Goal: Task Accomplishment & Management: Manage account settings

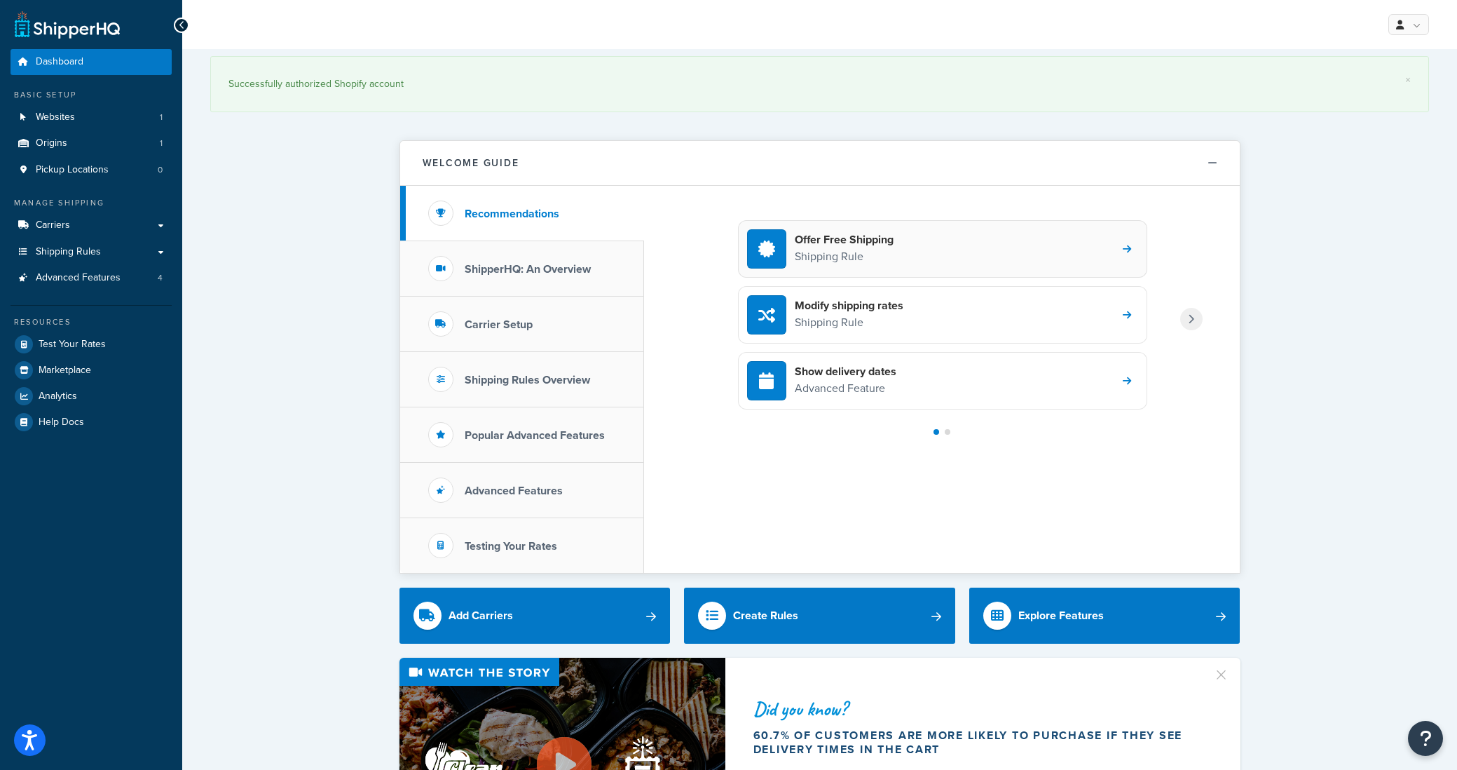
click at [986, 255] on div "Offer Free Shipping Shipping Rule" at bounding box center [942, 248] width 409 height 57
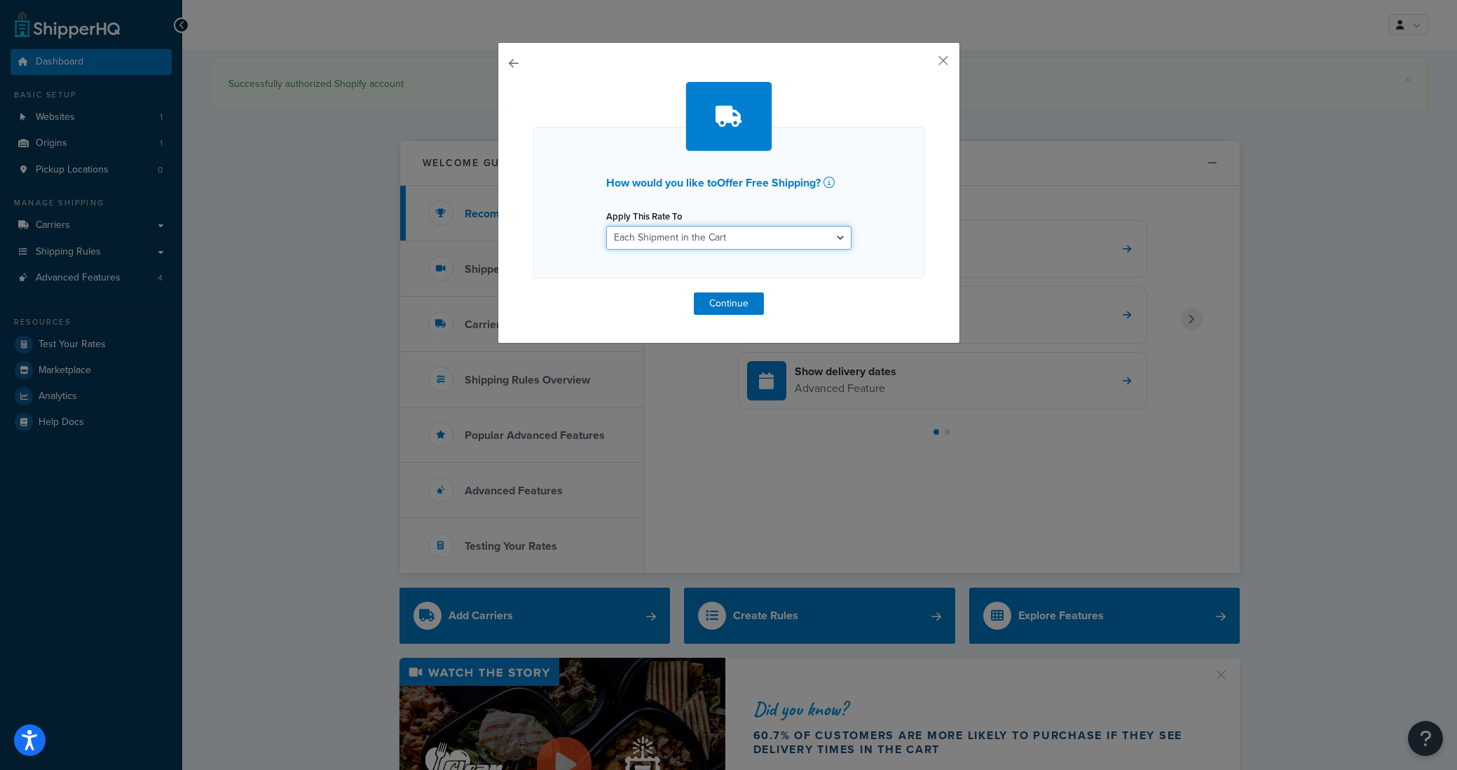
click at [749, 237] on select "Each Shipment in the Cart Each Shipping Group in the Cart Each Item within a Sh…" at bounding box center [728, 238] width 245 height 24
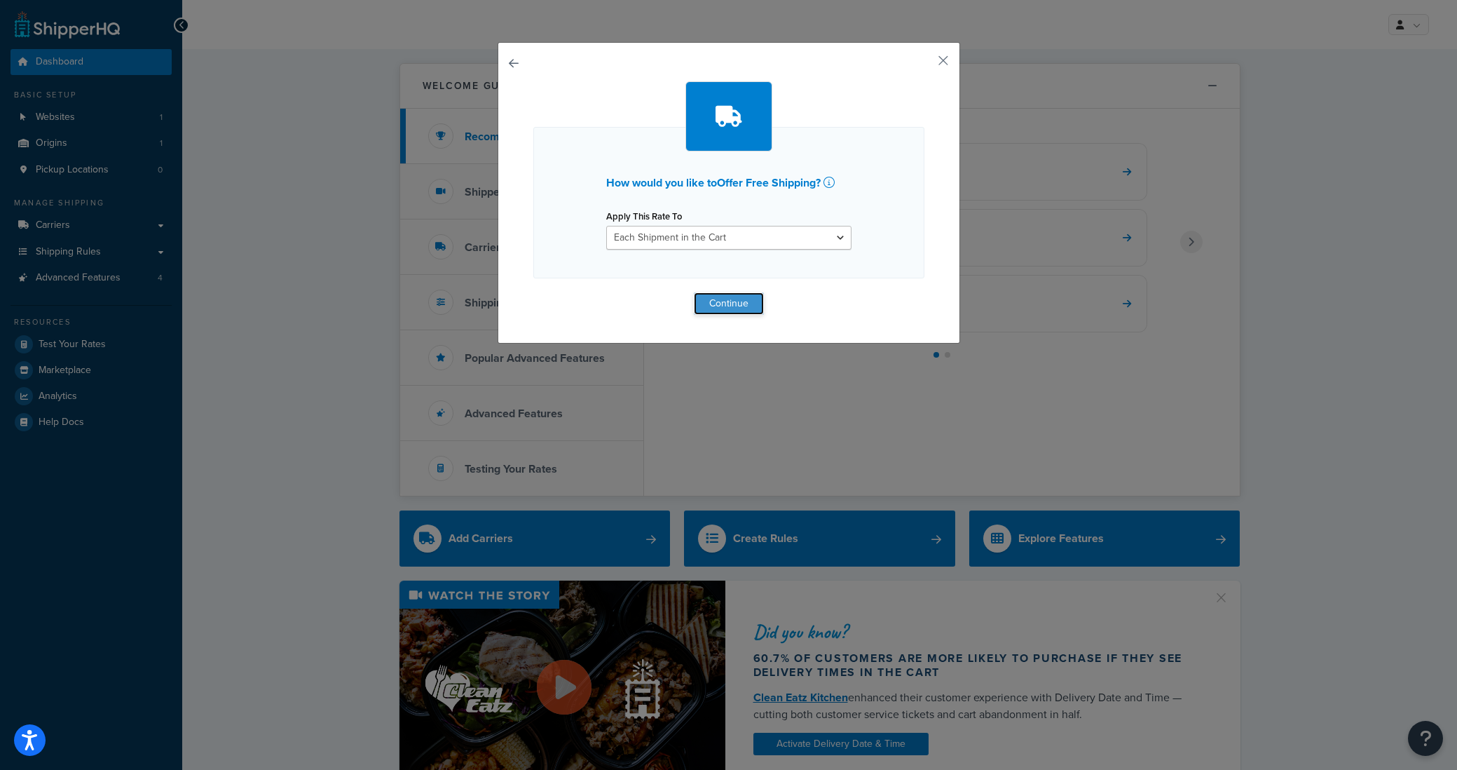
click at [743, 308] on button "Continue" at bounding box center [729, 303] width 70 height 22
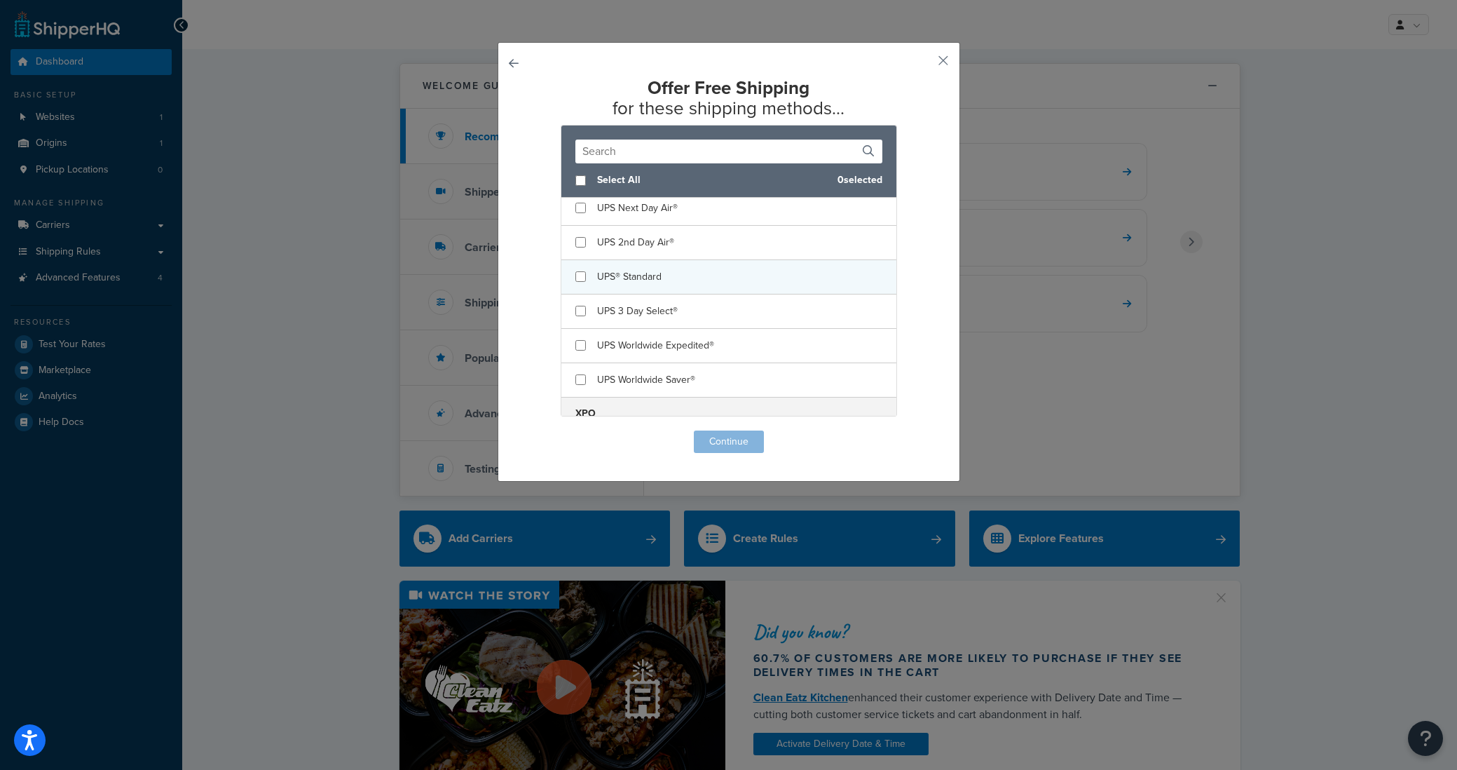
scroll to position [121, 0]
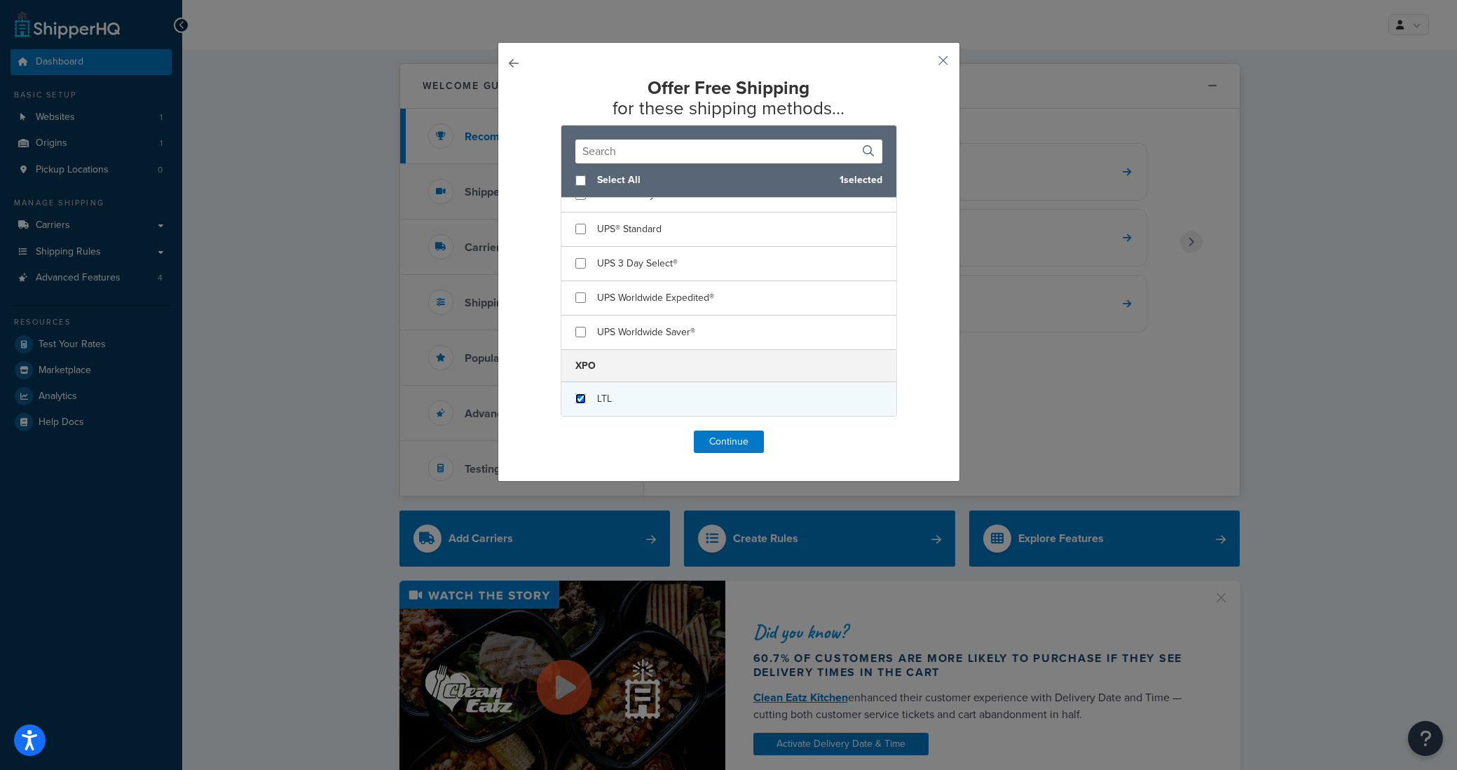
click at [576, 397] on input "checkbox" at bounding box center [581, 398] width 11 height 11
checkbox input "true"
click at [716, 435] on button "Continue" at bounding box center [729, 441] width 70 height 22
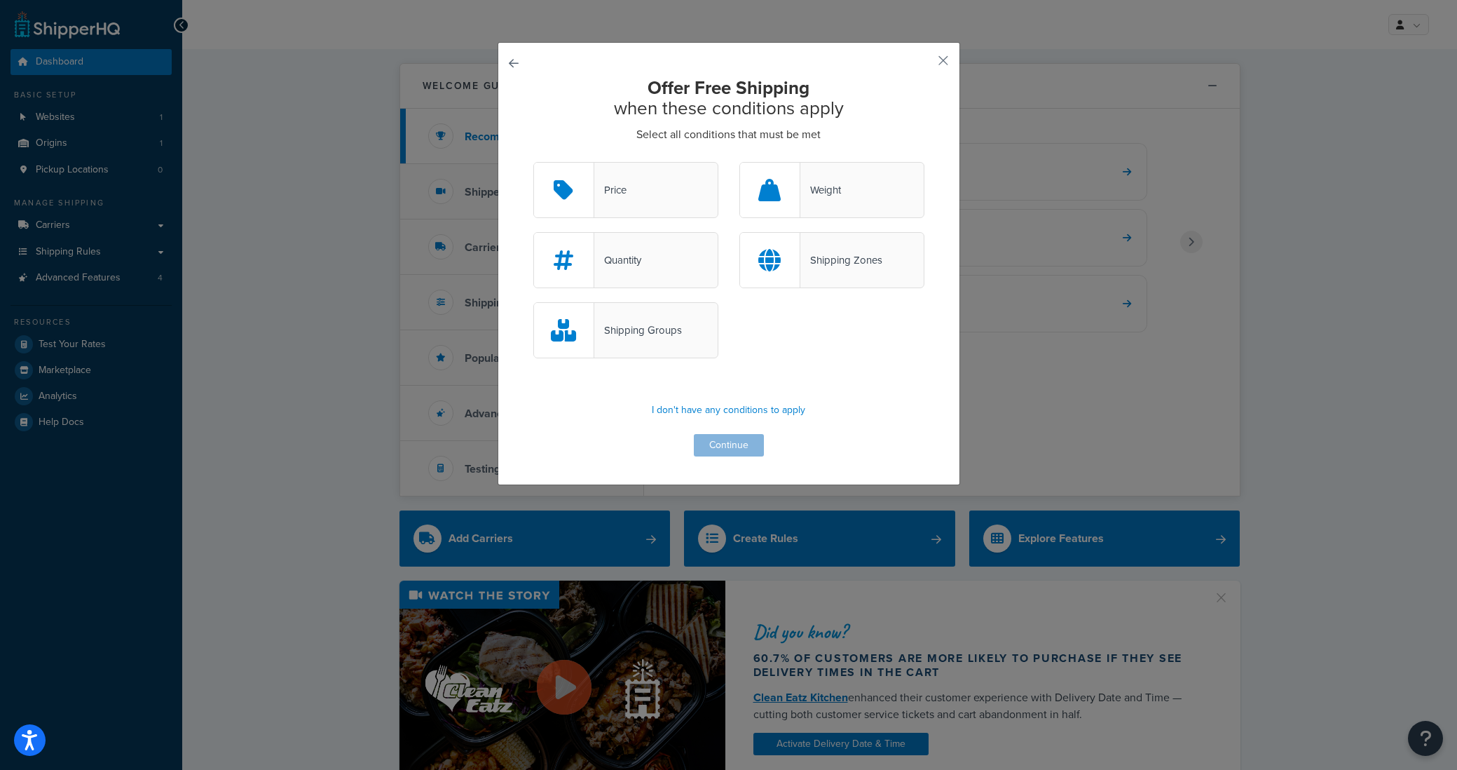
click at [625, 191] on div "Price" at bounding box center [610, 190] width 32 height 20
click at [0, 0] on input "Price" at bounding box center [0, 0] width 0 height 0
click at [662, 276] on div "Quantity" at bounding box center [626, 260] width 185 height 56
click at [0, 0] on input "Quantity" at bounding box center [0, 0] width 0 height 0
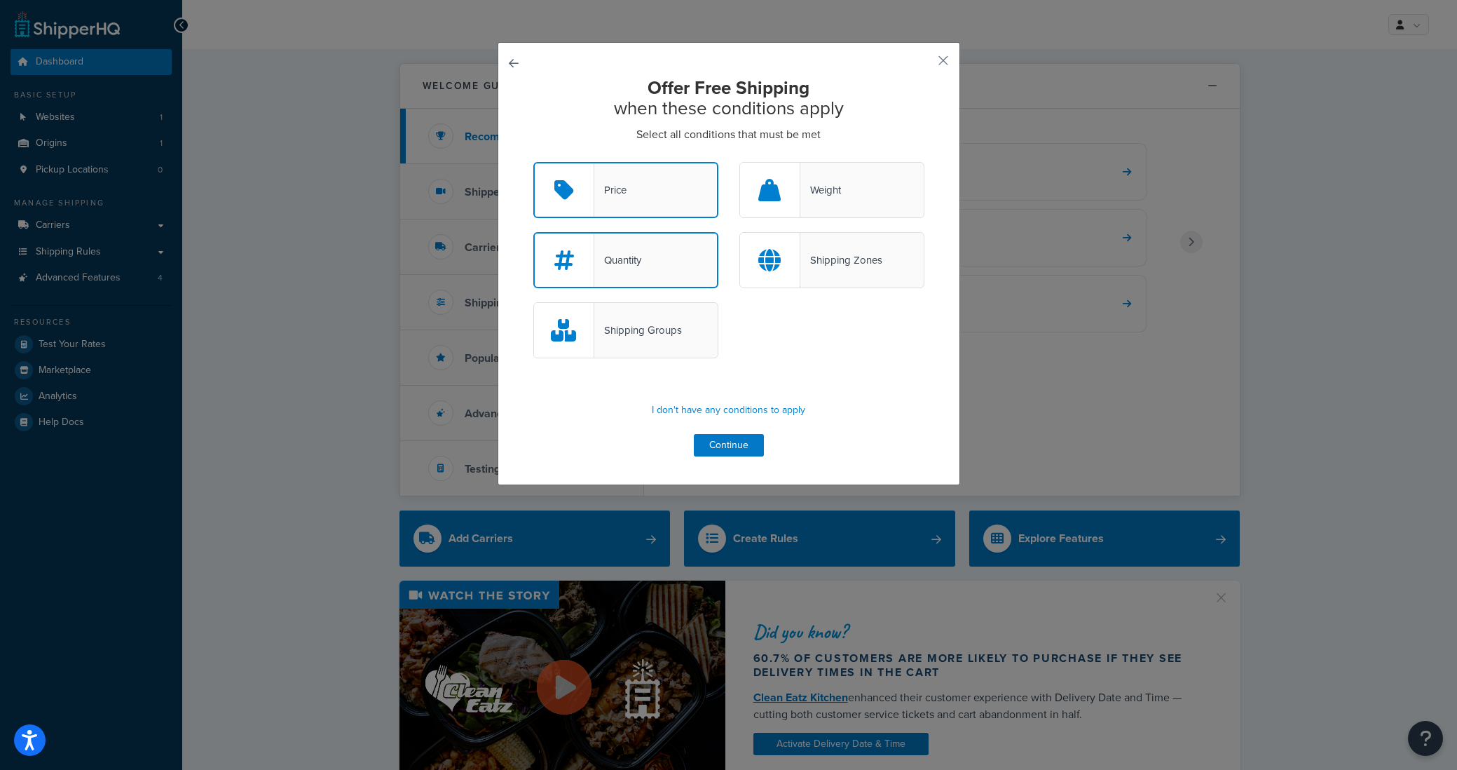
click at [820, 188] on div "Weight" at bounding box center [821, 190] width 41 height 20
click at [0, 0] on input "Weight" at bounding box center [0, 0] width 0 height 0
click at [825, 254] on div "Shipping Zones" at bounding box center [842, 260] width 82 height 20
click at [0, 0] on input "Shipping Zones" at bounding box center [0, 0] width 0 height 0
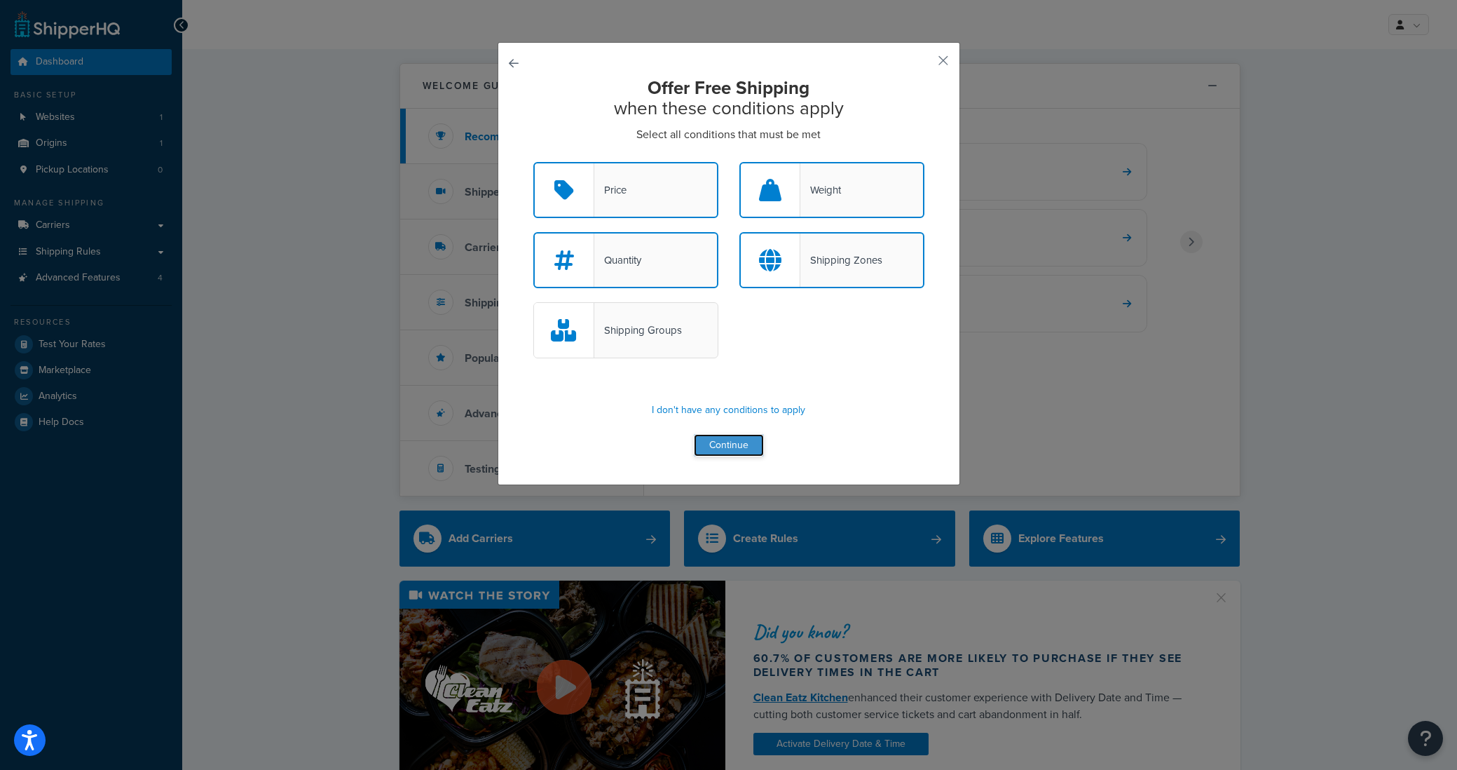
click at [743, 437] on button "Continue" at bounding box center [729, 445] width 70 height 22
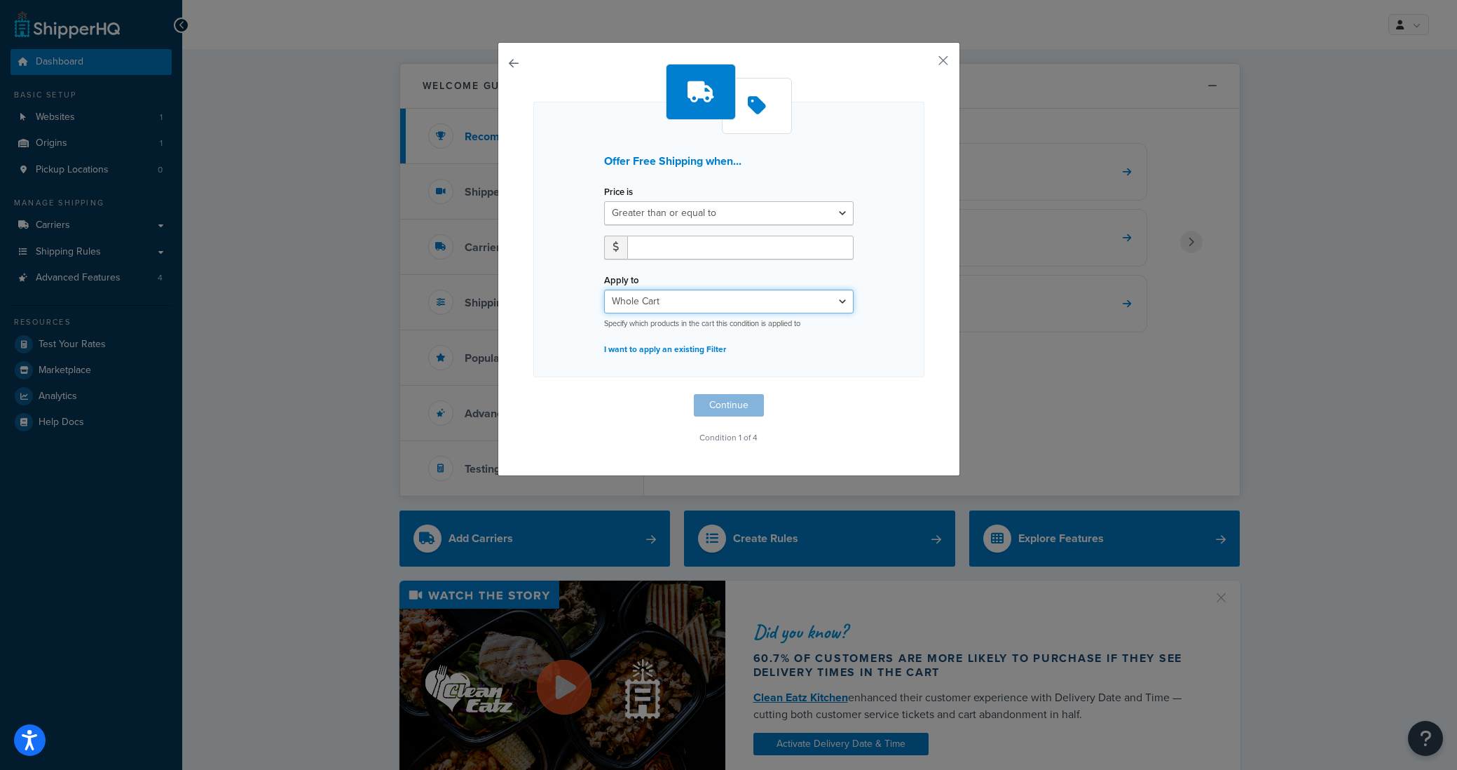
click at [675, 304] on select "Whole Cart Everything in Shipping Group Everything at Origin Each Item within S…" at bounding box center [729, 302] width 250 height 24
click at [703, 217] on select "Greater than or equal to Between or equal to Less than or equal to" at bounding box center [729, 213] width 250 height 24
click at [604, 201] on select "Greater than or equal to Between or equal to Less than or equal to" at bounding box center [729, 213] width 250 height 24
click at [648, 243] on input "number" at bounding box center [740, 248] width 226 height 24
type input "3000"
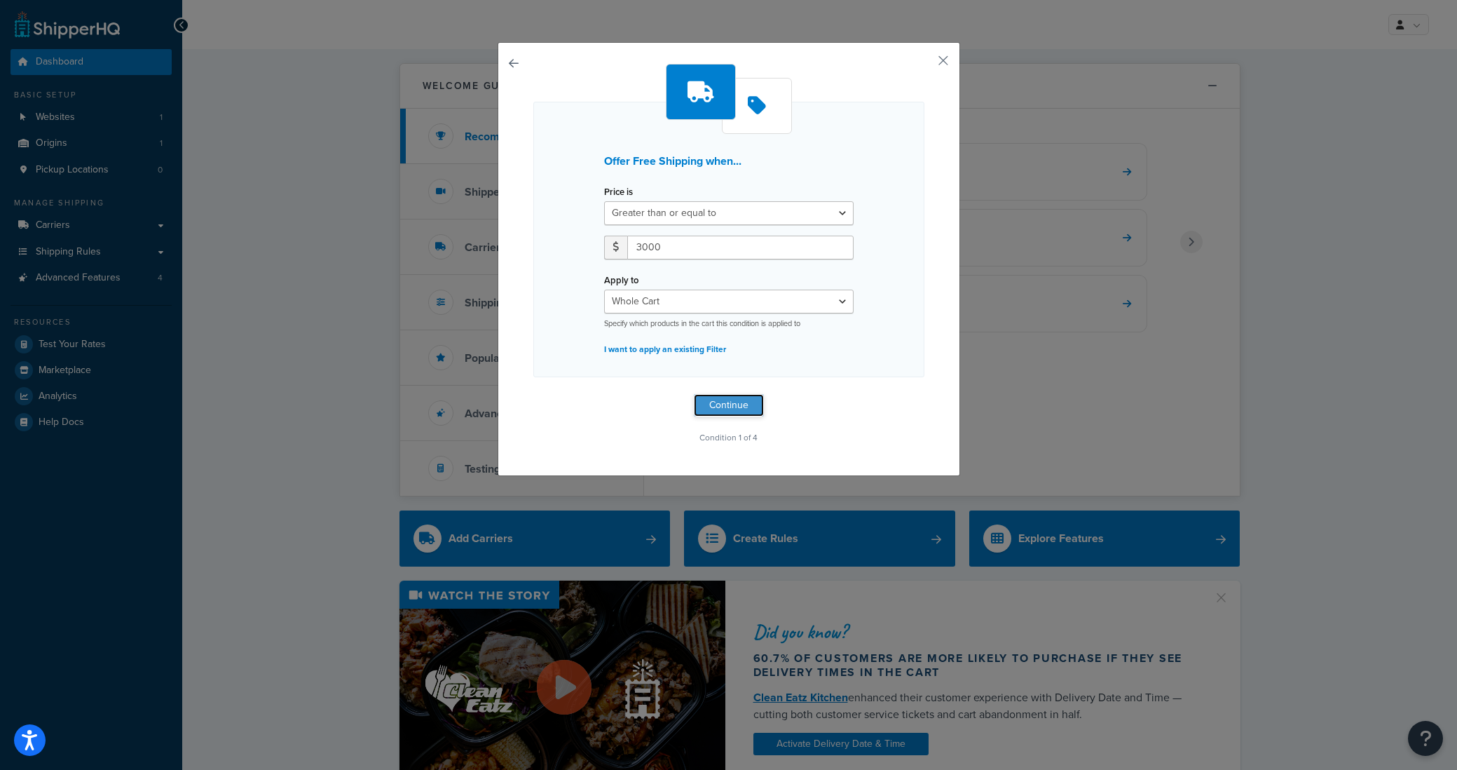
click at [752, 404] on button "Continue" at bounding box center [729, 405] width 70 height 22
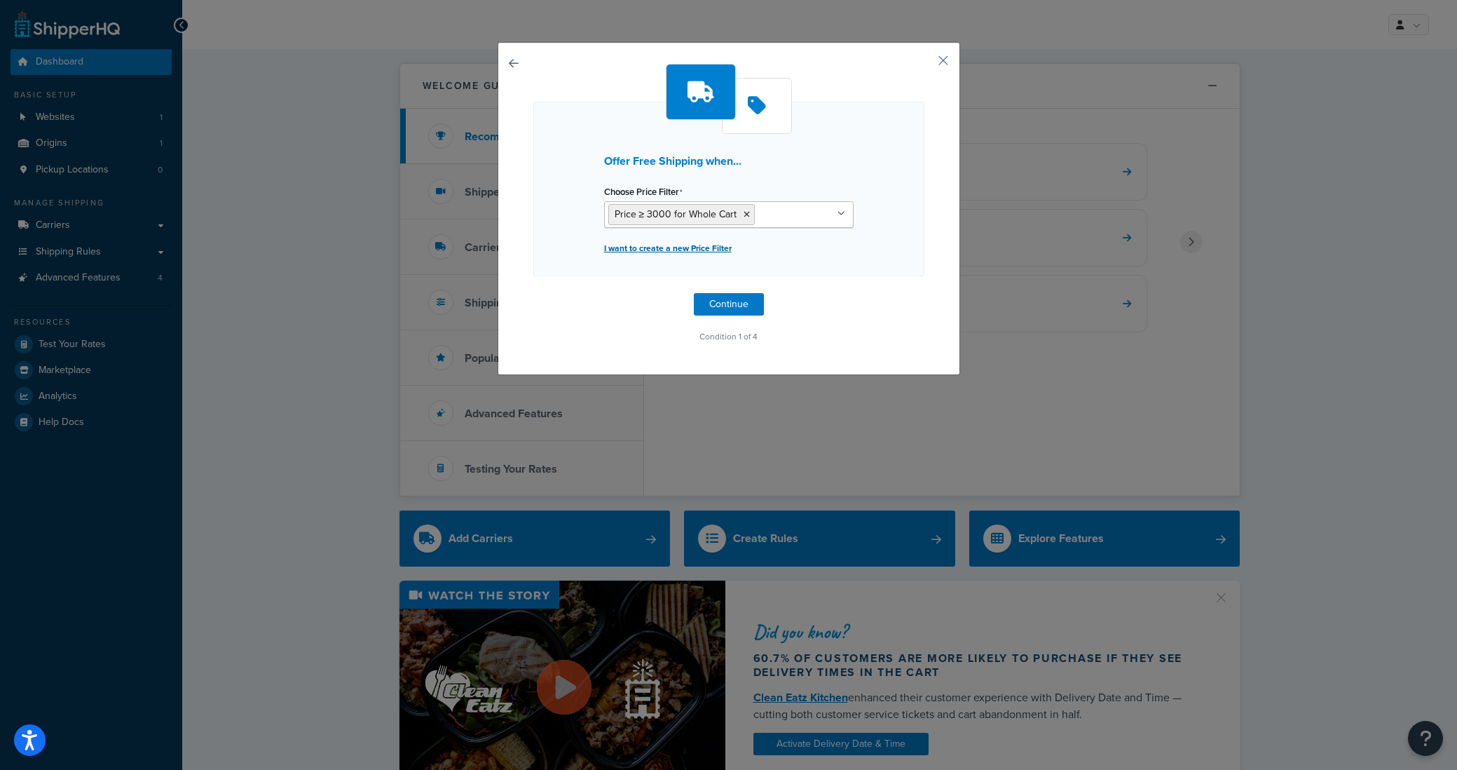
click at [677, 252] on p "I want to create a new Price Filter" at bounding box center [729, 248] width 250 height 20
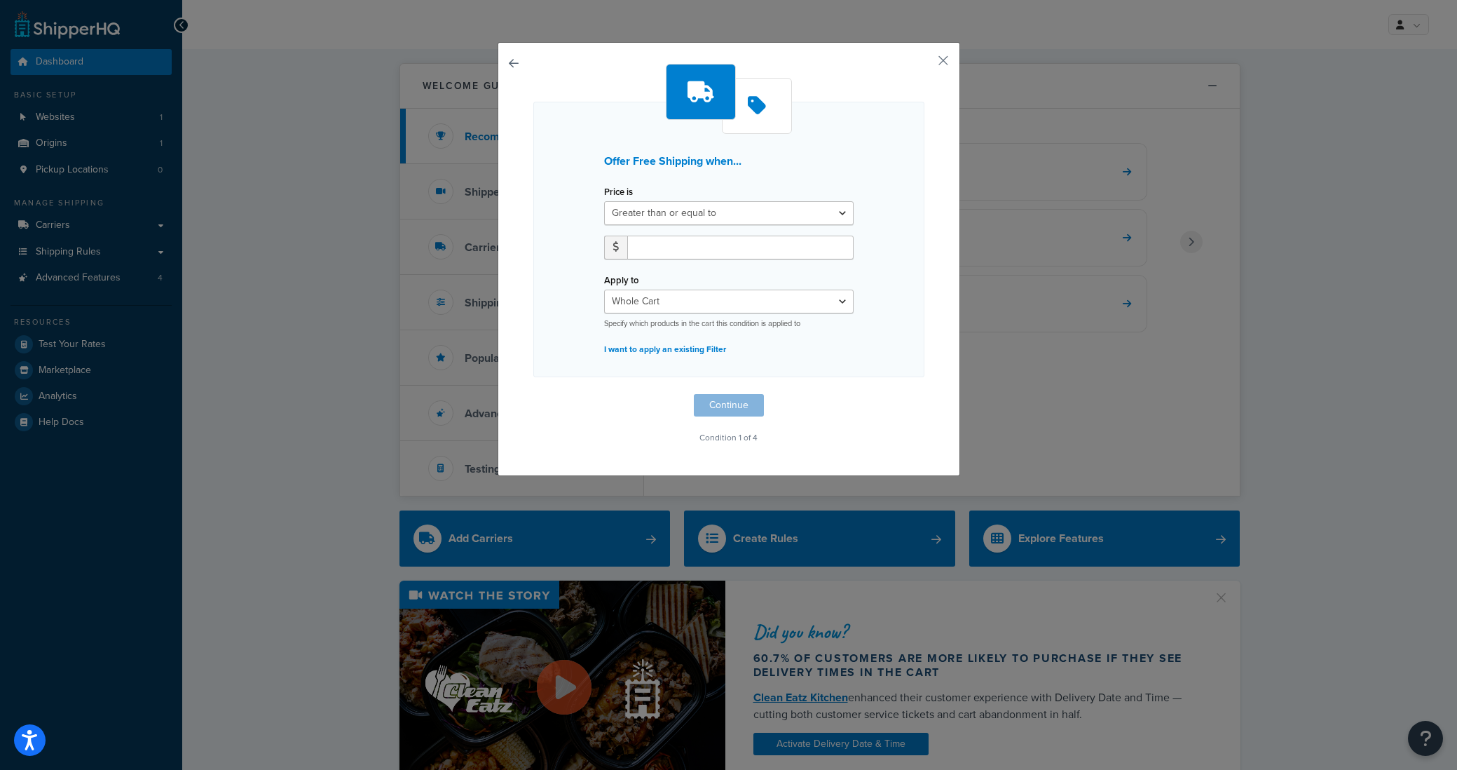
click at [534, 394] on button "button" at bounding box center [534, 394] width 0 height 0
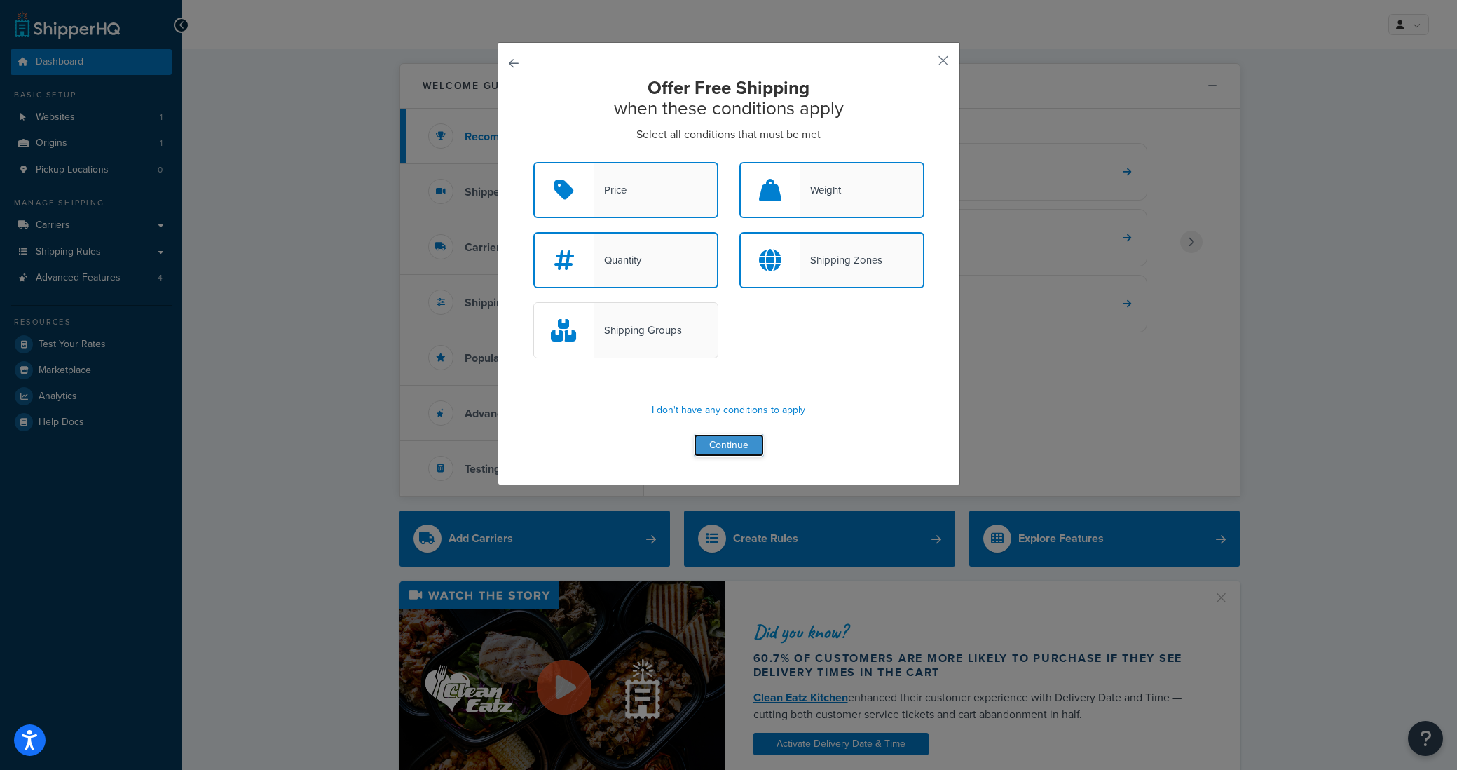
click at [723, 440] on button "Continue" at bounding box center [729, 445] width 70 height 22
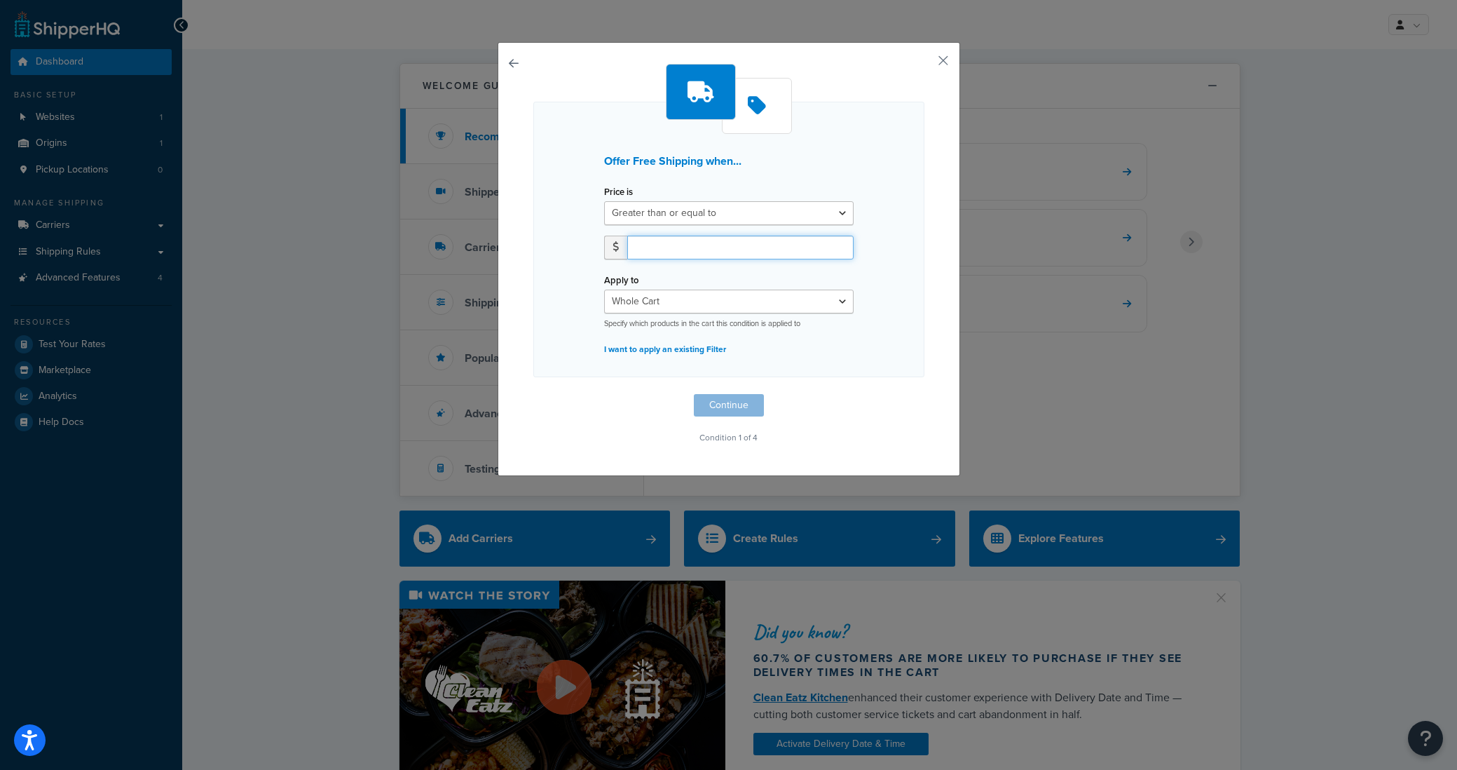
click at [677, 257] on input "number" at bounding box center [740, 248] width 226 height 24
type input "3000"
click at [721, 401] on button "Continue" at bounding box center [729, 405] width 70 height 22
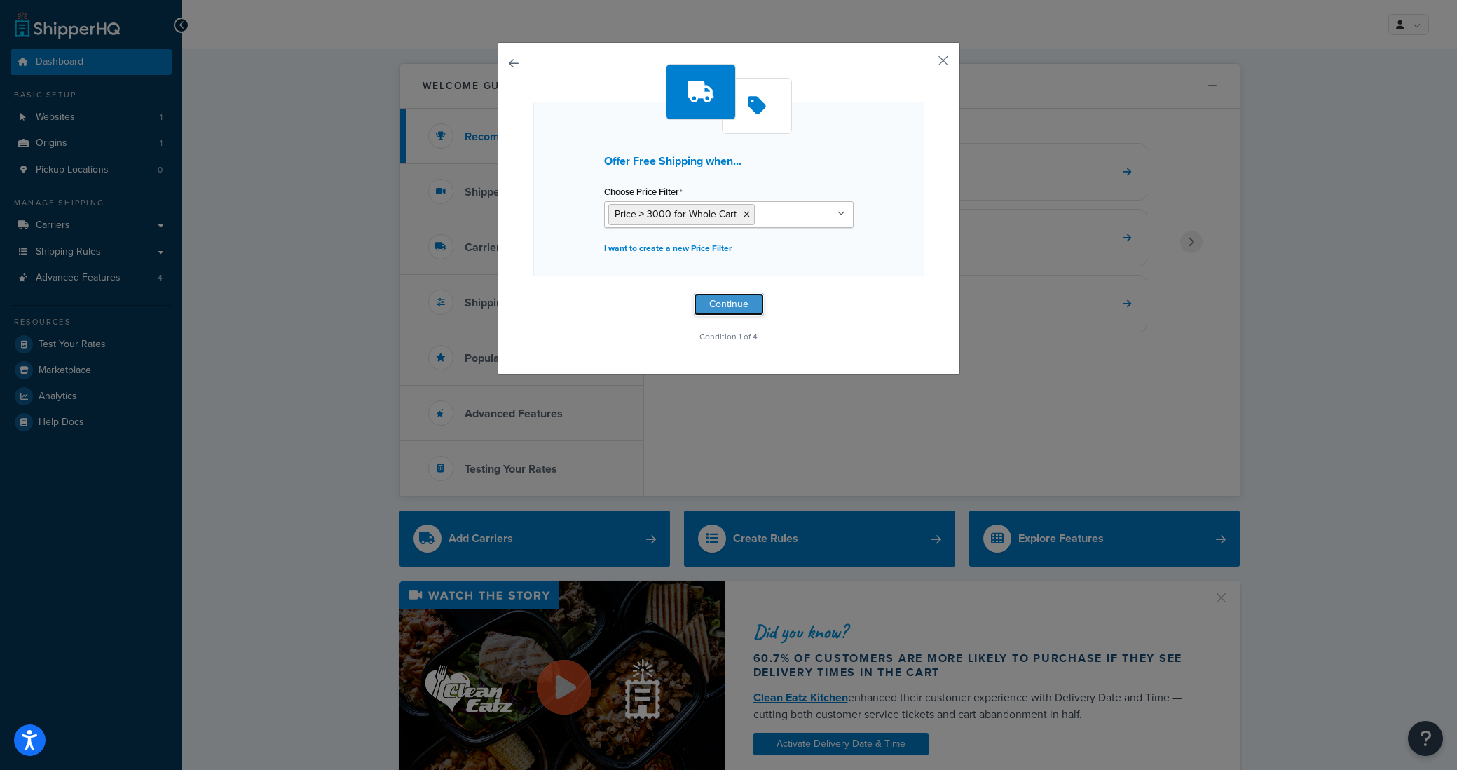
click at [716, 308] on button "Continue" at bounding box center [729, 304] width 70 height 22
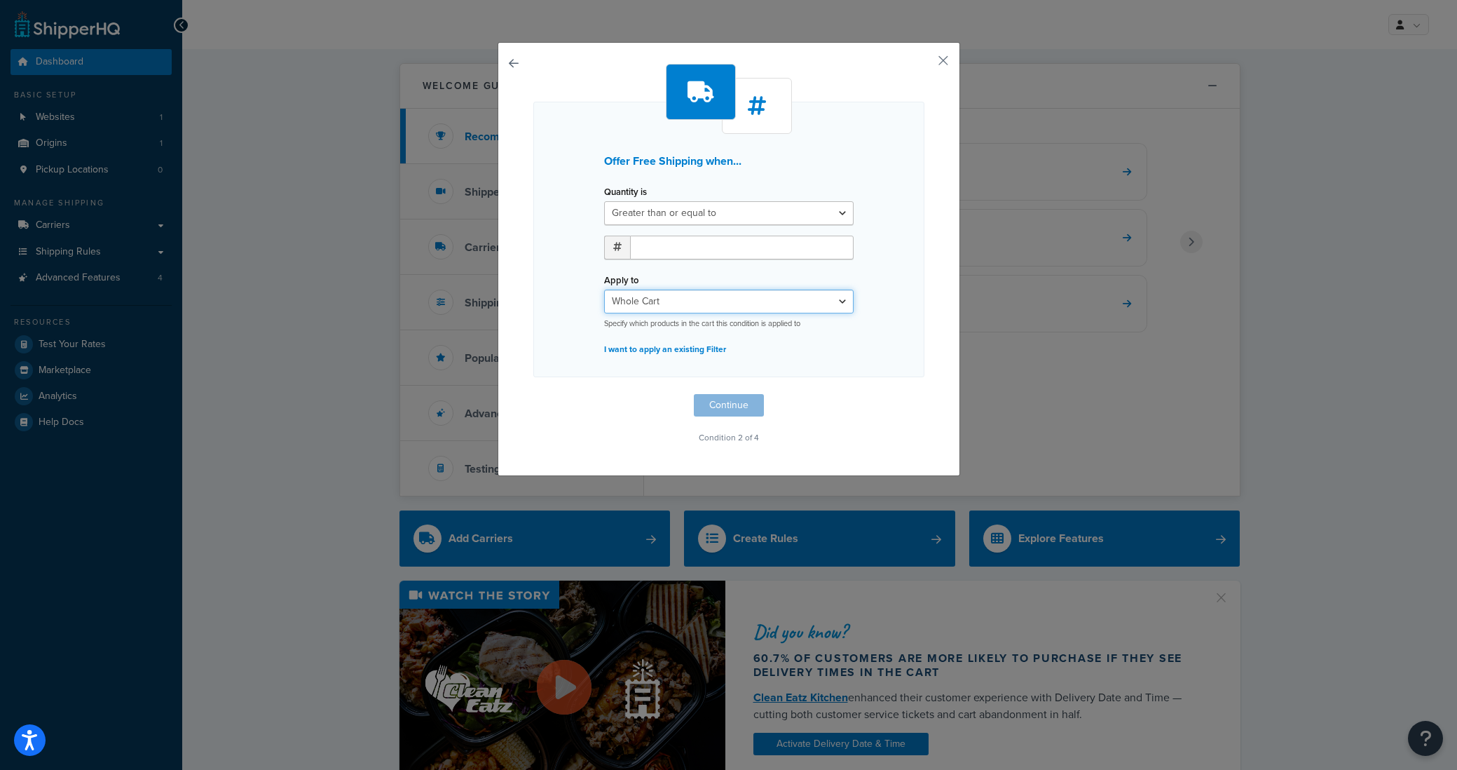
click at [681, 301] on select "Whole Cart Everything in Shipping Group Everything at Origin Each Item within S…" at bounding box center [729, 302] width 250 height 24
click at [647, 250] on input "number" at bounding box center [742, 248] width 224 height 24
type input "1"
click at [840, 243] on input "1" at bounding box center [742, 248] width 224 height 24
click at [681, 214] on select "Greater than or equal to Between or equal to Less than or equal to" at bounding box center [729, 213] width 250 height 24
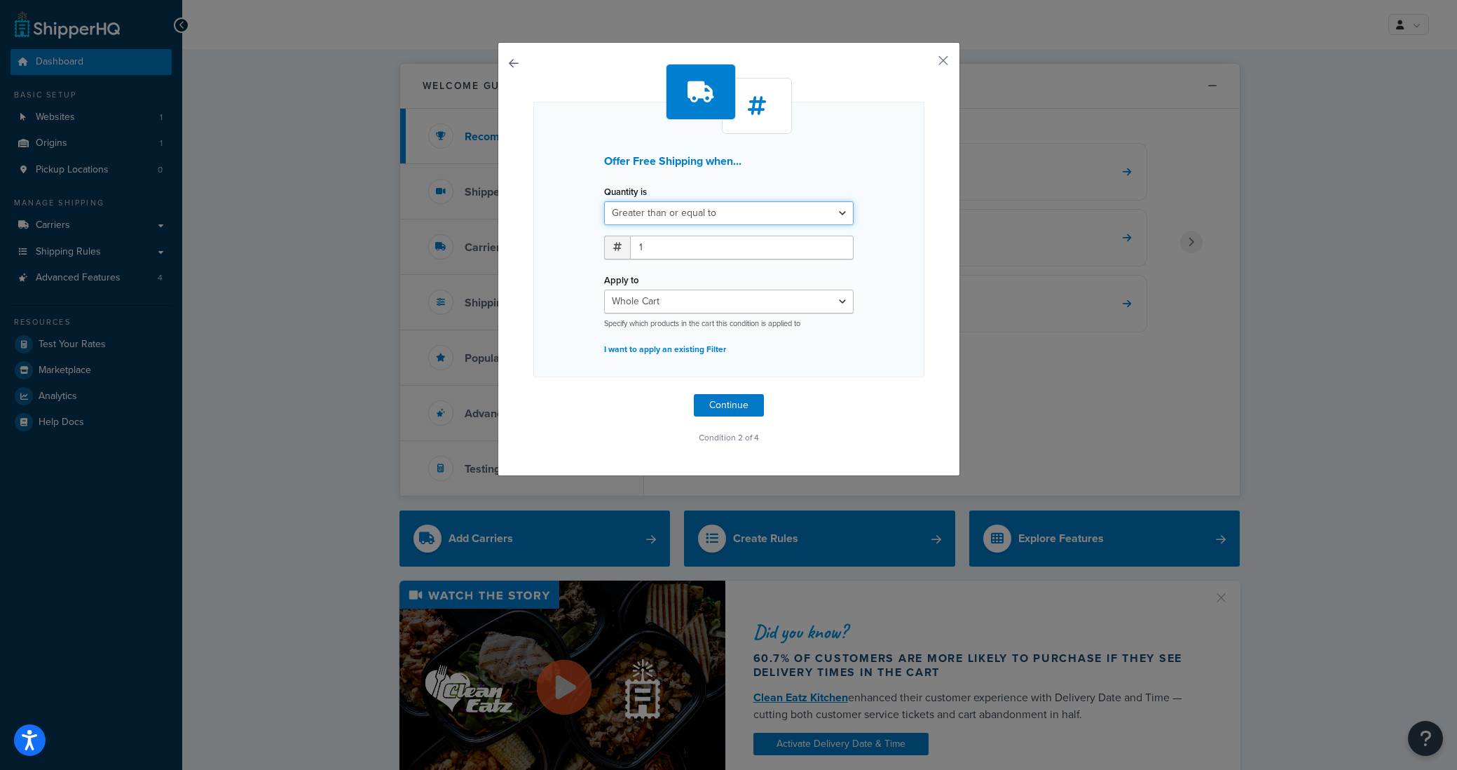
select select "BETWEEN"
click at [604, 201] on select "Greater than or equal to Between or equal to Less than or equal to" at bounding box center [729, 213] width 250 height 24
click at [789, 249] on input "number" at bounding box center [810, 248] width 88 height 24
click at [723, 399] on button "Continue" at bounding box center [729, 405] width 70 height 22
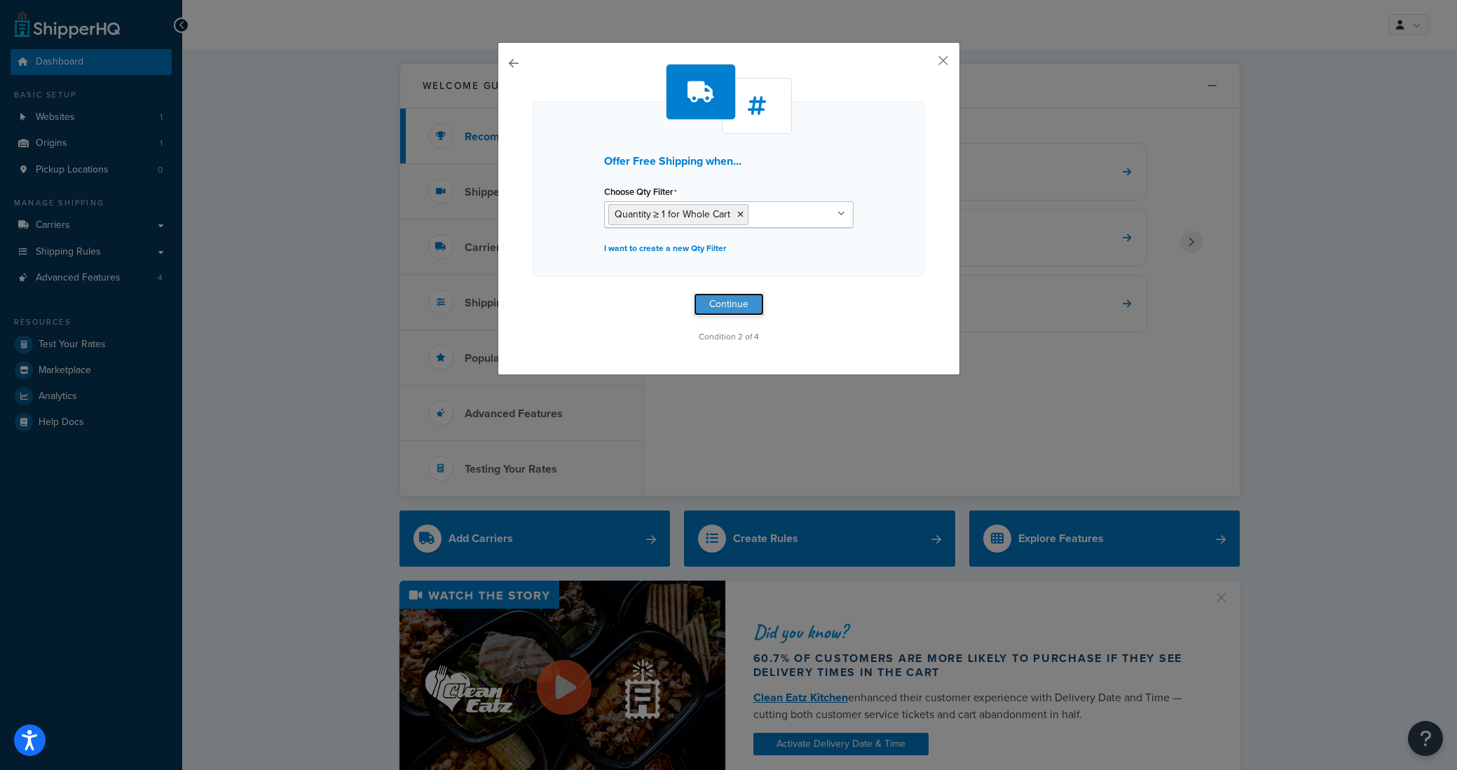
click at [723, 301] on button "Continue" at bounding box center [729, 304] width 70 height 22
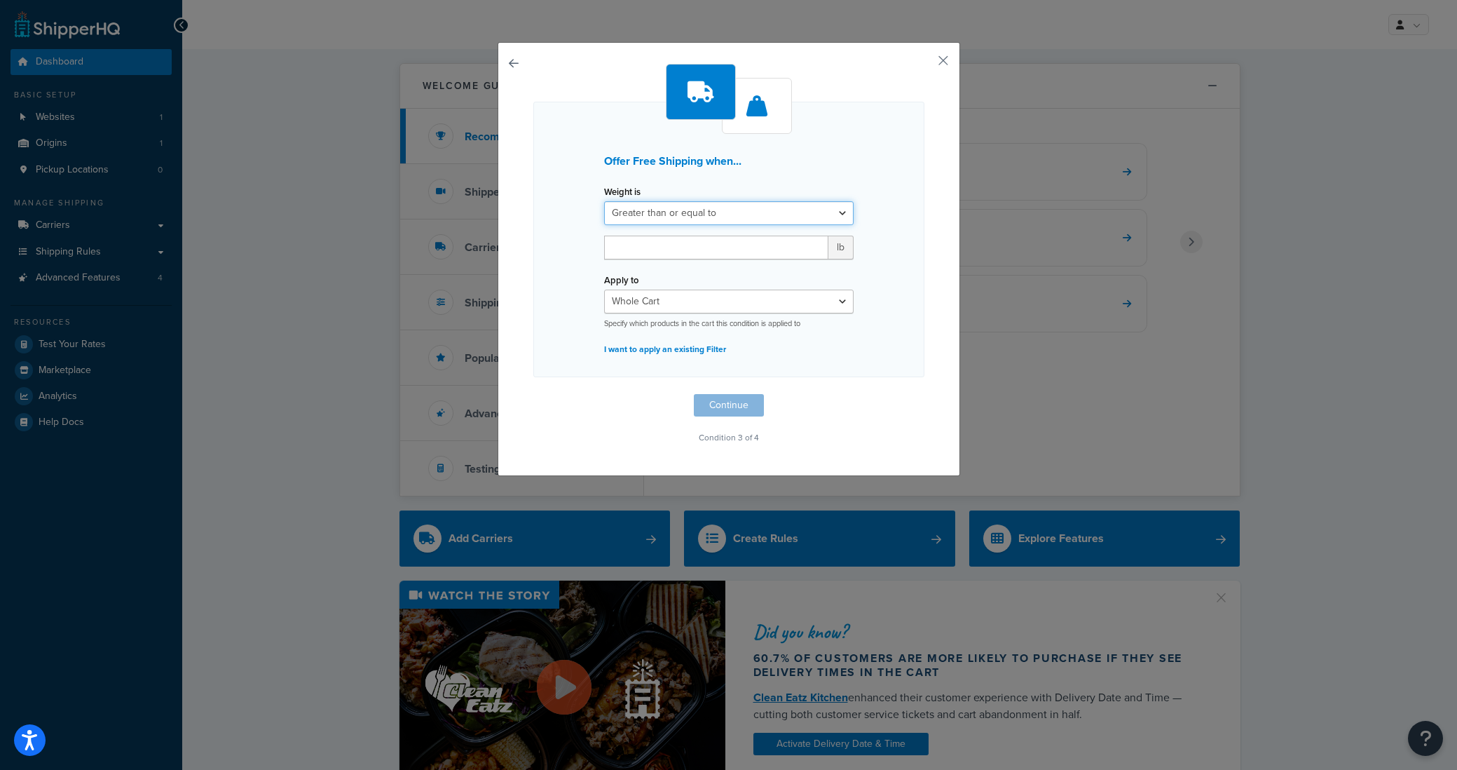
click at [651, 215] on select "Greater than or equal to Between or equal to Less than or equal to" at bounding box center [729, 213] width 250 height 24
click at [723, 406] on div "Offer Free Shipping when... Weight is Greater than or equal to Between or equal…" at bounding box center [729, 255] width 391 height 383
click at [665, 247] on input "number" at bounding box center [716, 248] width 224 height 24
type input "1"
click at [773, 221] on select "Greater than or equal to Between or equal to Less than or equal to" at bounding box center [729, 213] width 250 height 24
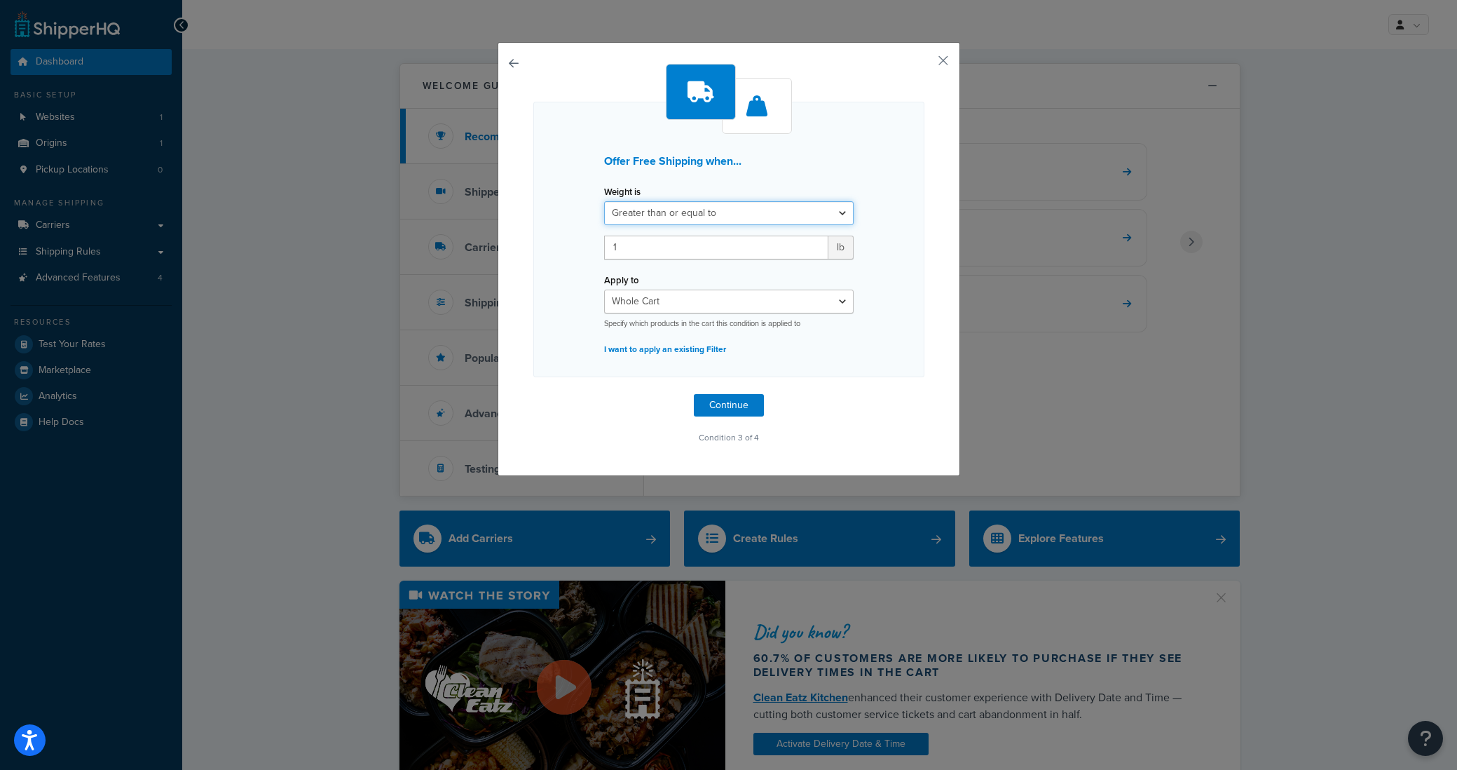
select select "UNDER"
click at [604, 201] on select "Greater than or equal to Between or equal to Less than or equal to" at bounding box center [729, 213] width 250 height 24
click at [700, 252] on input "number" at bounding box center [716, 248] width 224 height 24
type input "2"
type input "1500"
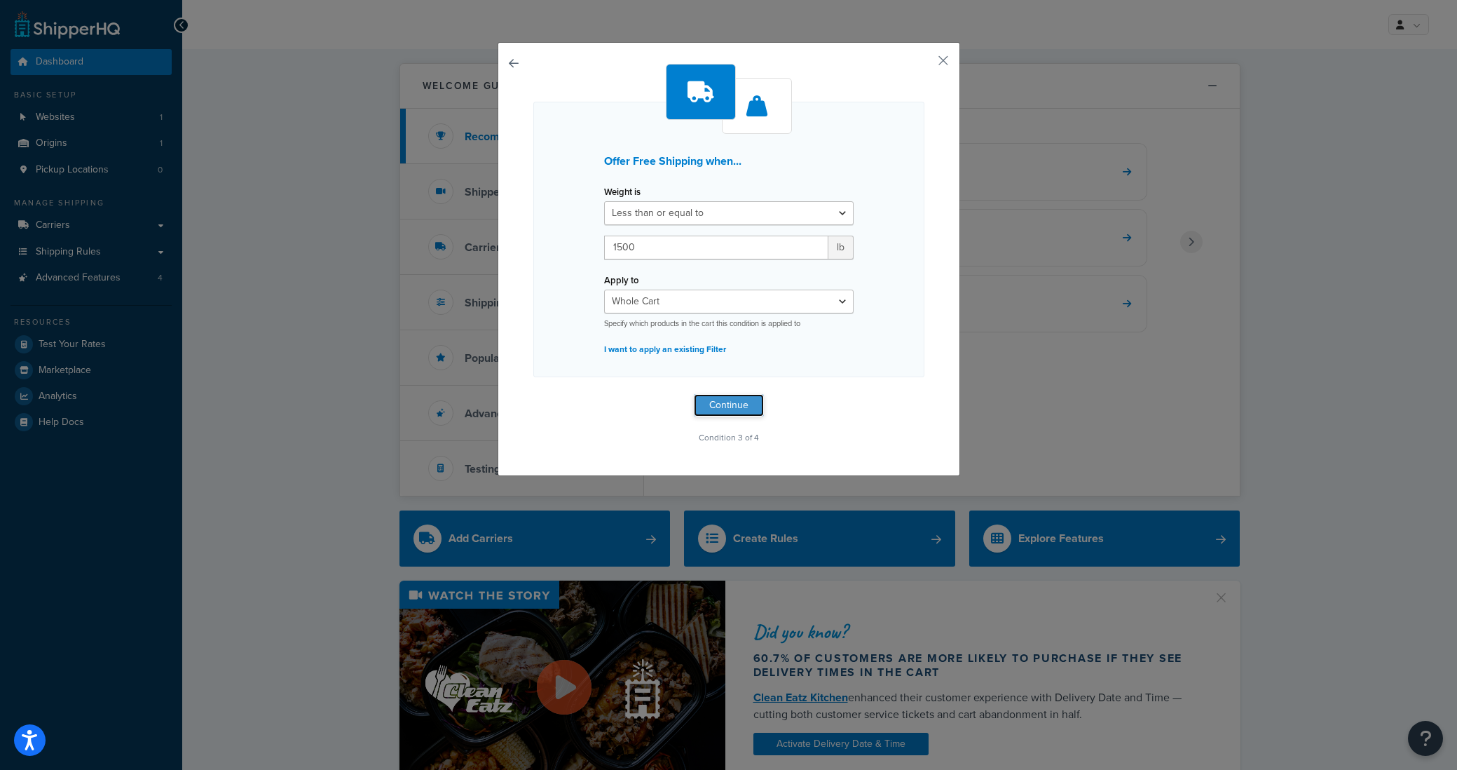
click at [741, 415] on button "Continue" at bounding box center [729, 405] width 70 height 22
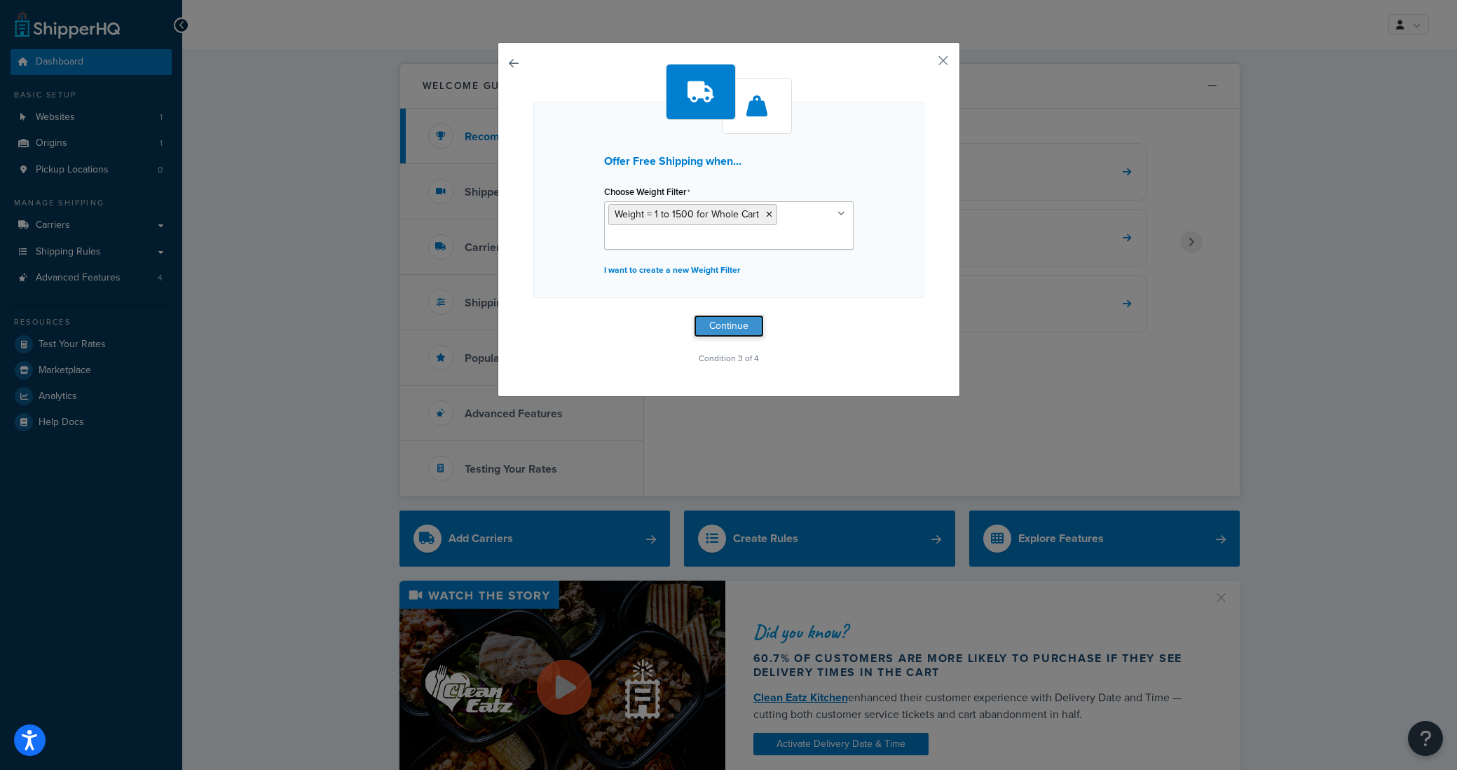
click at [743, 327] on button "Continue" at bounding box center [729, 326] width 70 height 22
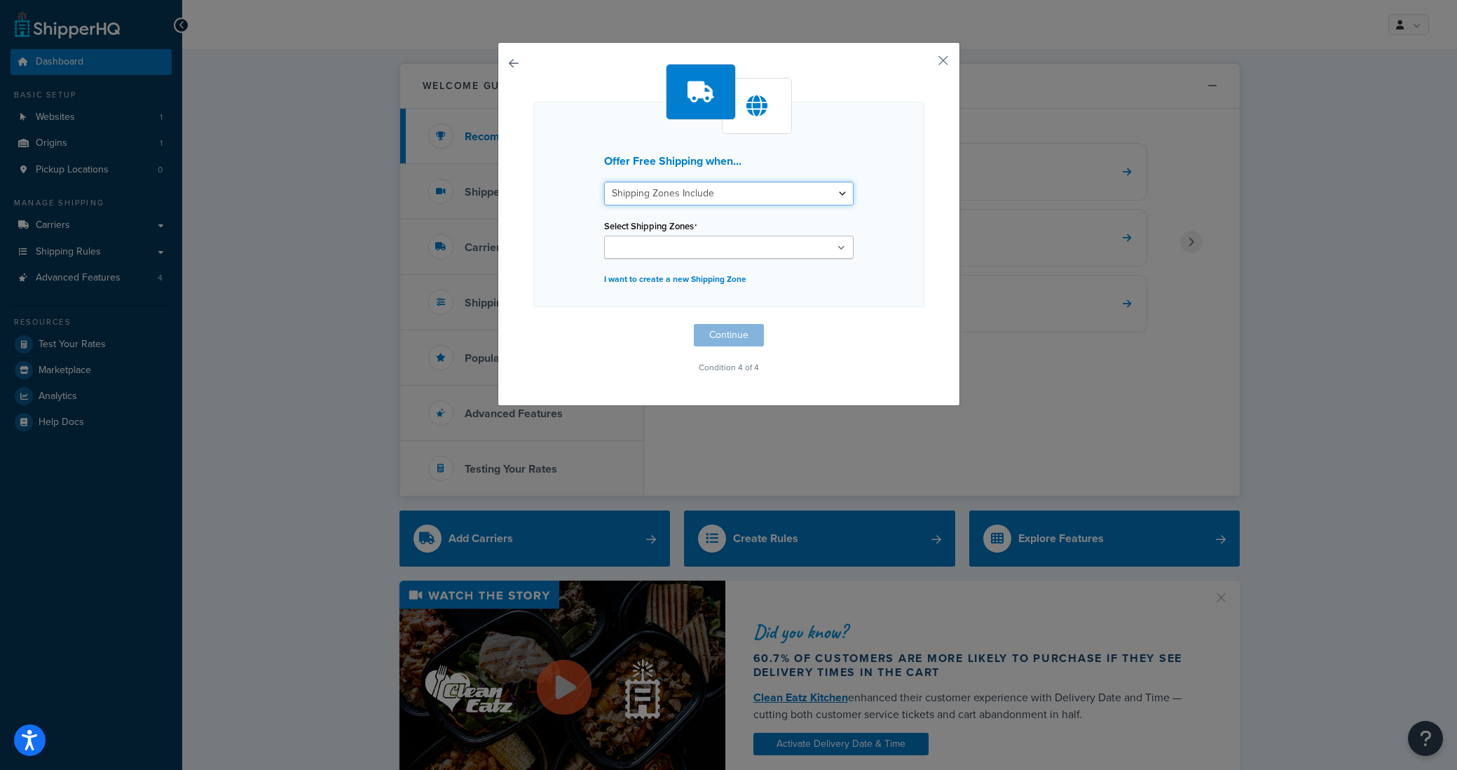
click at [674, 198] on select "Shipping Zones Include Shipping Zones Do Not Include" at bounding box center [729, 194] width 250 height 24
click at [604, 182] on select "Shipping Zones Include Shipping Zones Do Not Include" at bounding box center [729, 194] width 250 height 24
click at [694, 242] on input "Select Shipping Zones" at bounding box center [671, 247] width 124 height 15
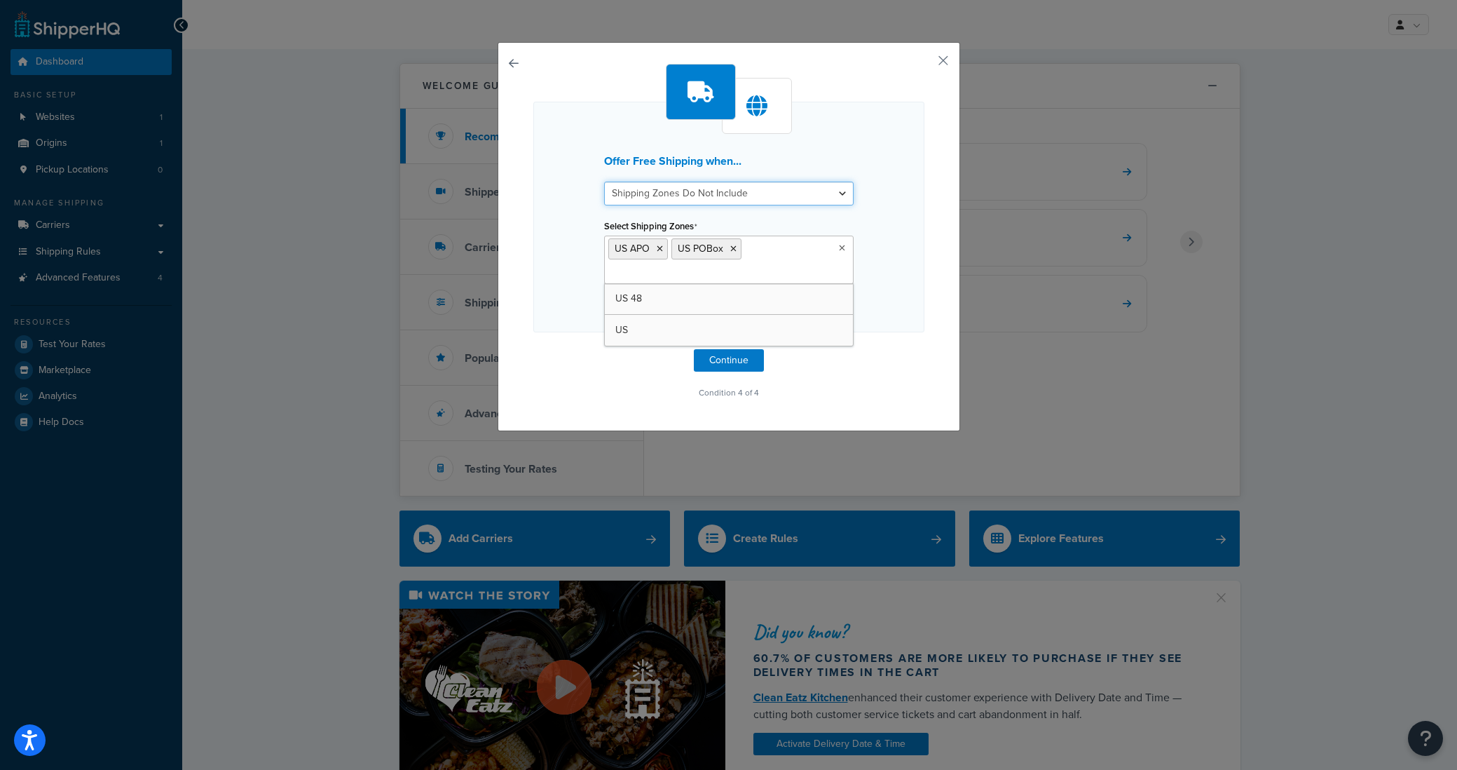
click at [747, 199] on select "Shipping Zones Include Shipping Zones Do Not Include" at bounding box center [729, 194] width 250 height 24
select select "include"
click at [604, 182] on select "Shipping Zones Include Shipping Zones Do Not Include" at bounding box center [729, 194] width 250 height 24
click at [656, 253] on li "US APO" at bounding box center [639, 248] width 60 height 21
click at [772, 256] on ul "US APO US POBox" at bounding box center [729, 260] width 250 height 48
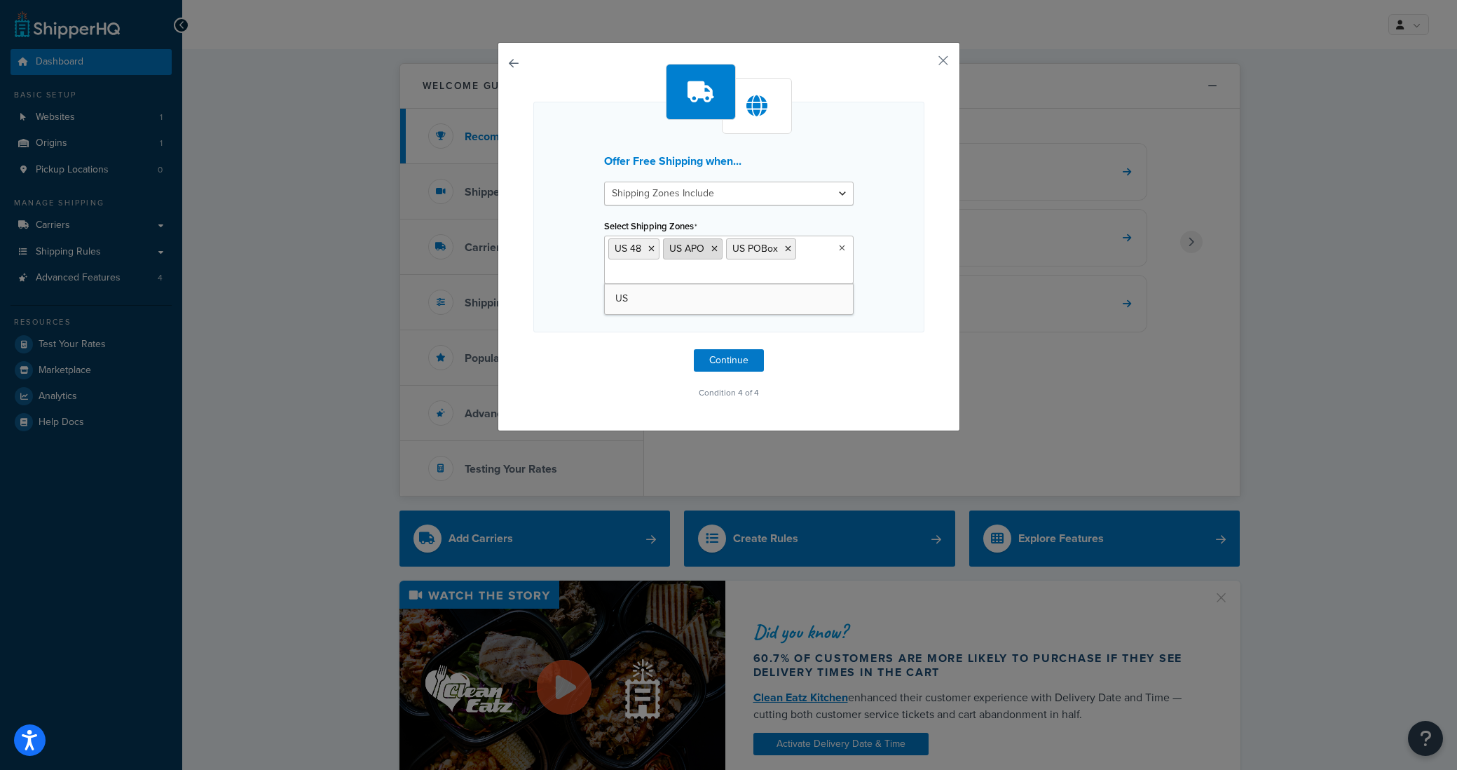
click at [718, 250] on li "US APO" at bounding box center [693, 248] width 60 height 21
click at [713, 249] on icon at bounding box center [715, 249] width 6 height 8
click at [728, 247] on li "US POBox" at bounding box center [698, 248] width 70 height 21
click at [724, 247] on icon at bounding box center [725, 249] width 6 height 8
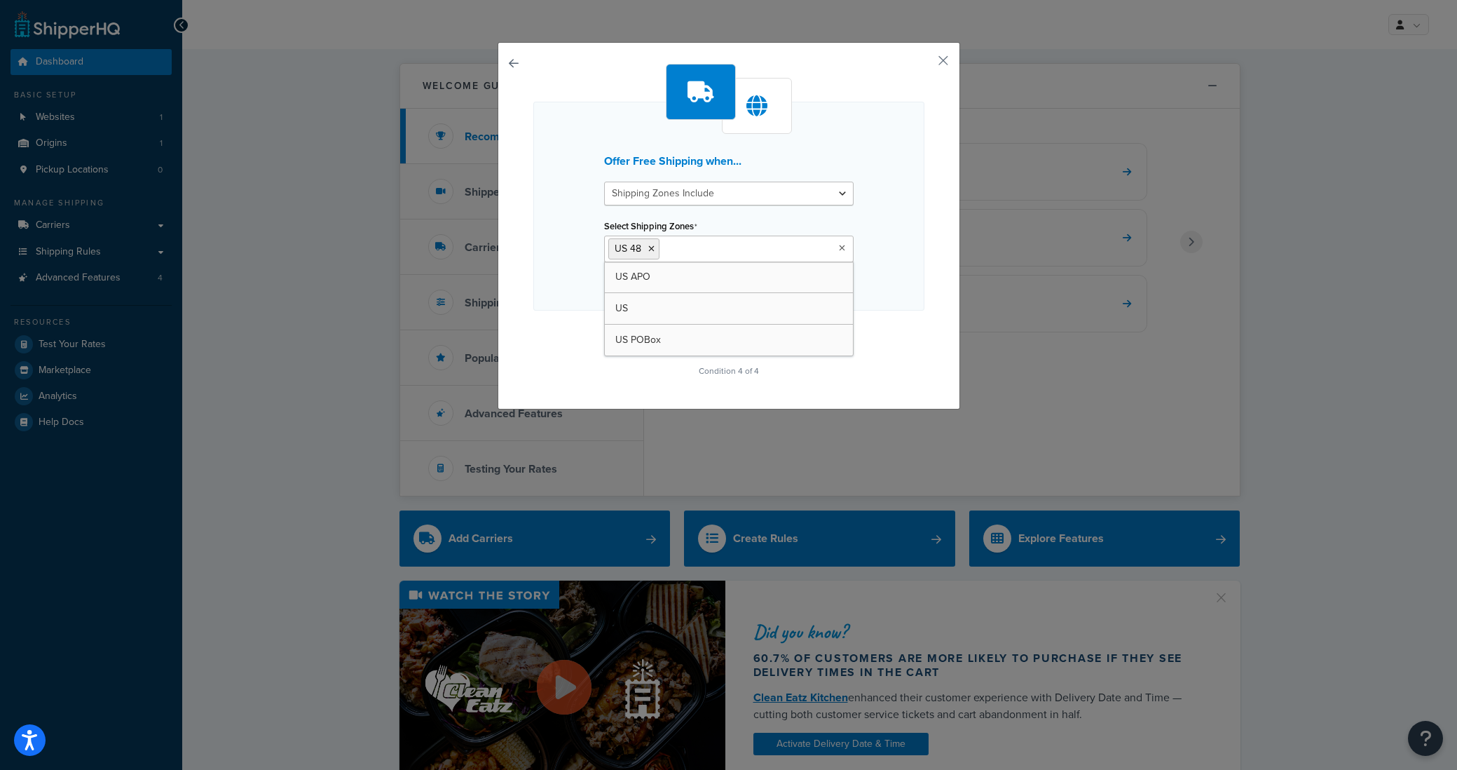
drag, startPoint x: 956, startPoint y: 320, endPoint x: 929, endPoint y: 320, distance: 27.3
click at [956, 320] on div "Offer Free Shipping when... Shipping Zones Include Shipping Zones Do Not Includ…" at bounding box center [729, 225] width 463 height 367
click at [905, 321] on div "Offer Free Shipping when... Shipping Zones Include Shipping Zones Do Not Includ…" at bounding box center [729, 222] width 391 height 317
click at [755, 337] on button "Continue" at bounding box center [729, 338] width 70 height 22
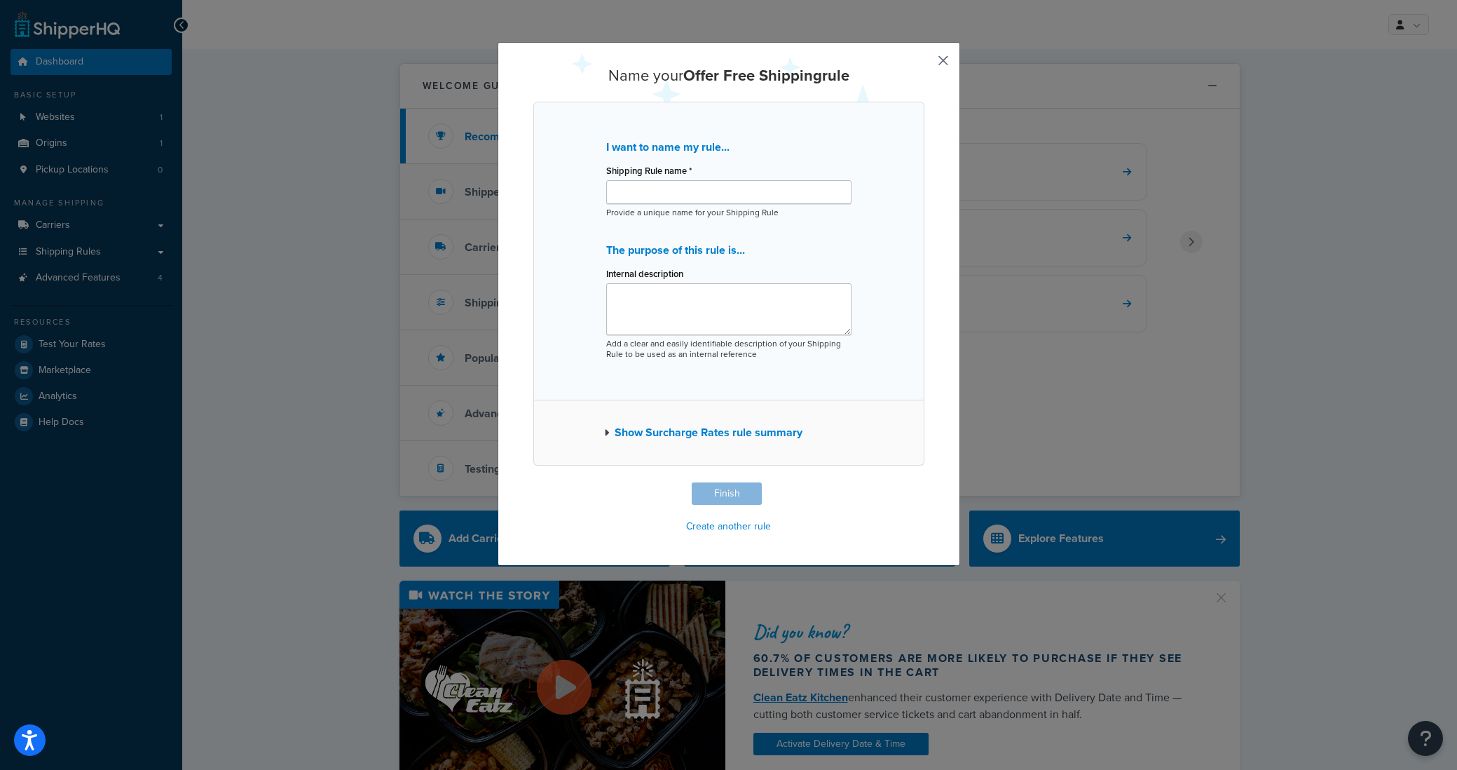
click at [611, 433] on button "Show Surcharge Rates rule summary" at bounding box center [703, 433] width 198 height 20
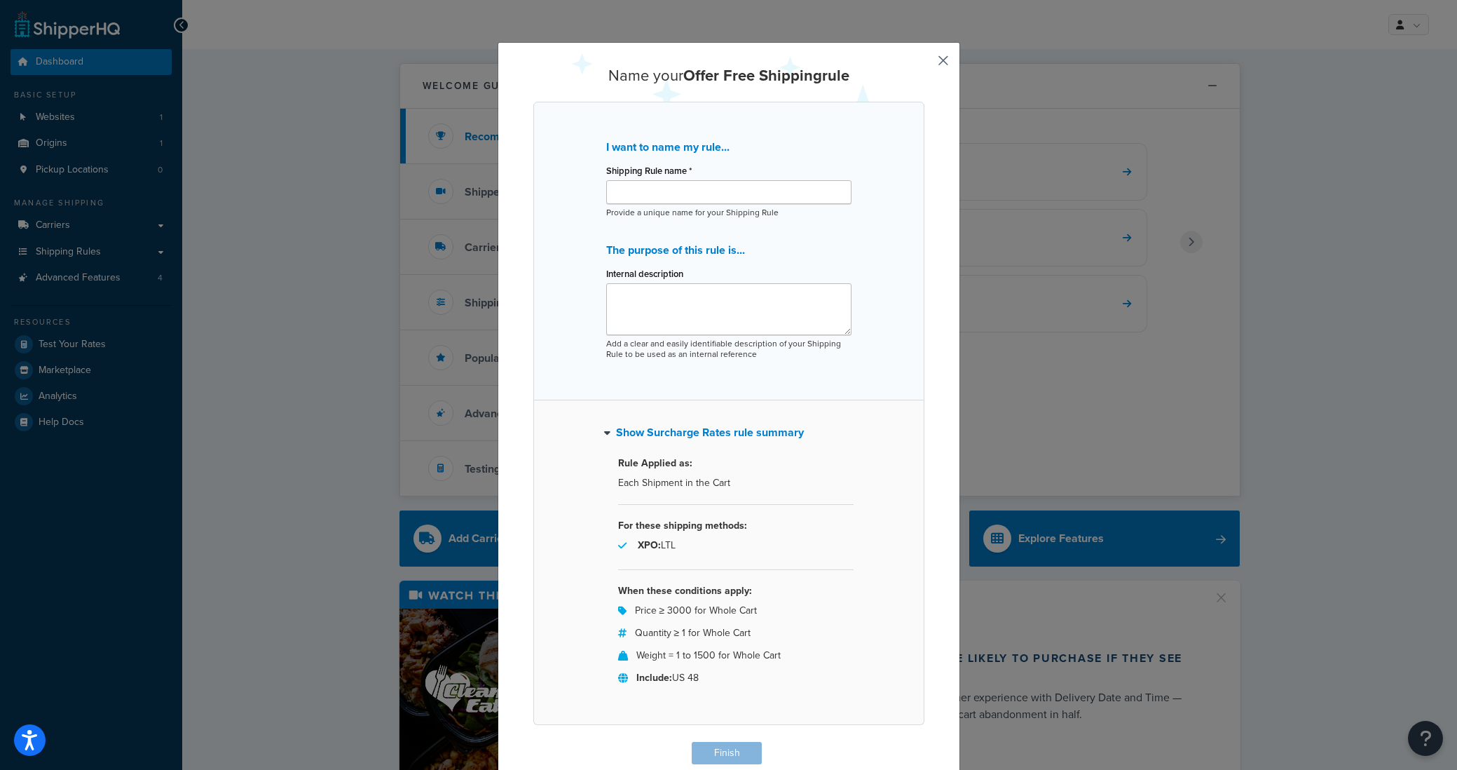
scroll to position [56, 0]
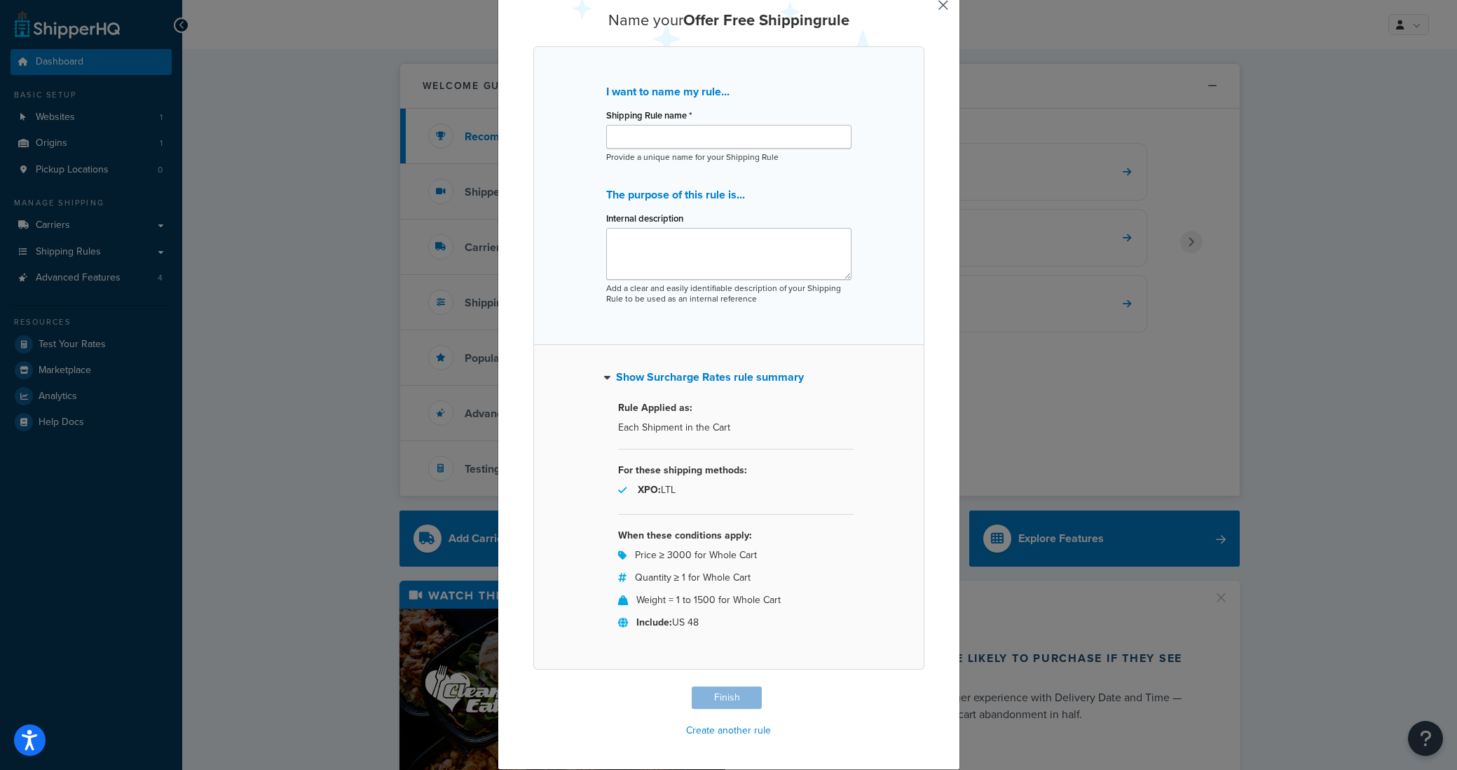
click at [925, 686] on button "button" at bounding box center [923, 688] width 4 height 4
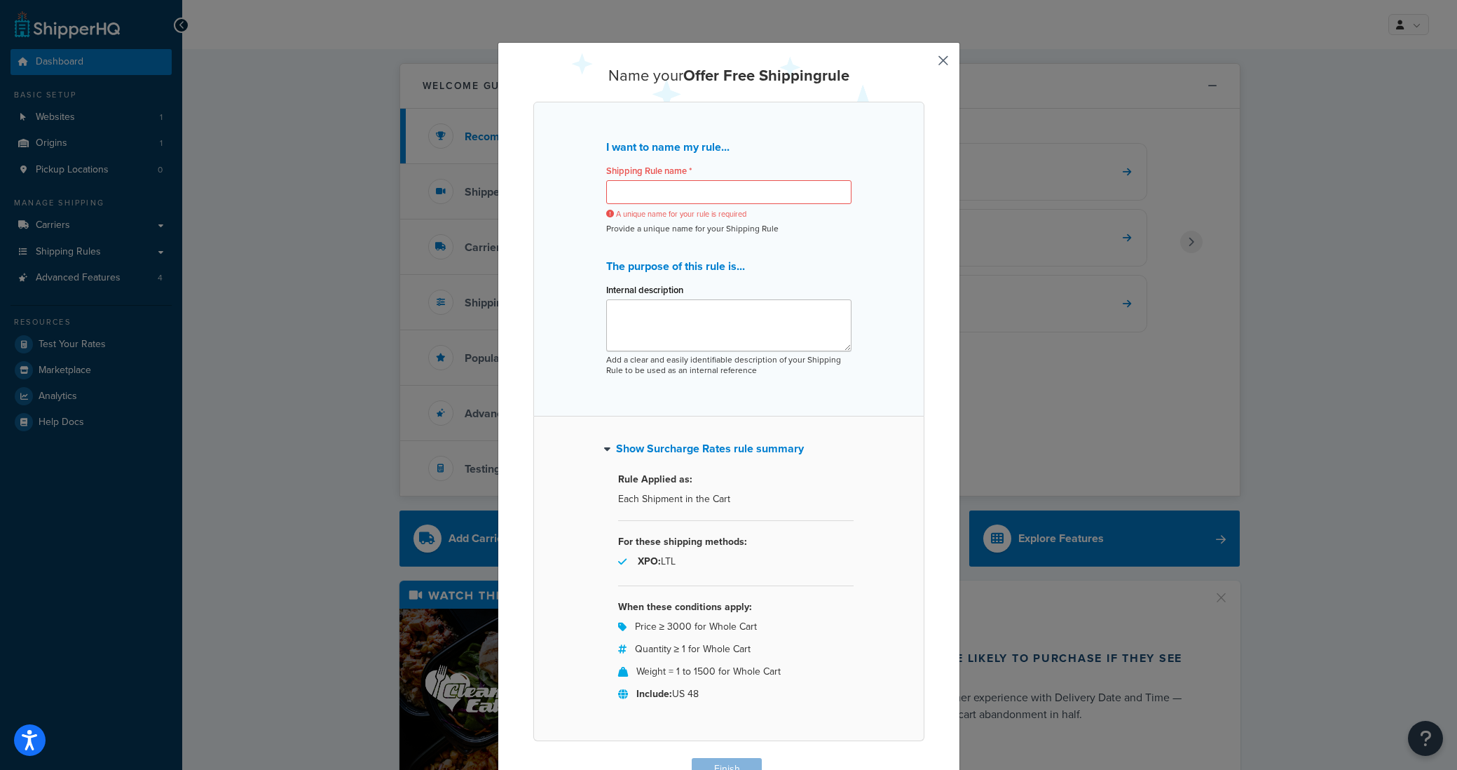
click at [925, 758] on button "button" at bounding box center [923, 760] width 4 height 4
drag, startPoint x: 1117, startPoint y: 44, endPoint x: 741, endPoint y: 5, distance: 378.5
click at [1114, 43] on div "Name your Offer Free Shipping rule I want to name my rule... Shipping Rule name…" at bounding box center [728, 385] width 1457 height 770
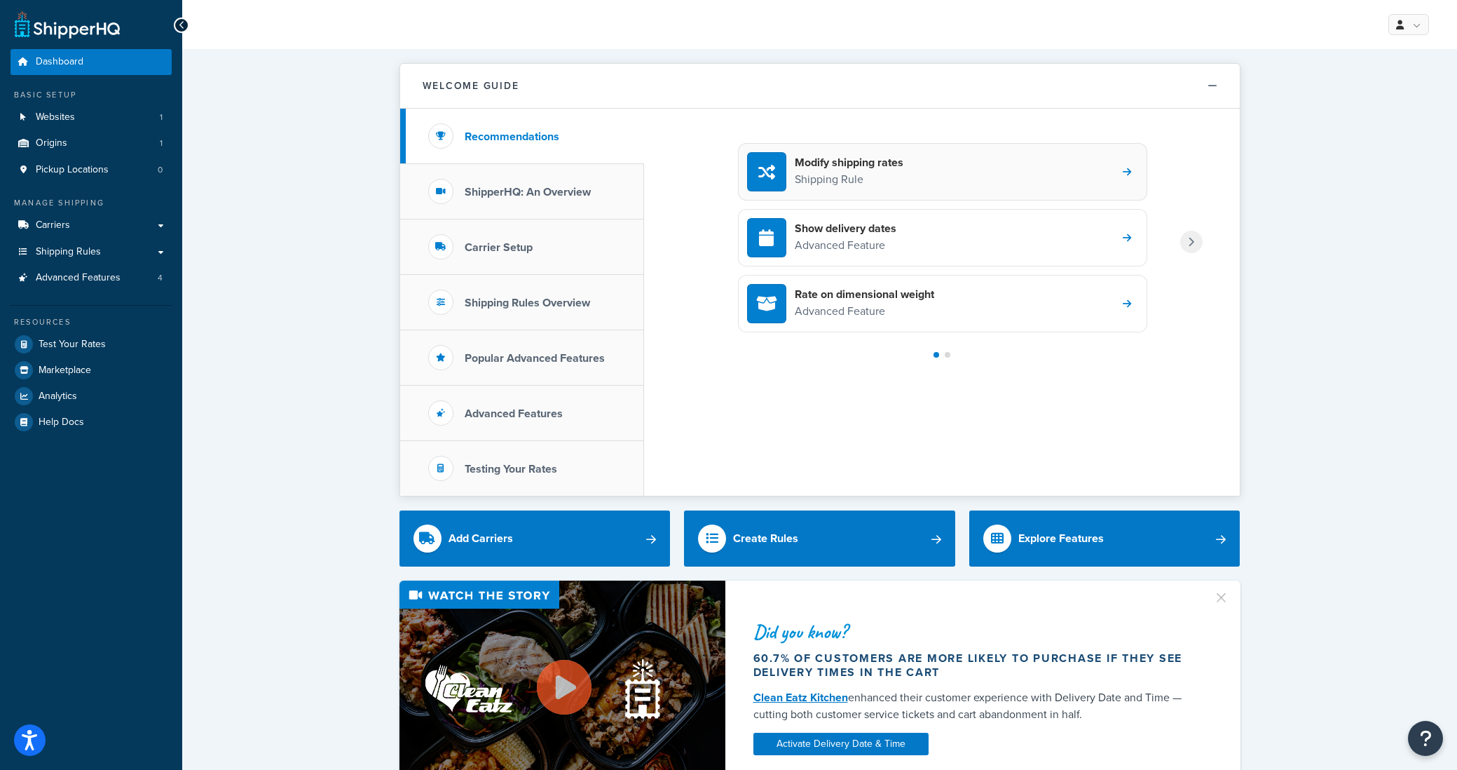
click at [899, 177] on p "Shipping Rule" at bounding box center [849, 179] width 109 height 18
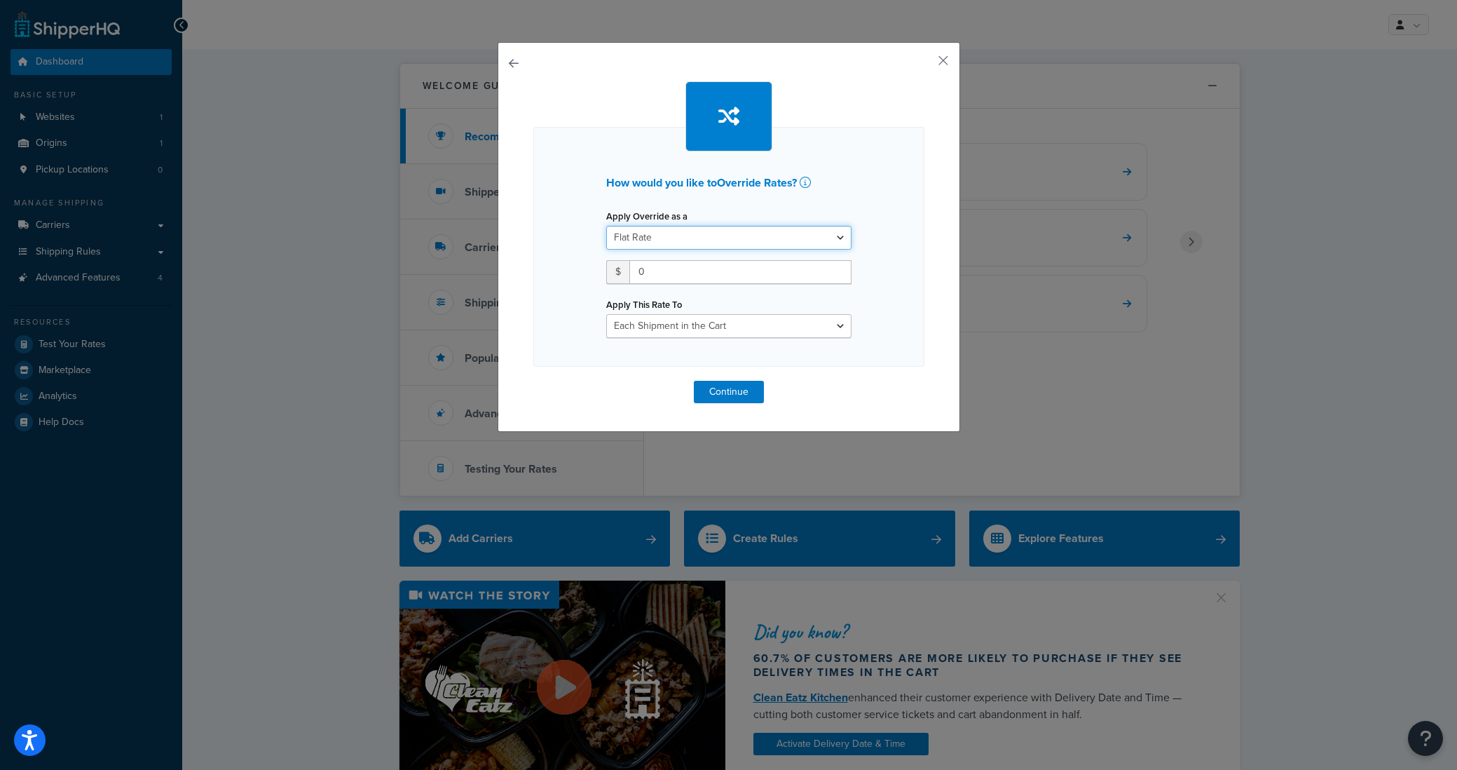
click at [678, 240] on select "Flat Rate Percentage Flat Rate & Percentage" at bounding box center [728, 238] width 245 height 24
click at [925, 64] on button "button" at bounding box center [923, 66] width 4 height 4
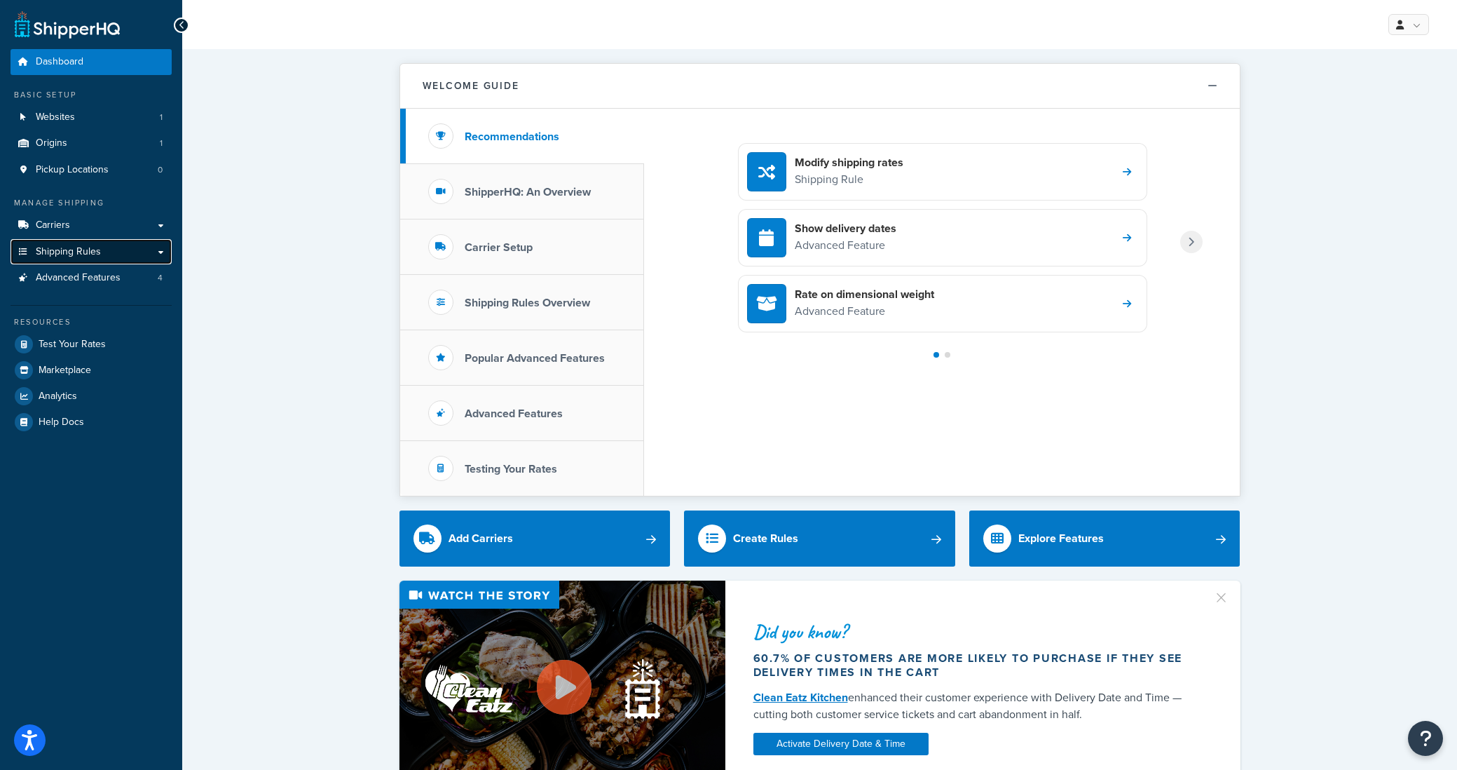
click at [116, 251] on link "Shipping Rules" at bounding box center [91, 252] width 161 height 26
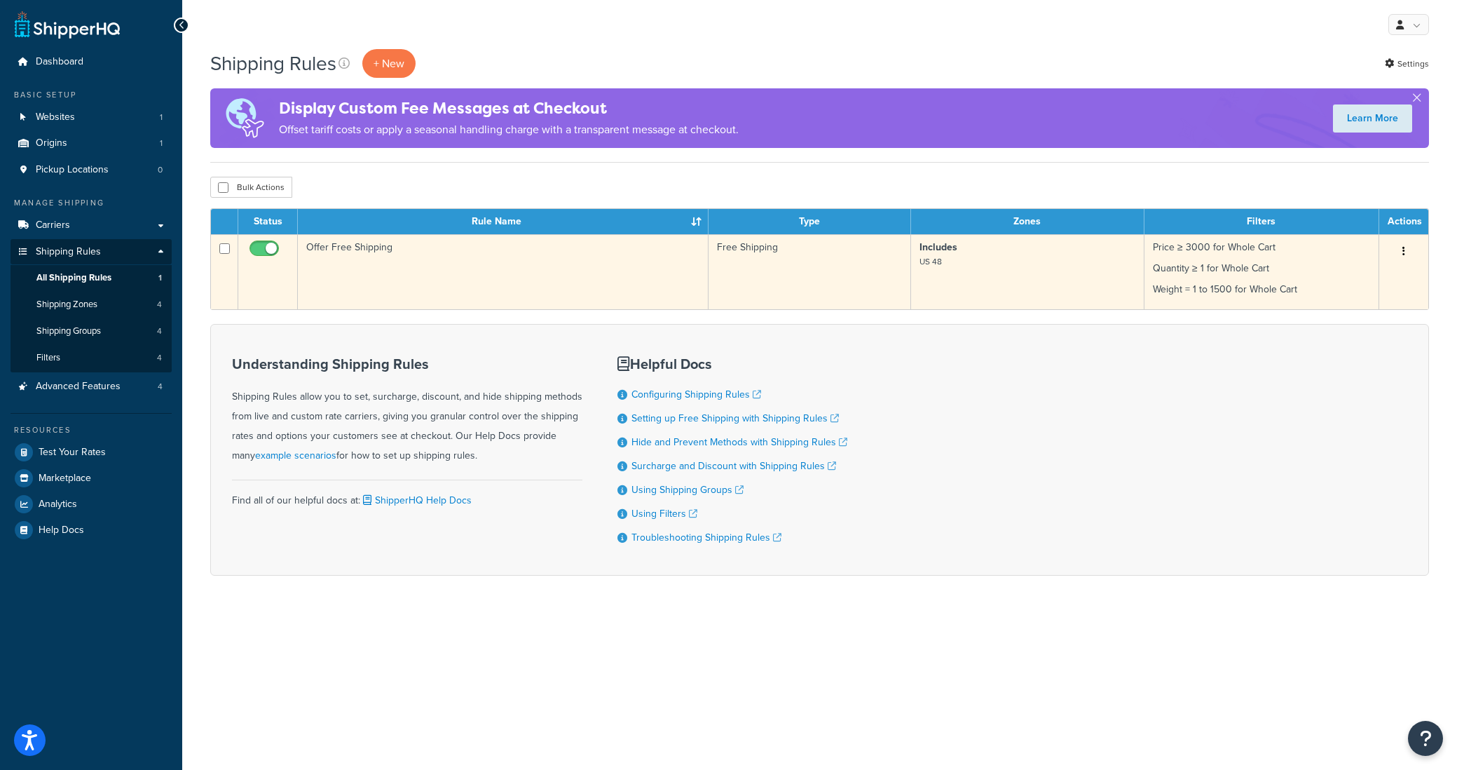
click at [229, 250] on input "checkbox" at bounding box center [224, 248] width 11 height 11
checkbox input "true"
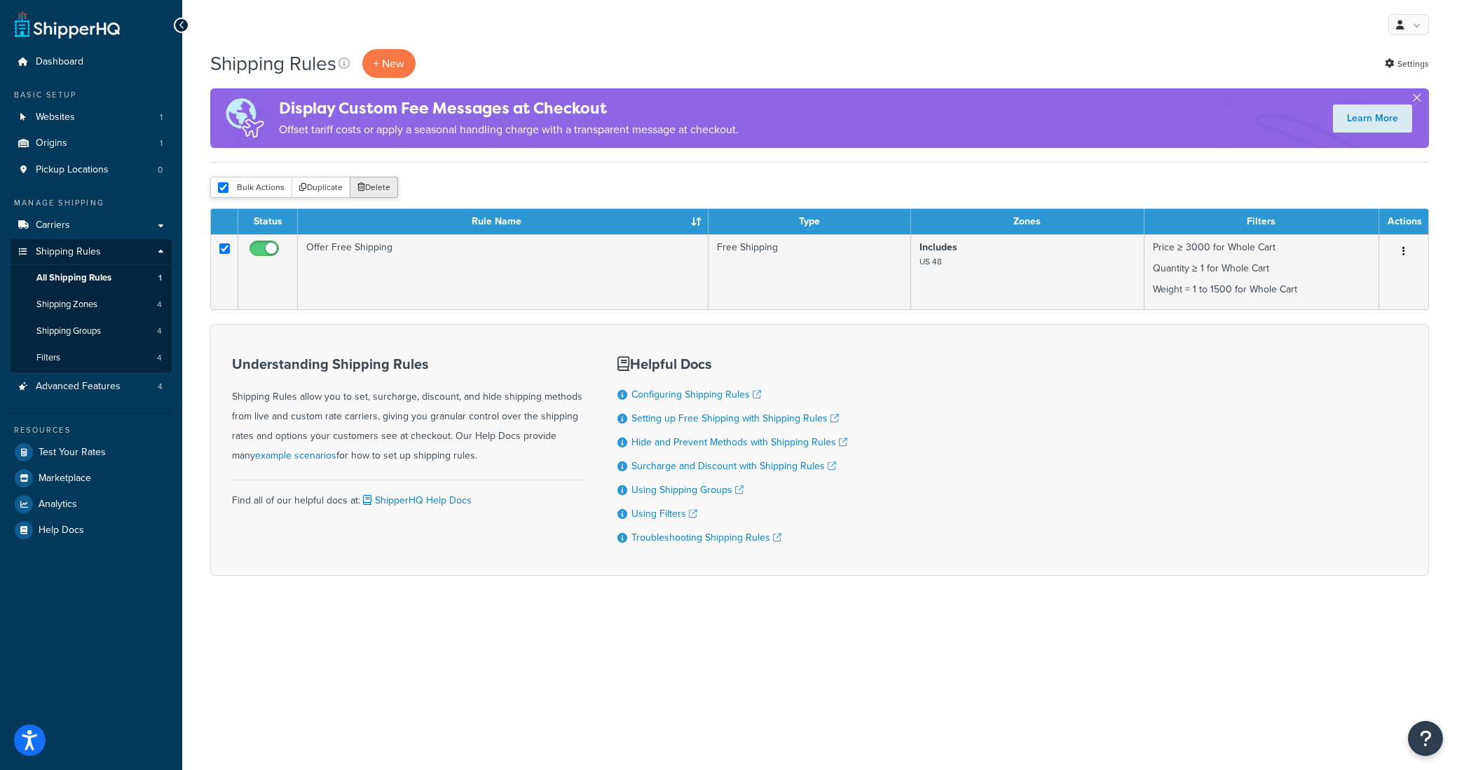
click at [378, 186] on button "Delete" at bounding box center [374, 187] width 48 height 21
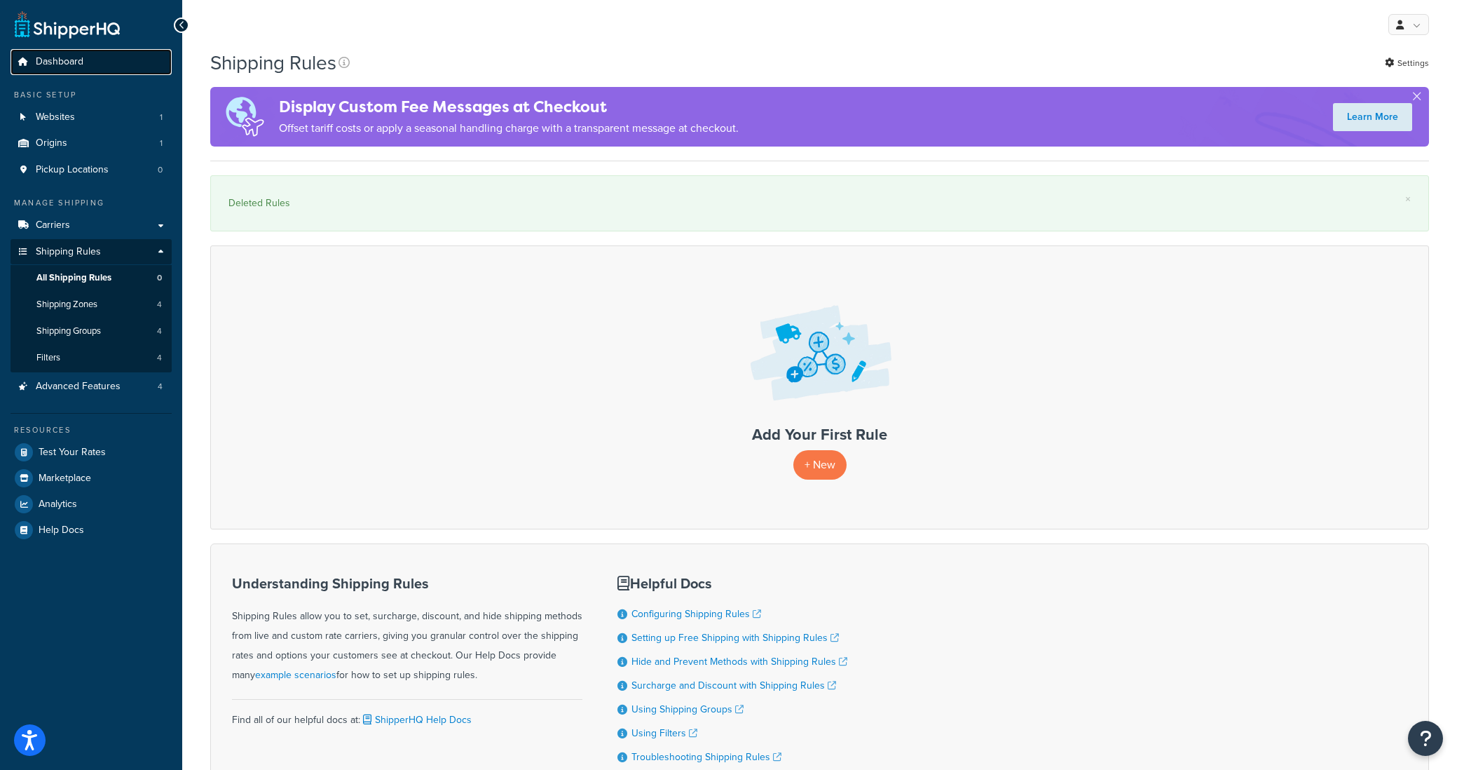
click at [63, 68] on span "Dashboard" at bounding box center [60, 62] width 48 height 12
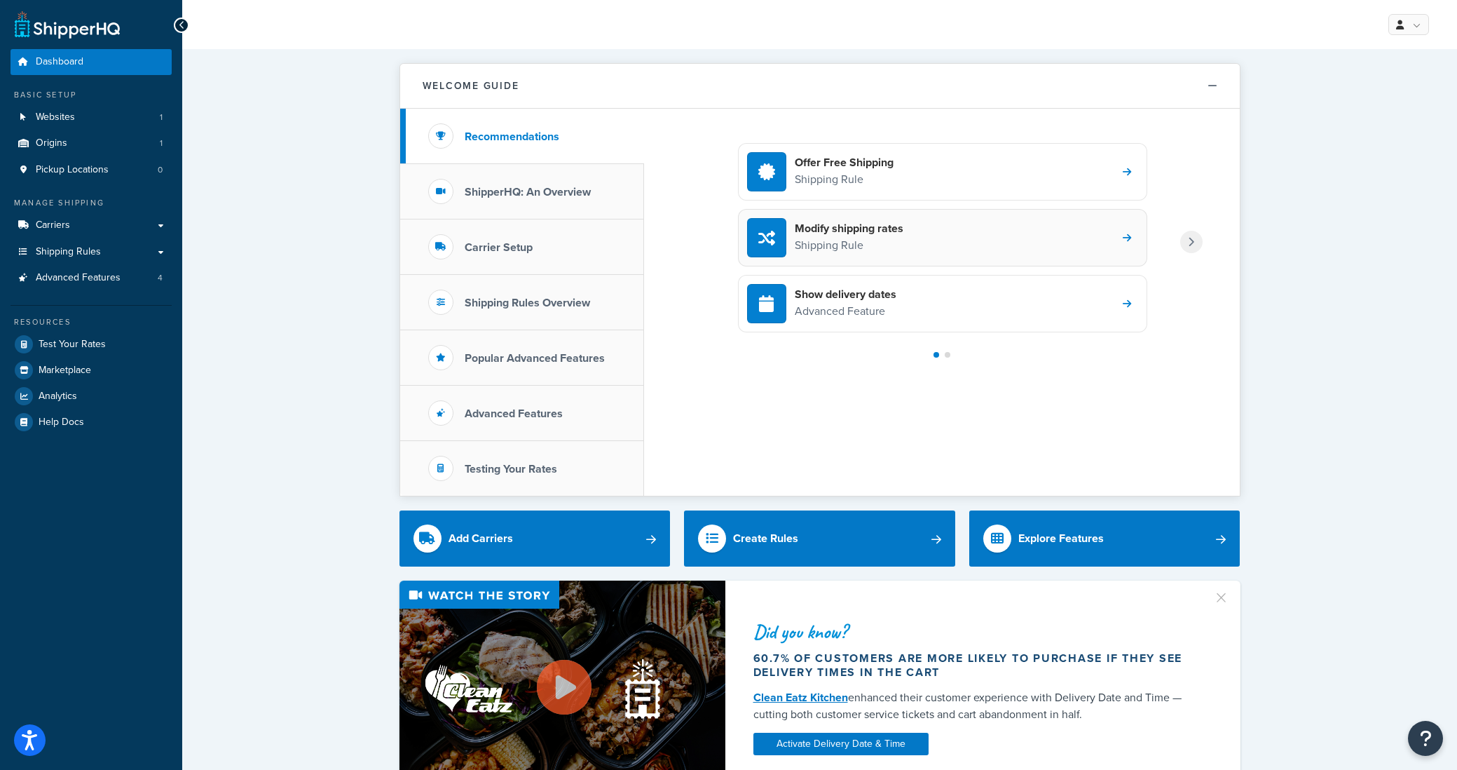
click at [913, 252] on div "Modify shipping rates Shipping Rule" at bounding box center [942, 237] width 409 height 57
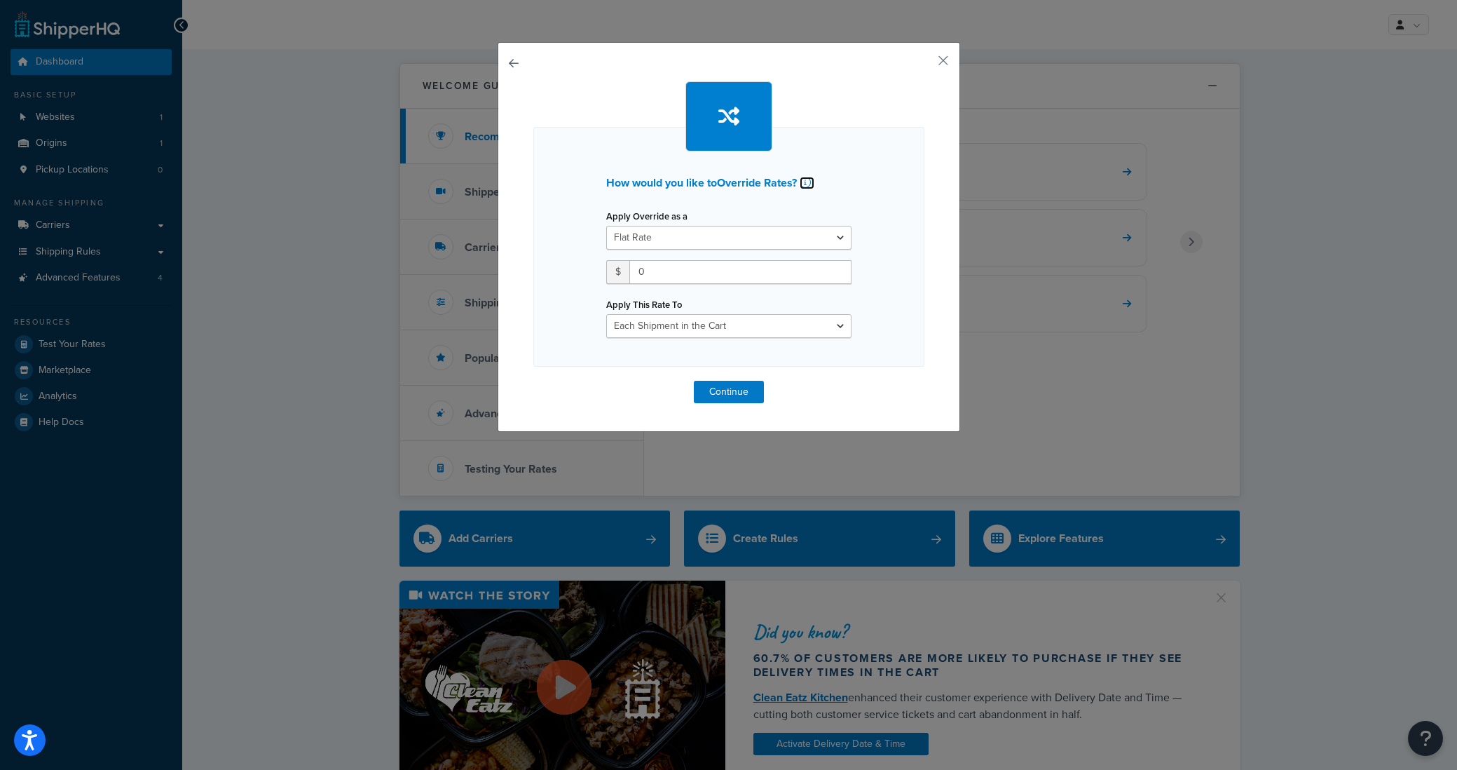
click at [807, 181] on icon at bounding box center [805, 182] width 11 height 11
click at [679, 240] on select "Flat Rate Percentage Flat Rate & Percentage" at bounding box center [728, 238] width 245 height 24
select select "PERCENTAGE"
click at [606, 226] on select "Flat Rate Percentage Flat Rate & Percentage" at bounding box center [728, 238] width 245 height 24
click at [769, 271] on select "Order Value" at bounding box center [796, 272] width 112 height 24
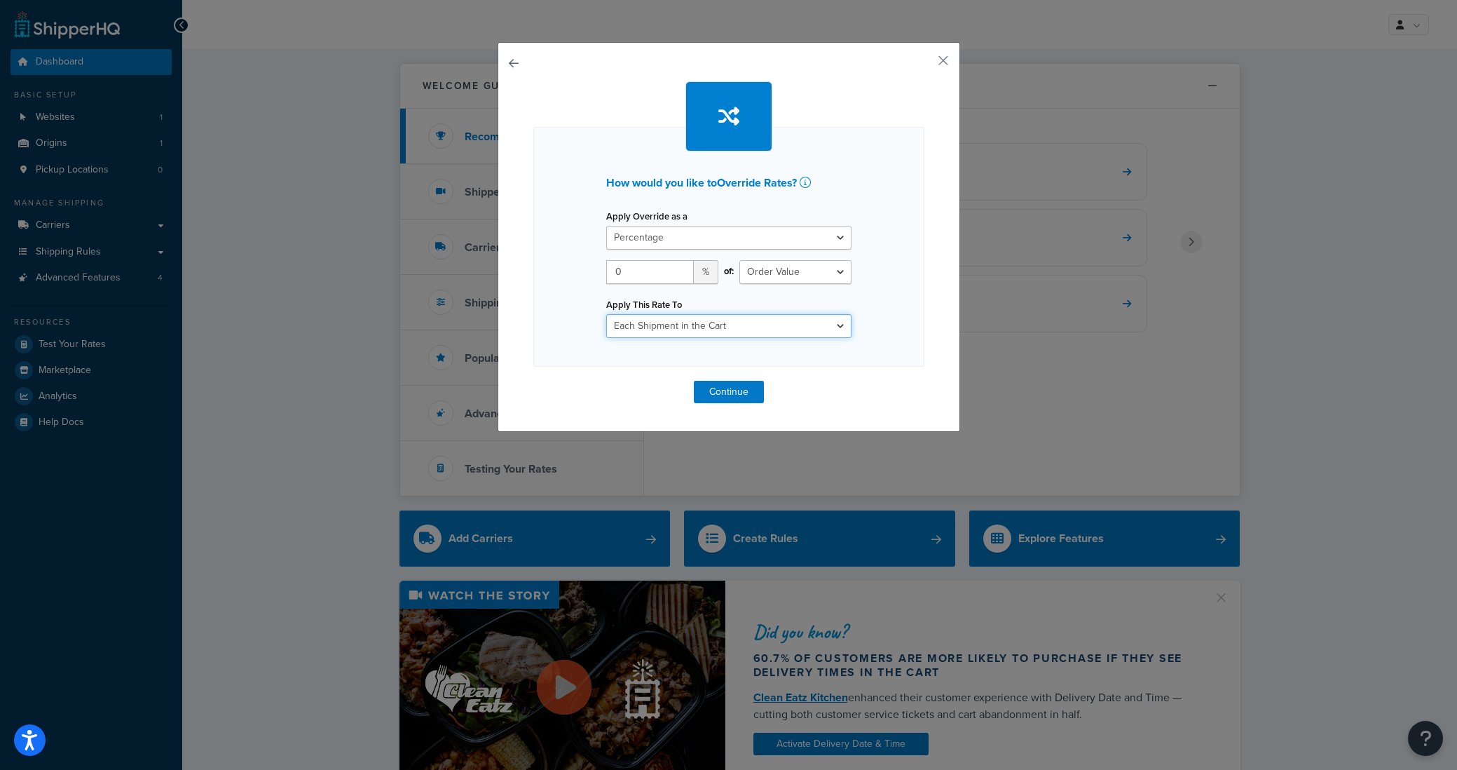
click at [740, 331] on select "Each Shipment in the Cart Each Shipping Group in the Cart Each Item within a Sh…" at bounding box center [728, 326] width 245 height 24
click at [764, 234] on select "Flat Rate Percentage Flat Rate & Percentage" at bounding box center [728, 238] width 245 height 24
click at [534, 381] on button "button" at bounding box center [534, 381] width 0 height 0
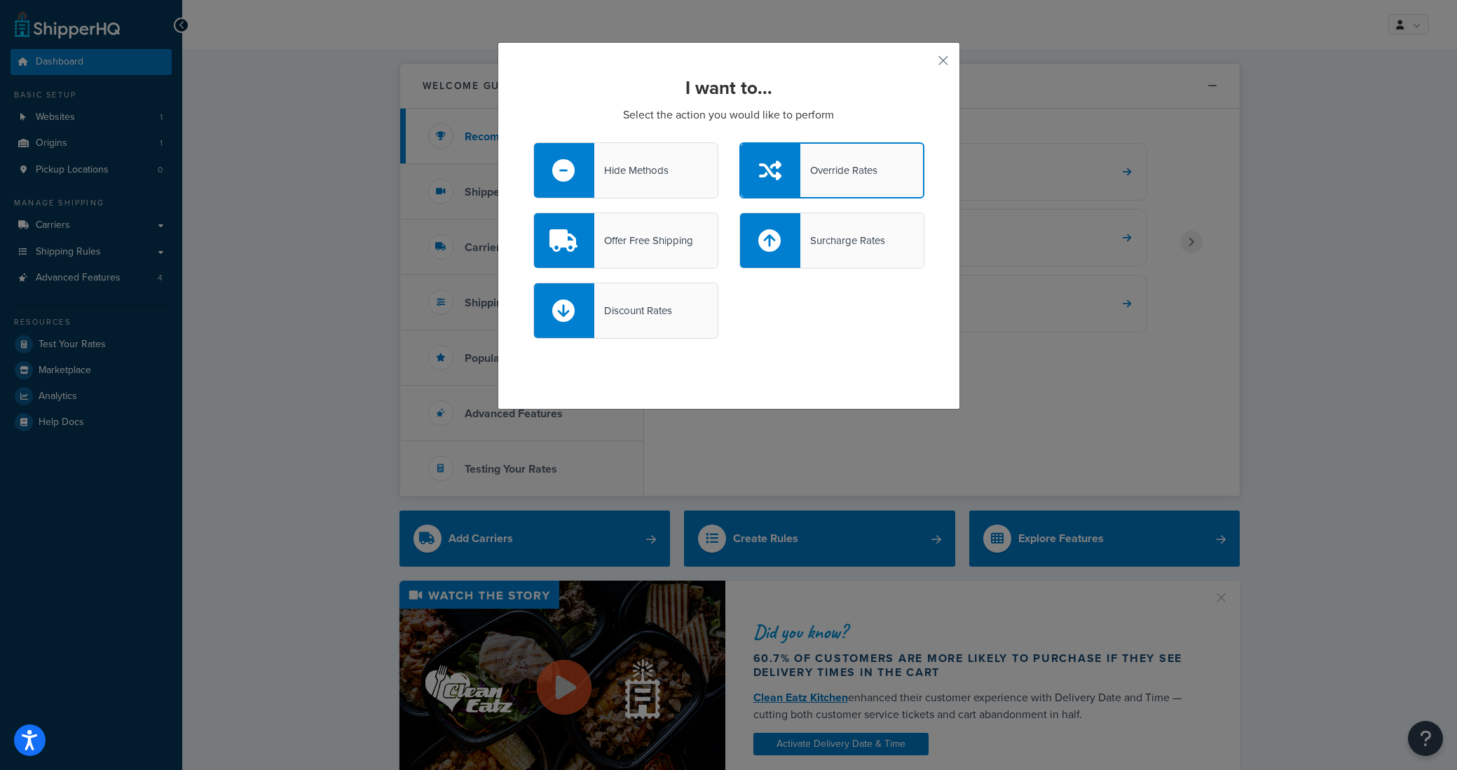
click at [818, 257] on div "Surcharge Rates" at bounding box center [832, 240] width 185 height 56
click at [0, 0] on input "Surcharge Rates" at bounding box center [0, 0] width 0 height 0
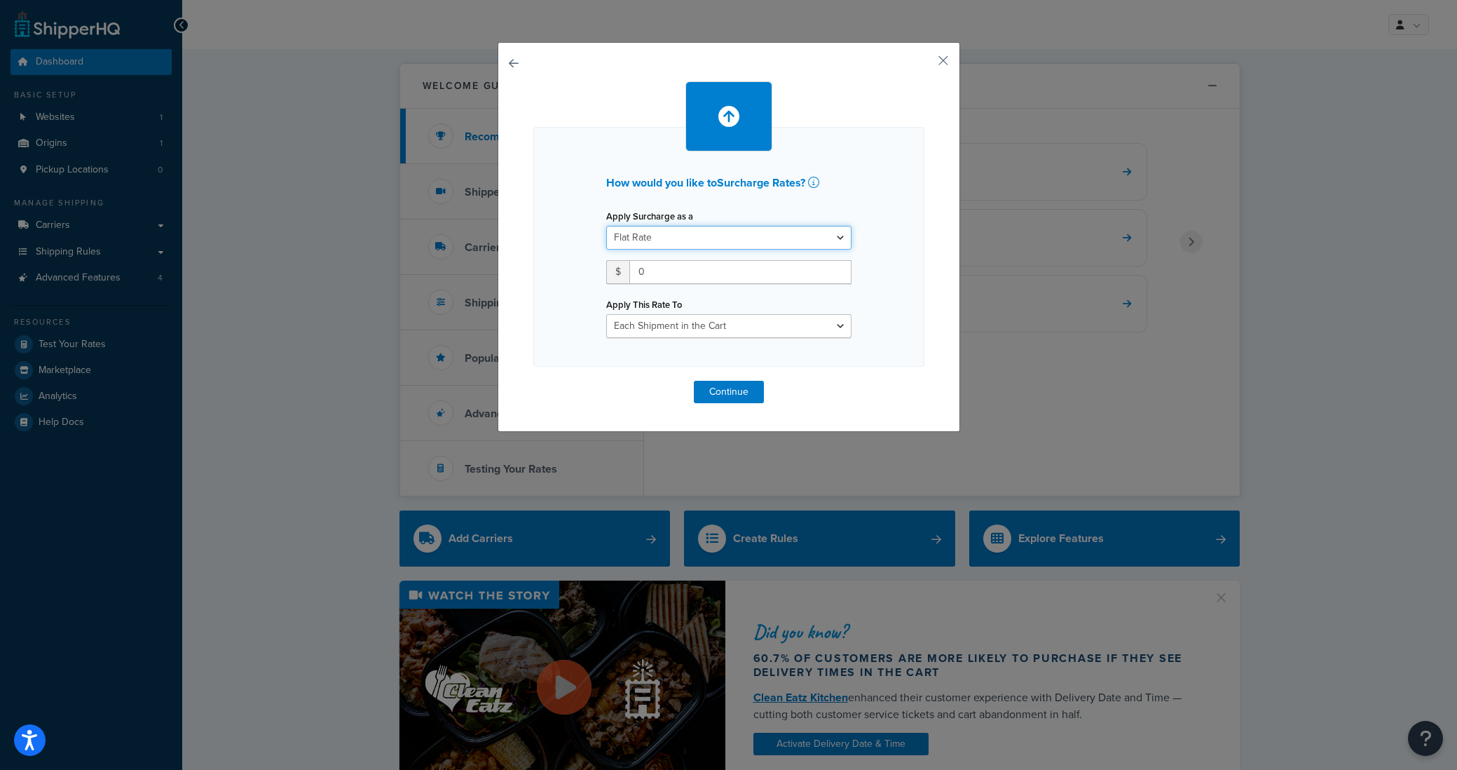
click at [689, 240] on select "Flat Rate Percentage Flat Rate & Percentage" at bounding box center [728, 238] width 245 height 24
select select "PERCENTAGE"
click at [606, 226] on select "Flat Rate Percentage Flat Rate & Percentage" at bounding box center [728, 238] width 245 height 24
click at [713, 329] on select "Each Shipment in the Cart Each Shipping Group in the Cart Each Item within a Sh…" at bounding box center [728, 326] width 245 height 24
click at [787, 269] on select "Shipping Price Order Value" at bounding box center [796, 272] width 112 height 24
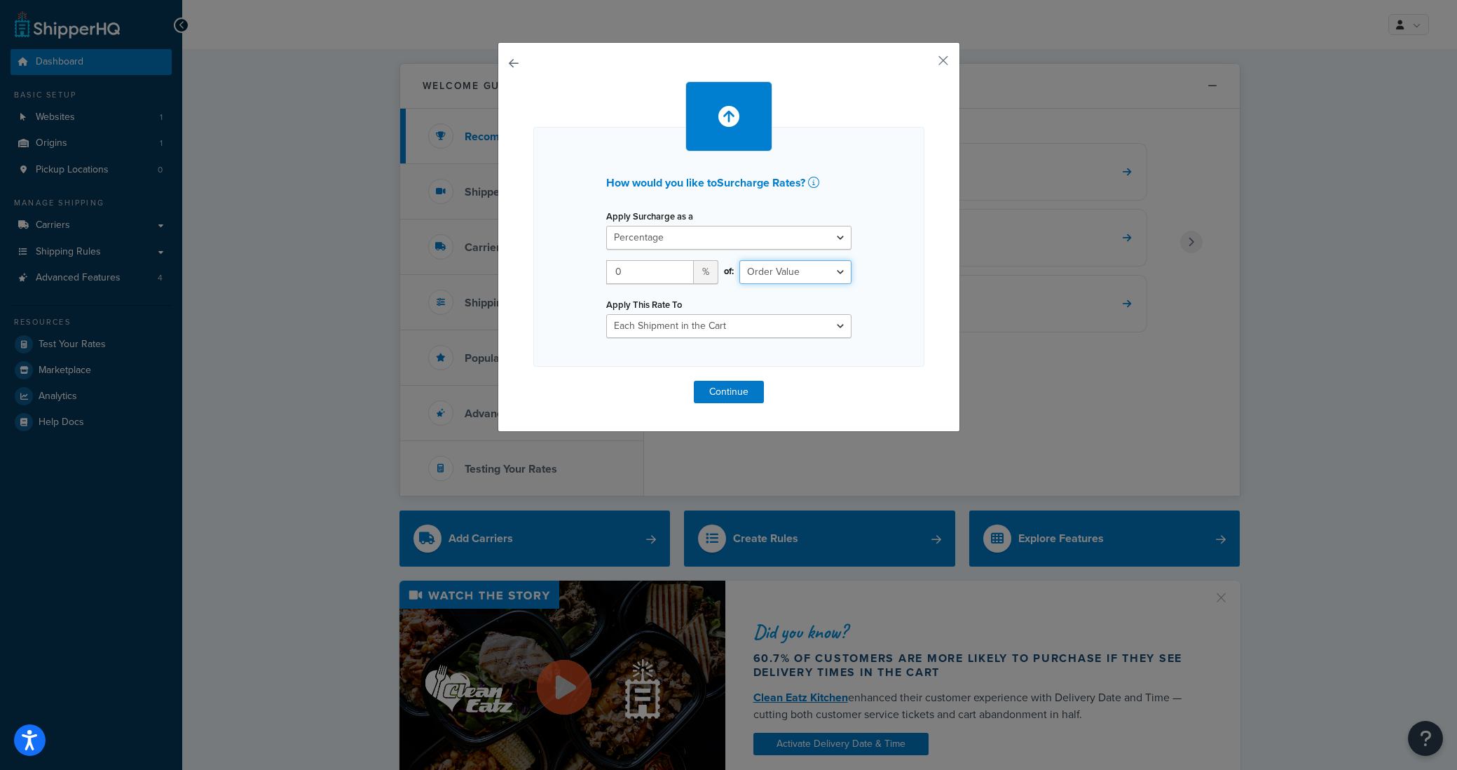
select select "SHIPPING"
click at [740, 260] on select "Shipping Price Order Value" at bounding box center [796, 272] width 112 height 24
click at [698, 329] on select "Each Shipment in the Cart Each Shipping Group in the Cart Each Item within a Sh…" at bounding box center [728, 326] width 245 height 24
click at [606, 314] on select "Each Shipment in the Cart Each Shipping Group in the Cart Each Item within a Sh…" at bounding box center [728, 326] width 245 height 24
click at [639, 273] on input "0" at bounding box center [650, 272] width 88 height 24
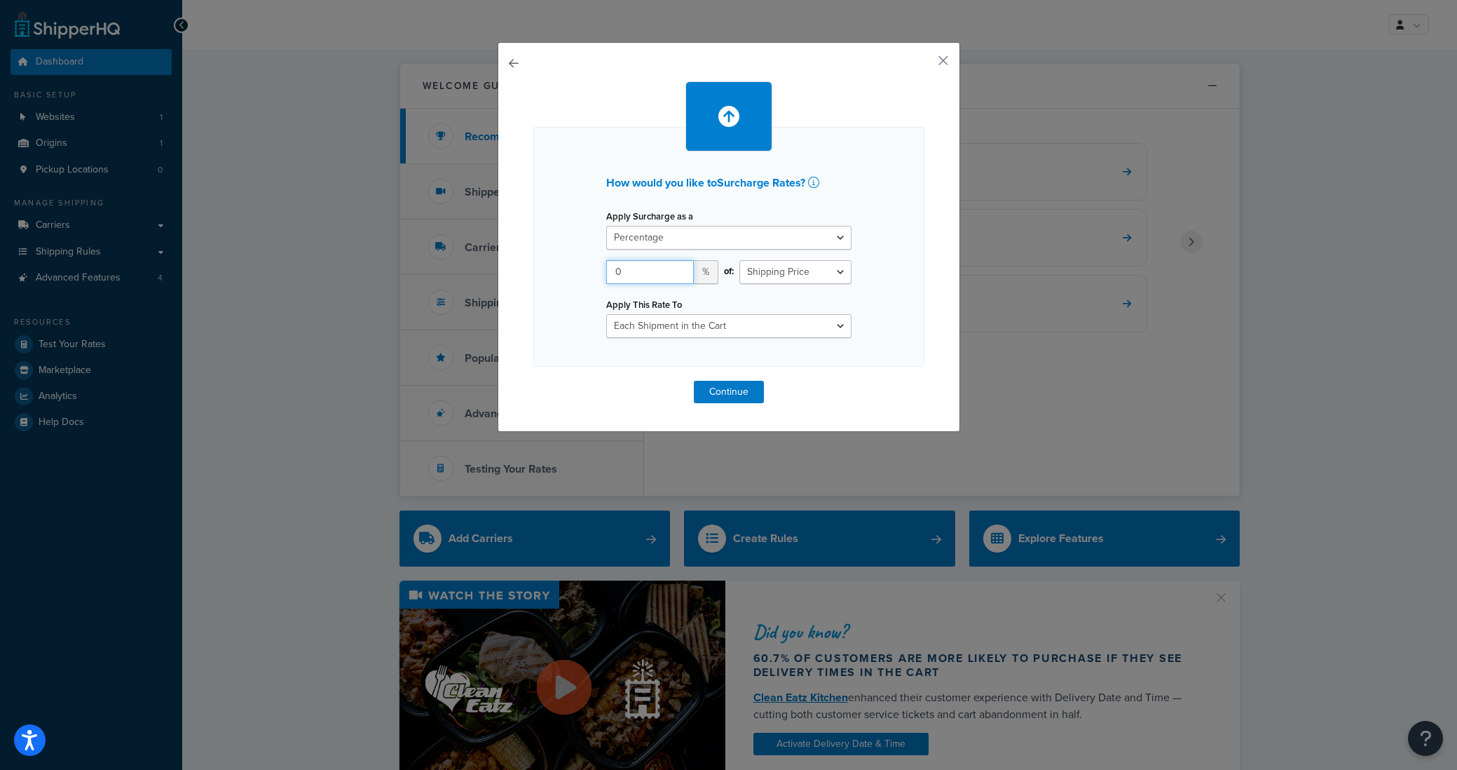
click at [639, 273] on input "0" at bounding box center [650, 272] width 88 height 24
type input "5"
click at [862, 345] on div "How would you like to Surcharge Rates ? Apply Surcharge as a Flat Rate Percenta…" at bounding box center [729, 247] width 391 height 240
click at [925, 64] on button "button" at bounding box center [923, 66] width 4 height 4
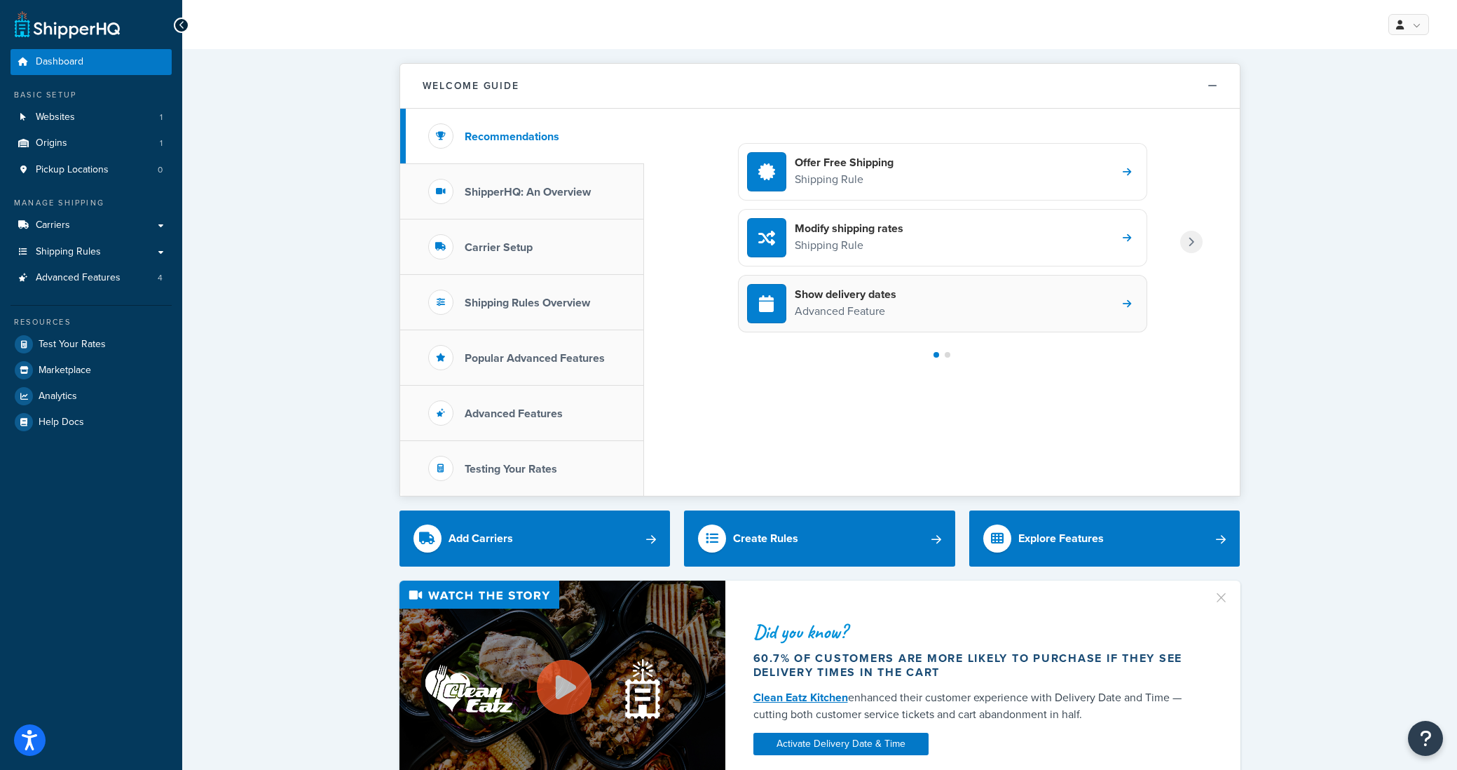
click at [1007, 314] on div "Show delivery dates Advanced Feature" at bounding box center [942, 303] width 409 height 57
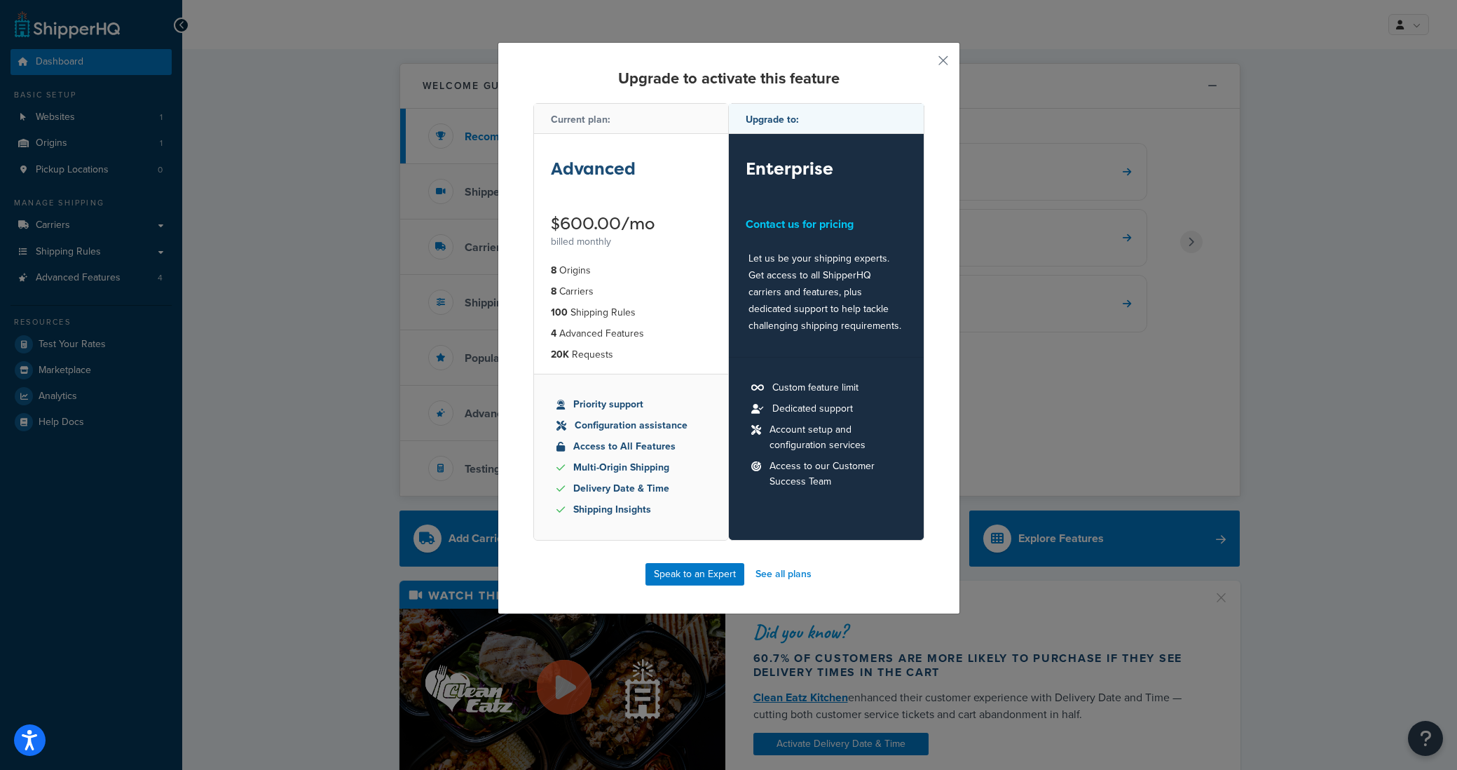
click at [951, 62] on div "Upgrade to activate this feature Current plan: Advanced $600.00/mo billed month…" at bounding box center [729, 328] width 463 height 572
click at [925, 64] on button "button" at bounding box center [923, 66] width 4 height 4
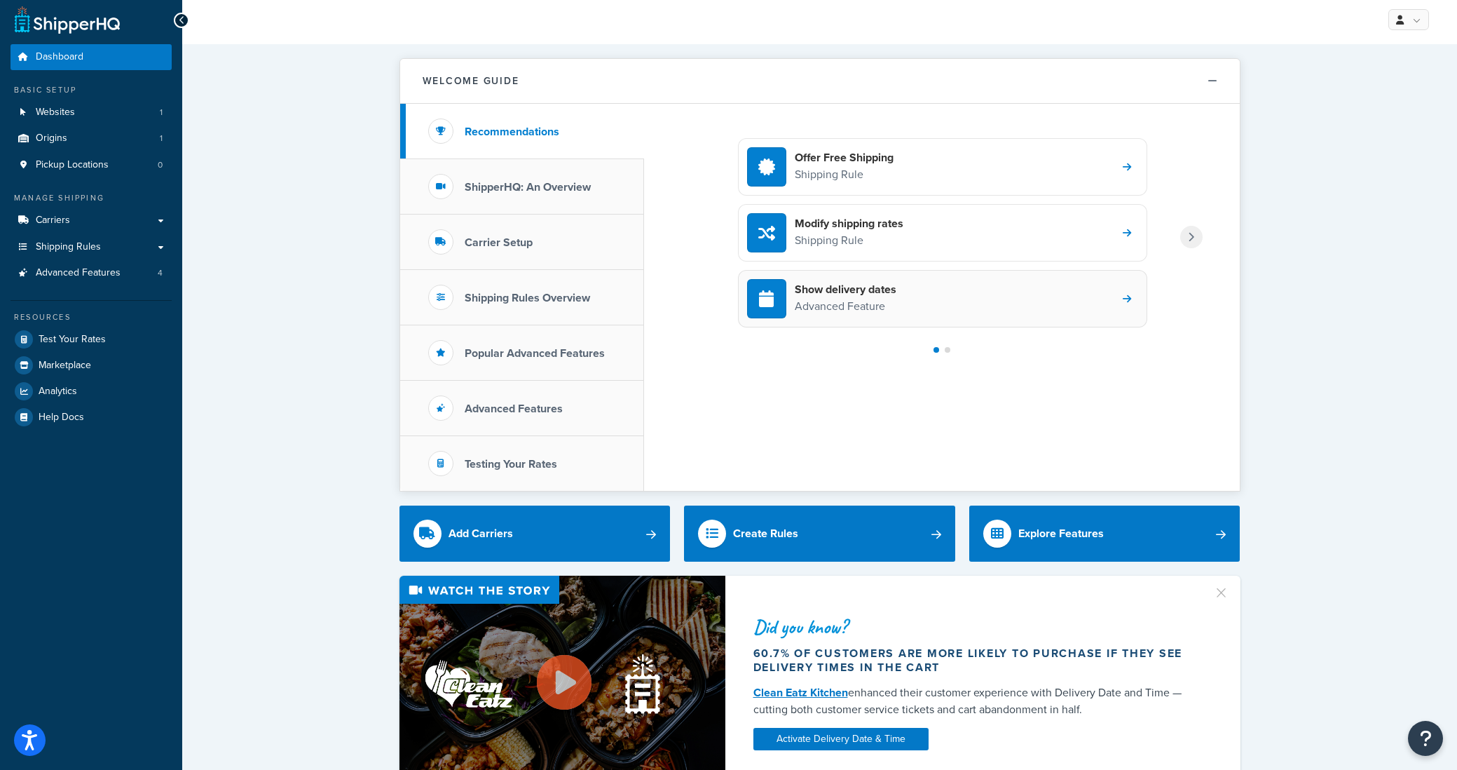
scroll to position [6, 0]
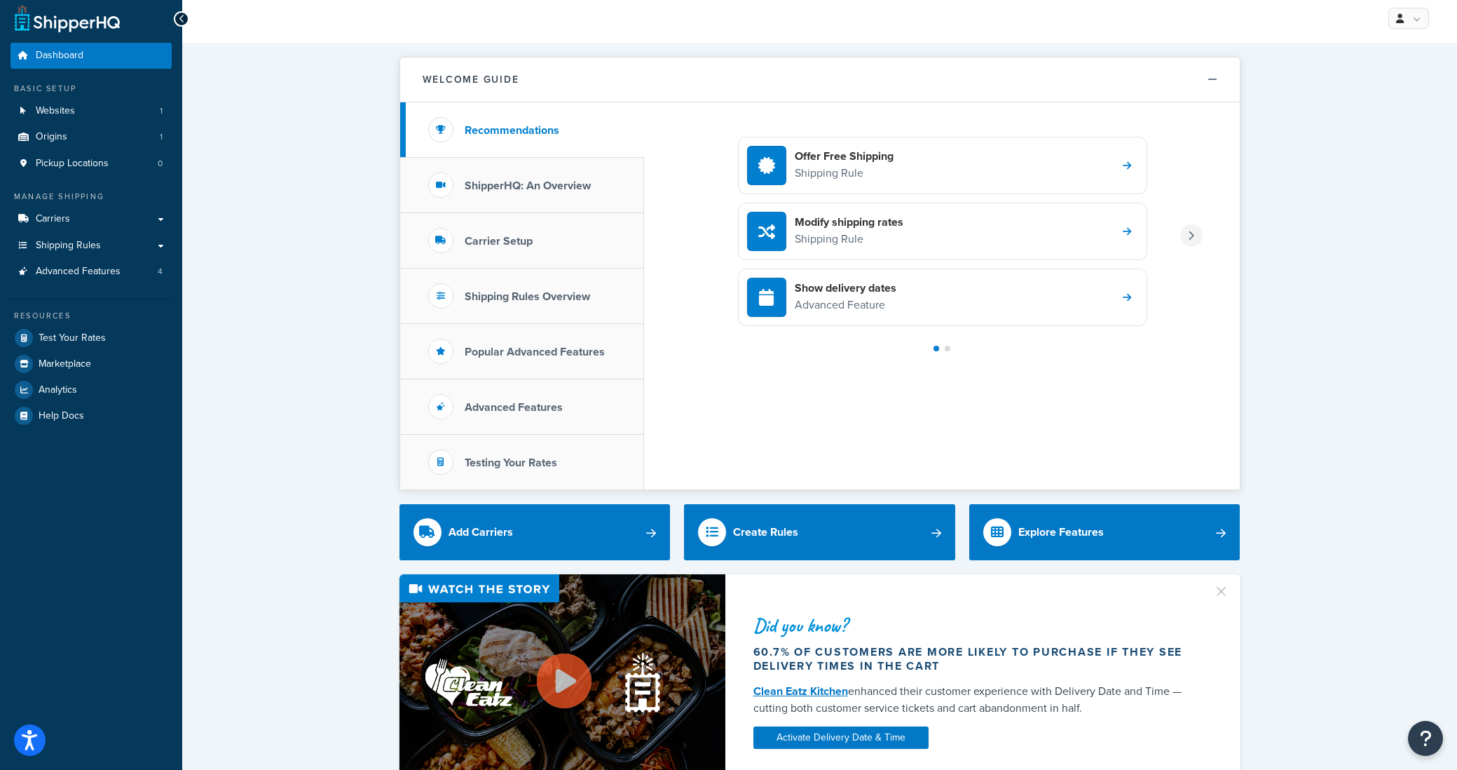
click at [1183, 243] on div at bounding box center [1192, 235] width 22 height 22
click at [972, 175] on div "Rate on dimensional weight Advanced Feature" at bounding box center [942, 165] width 409 height 57
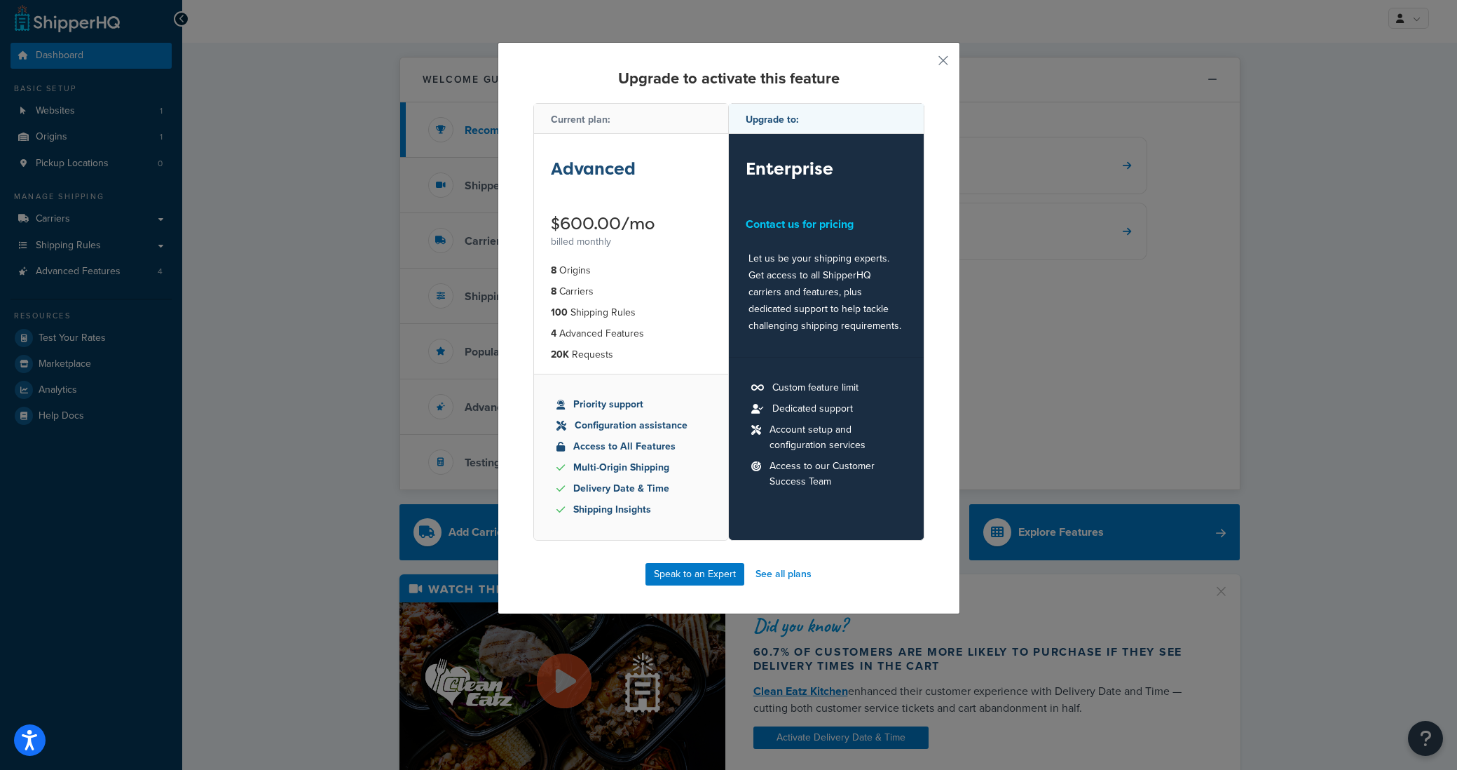
click at [621, 111] on div "Current plan:" at bounding box center [631, 119] width 195 height 30
click at [925, 64] on button "button" at bounding box center [923, 66] width 4 height 4
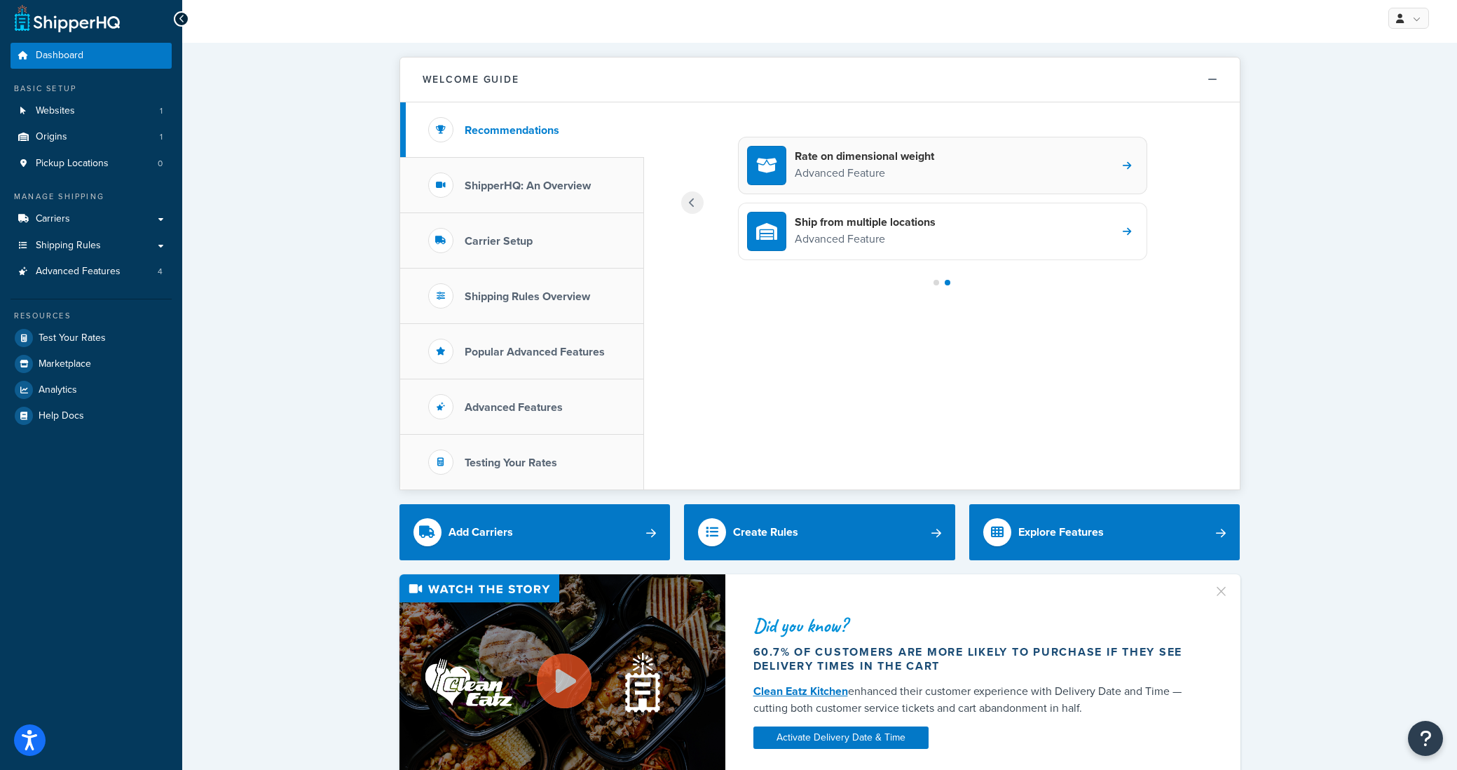
click at [842, 186] on div "Rate on dimensional weight Advanced Feature" at bounding box center [942, 165] width 409 height 57
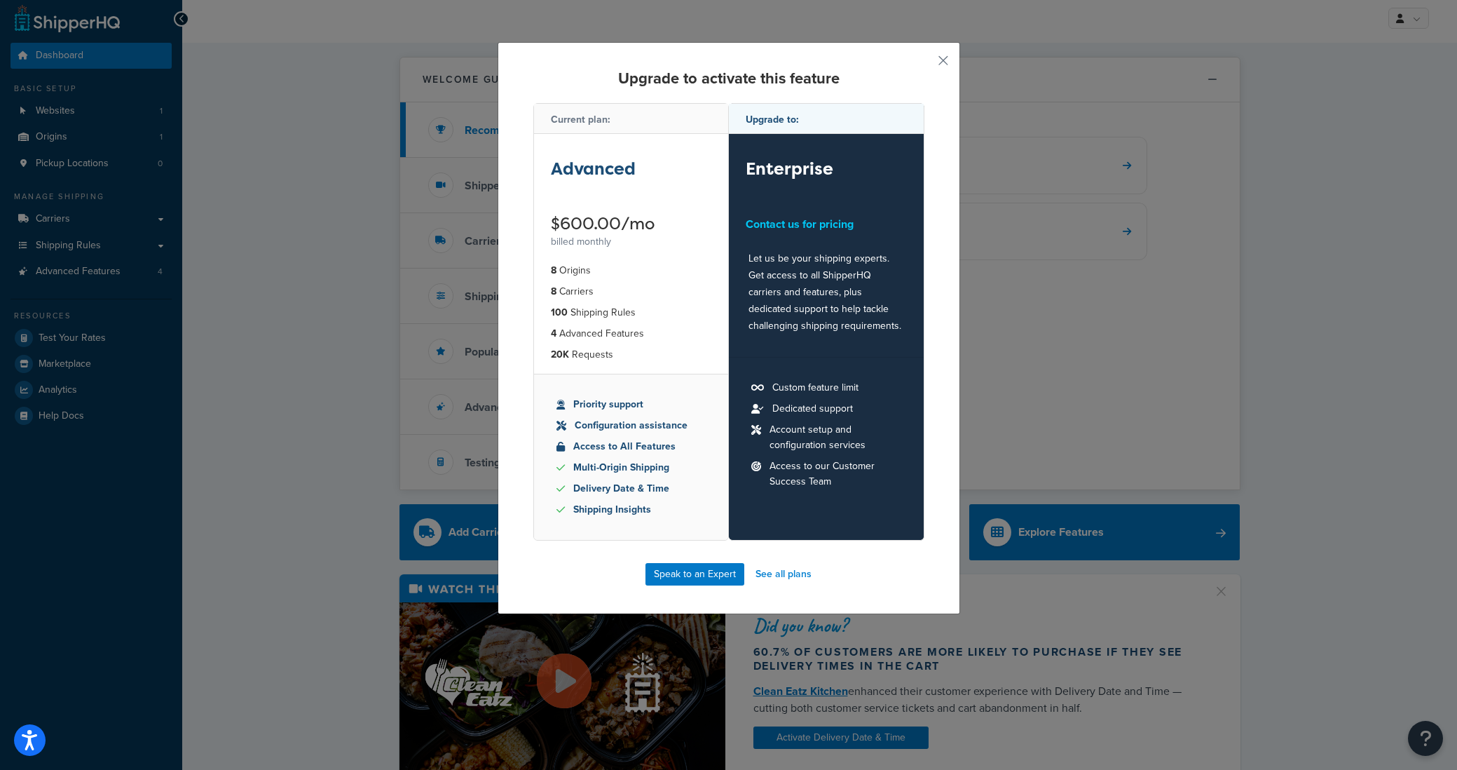
click at [942, 69] on div "Upgrade to activate this feature Current plan: Advanced $600.00/mo billed month…" at bounding box center [729, 328] width 463 height 572
click at [925, 64] on button "button" at bounding box center [923, 66] width 4 height 4
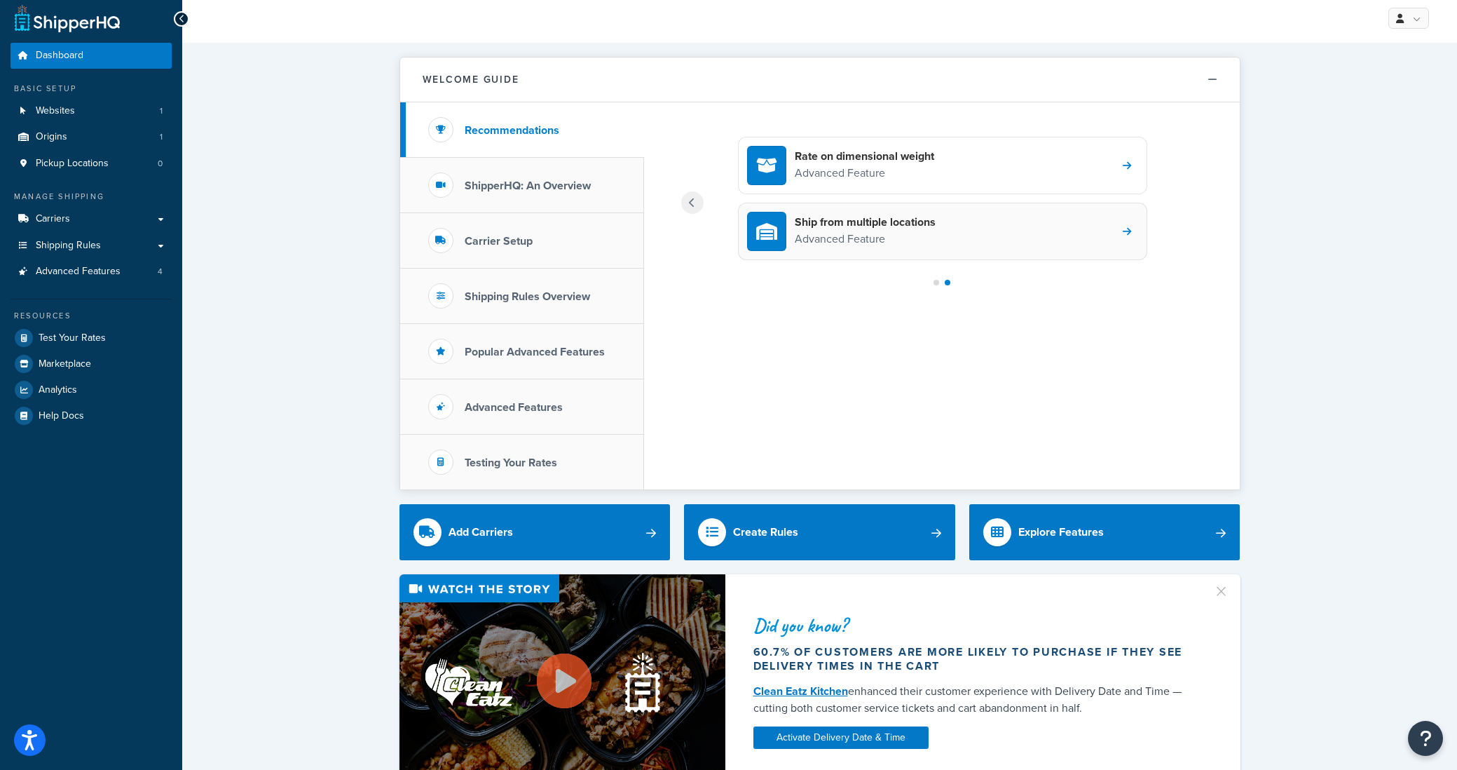
click at [991, 245] on div "Ship from multiple locations Advanced Feature" at bounding box center [942, 231] width 409 height 57
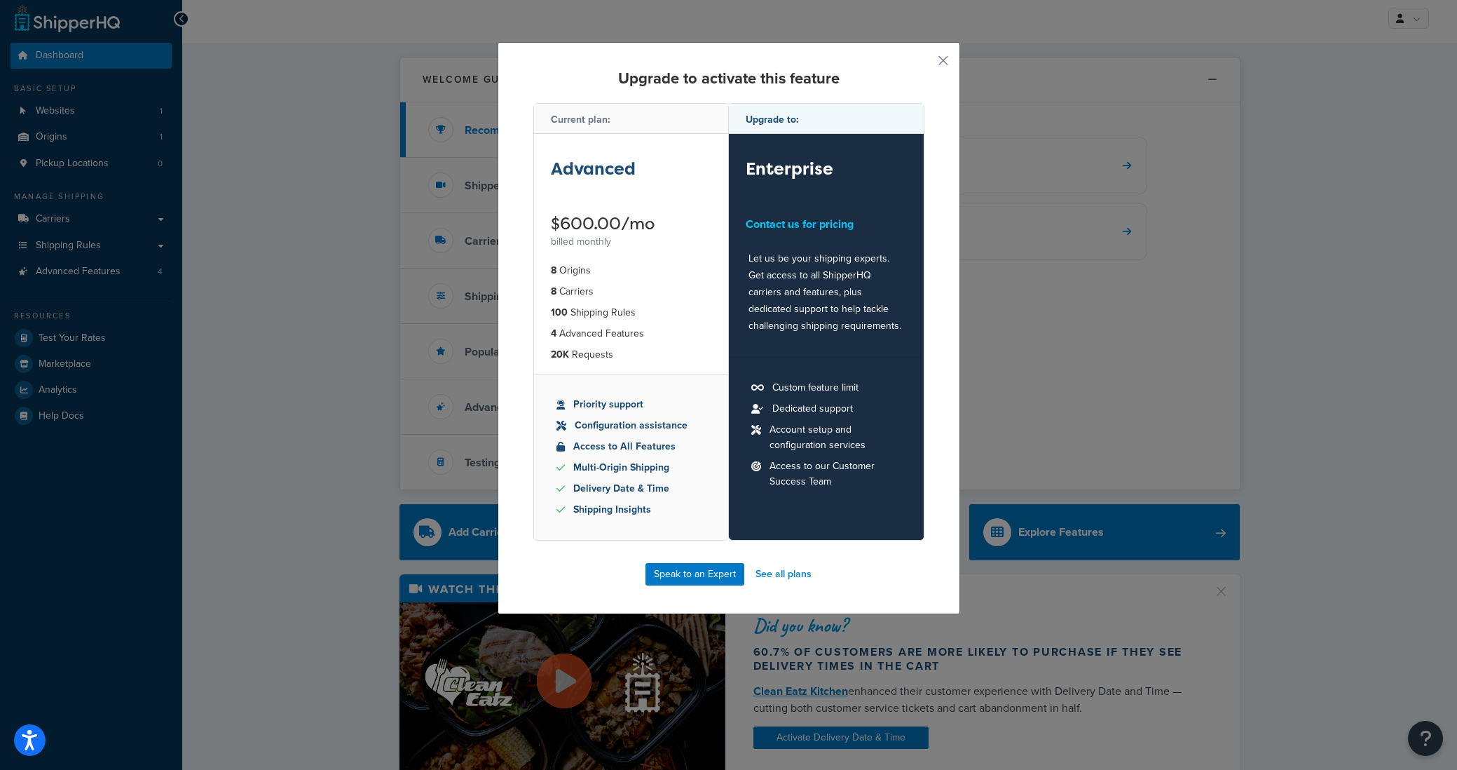
drag, startPoint x: 632, startPoint y: 182, endPoint x: 616, endPoint y: 168, distance: 20.8
click at [628, 179] on div "Advanced" at bounding box center [631, 174] width 161 height 36
drag, startPoint x: 609, startPoint y: 163, endPoint x: 620, endPoint y: 223, distance: 61.2
click at [620, 223] on div "Advanced $600.00/mo billed monthly" at bounding box center [631, 192] width 195 height 117
click at [693, 182] on div "Advanced" at bounding box center [631, 174] width 161 height 36
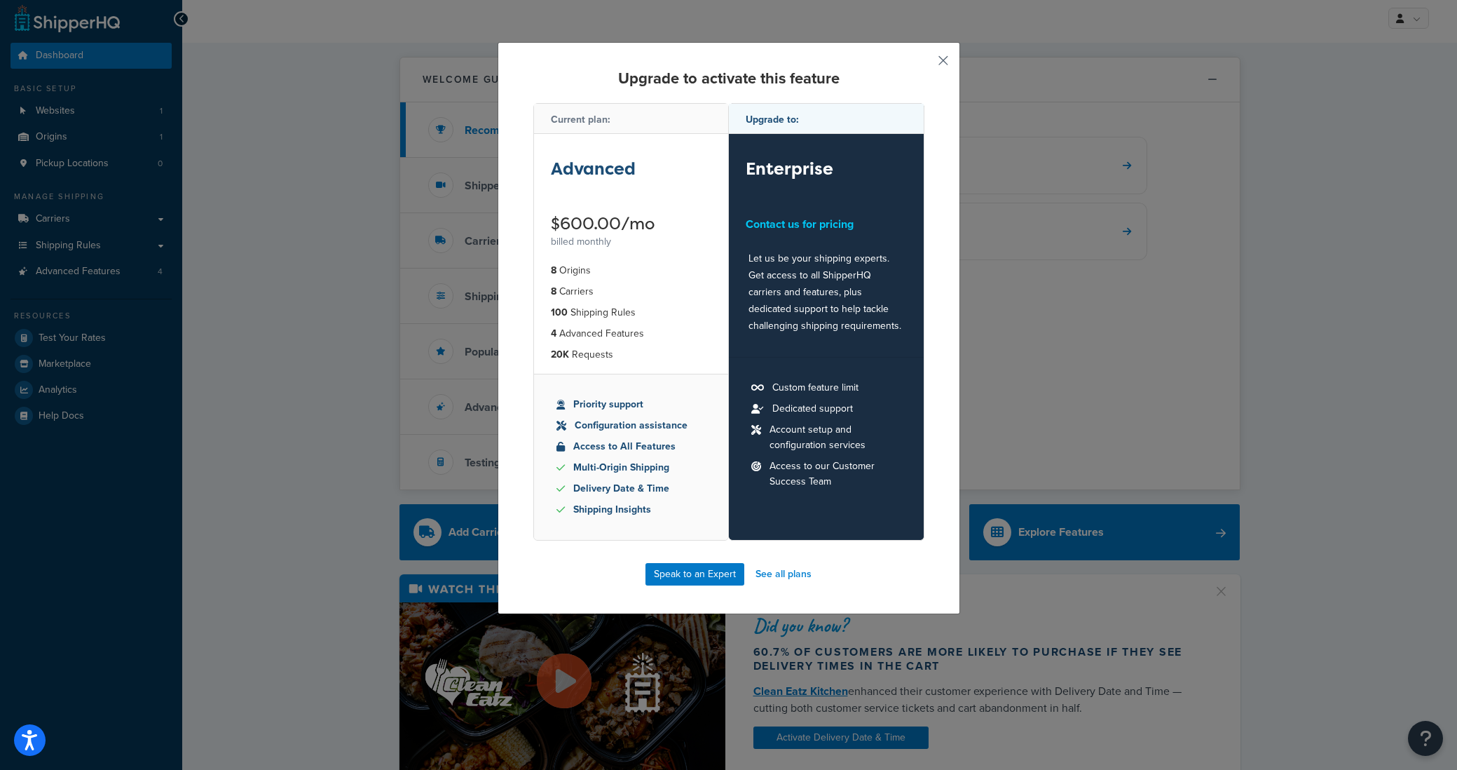
click at [925, 64] on button "button" at bounding box center [923, 66] width 4 height 4
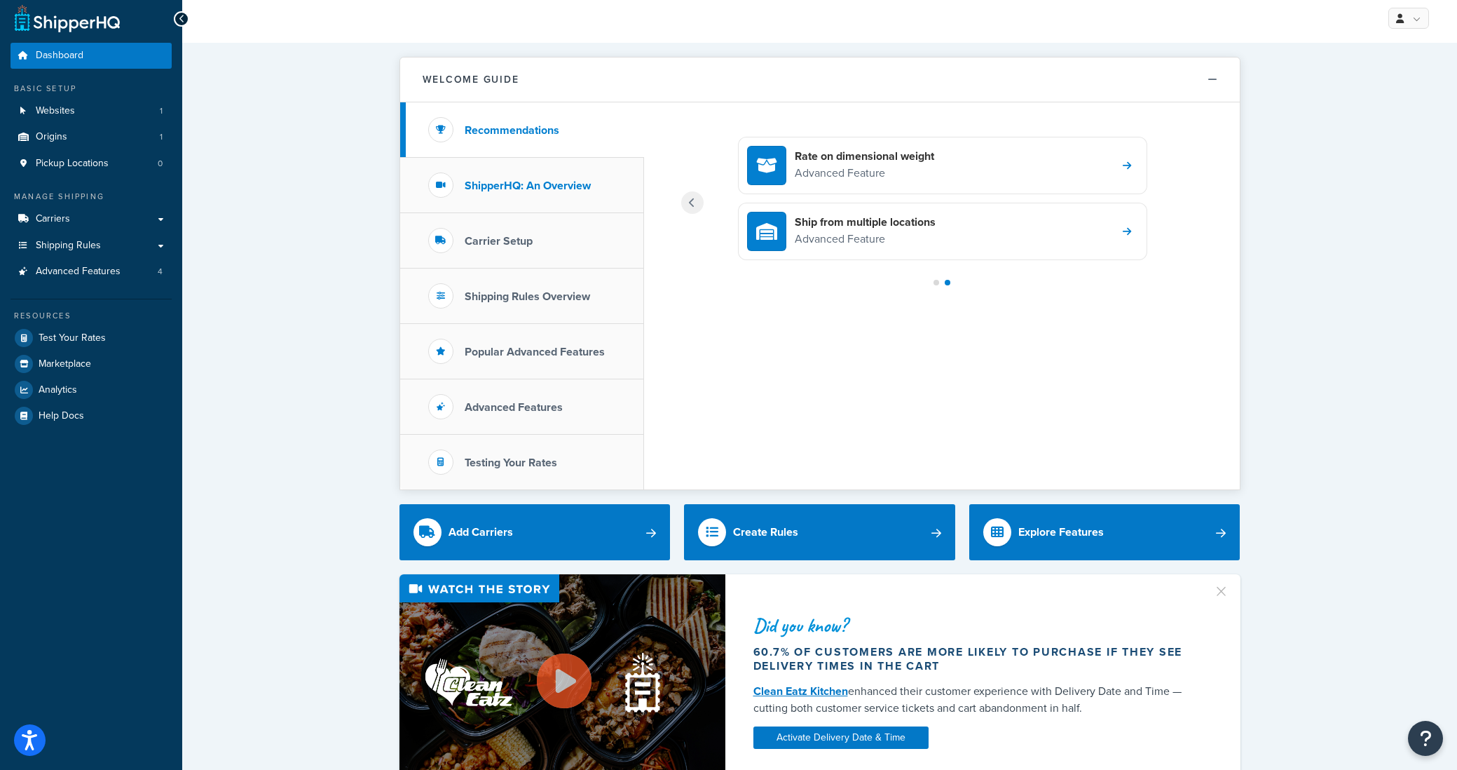
click at [583, 198] on li "ShipperHQ: An Overview" at bounding box center [522, 185] width 244 height 55
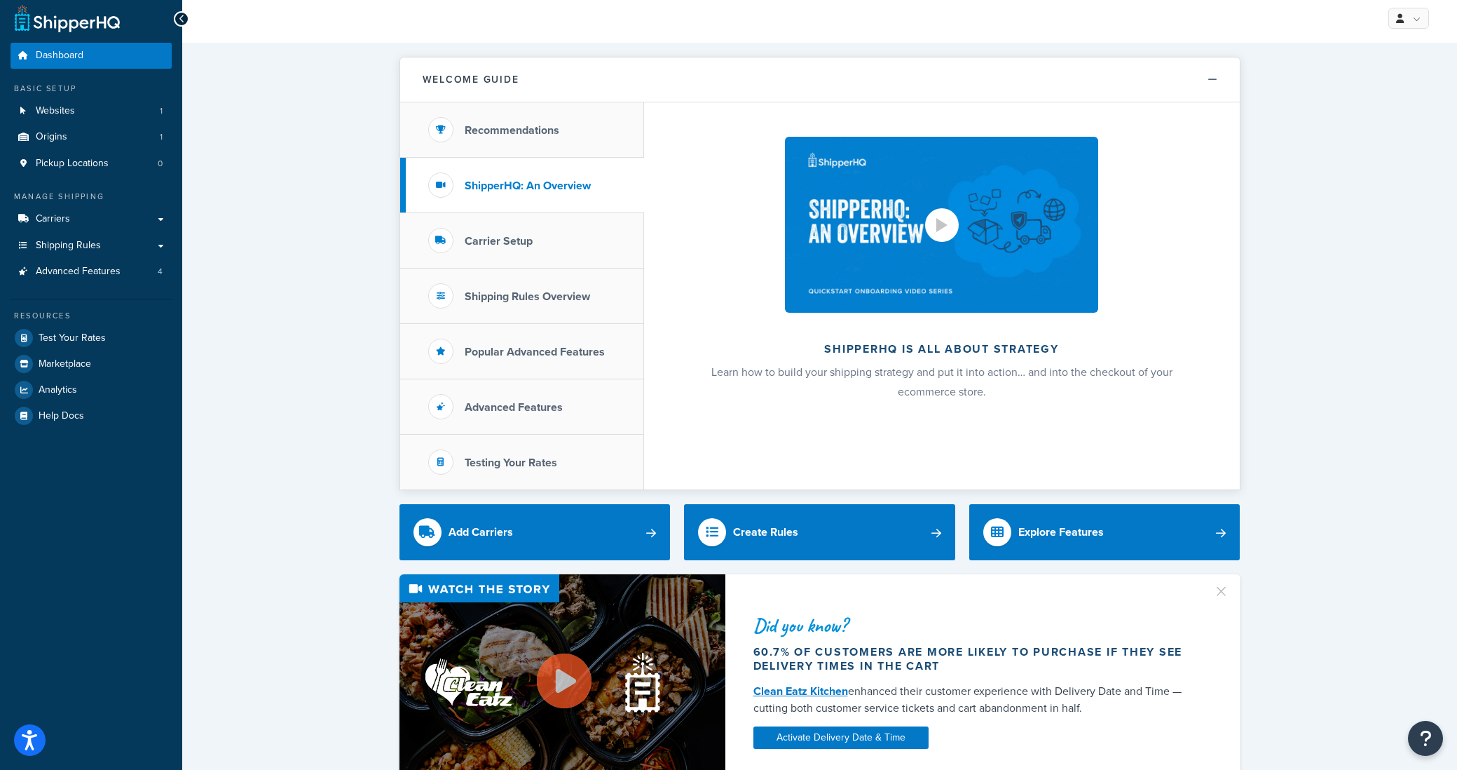
click at [940, 227] on div at bounding box center [942, 225] width 11 height 14
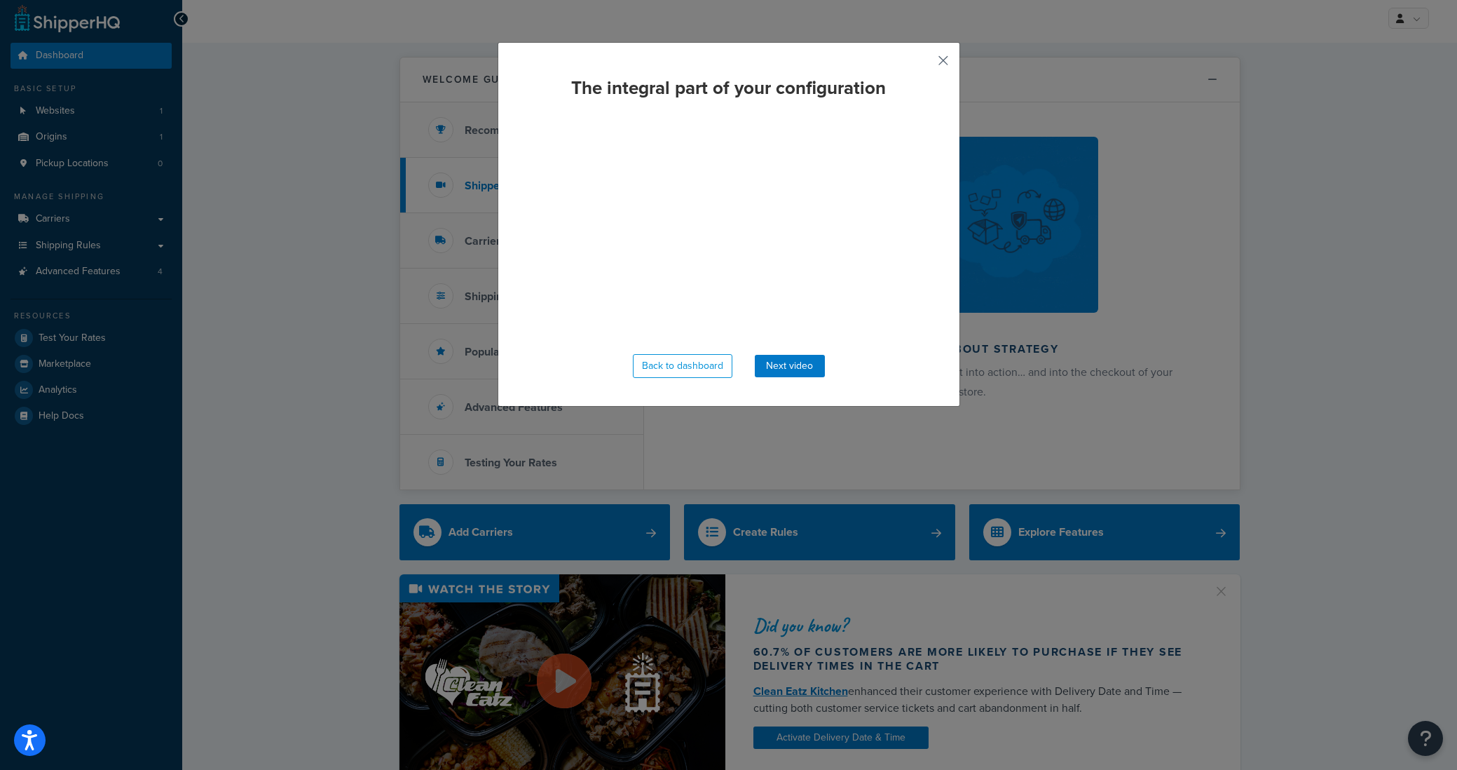
click at [925, 64] on button "button" at bounding box center [923, 66] width 4 height 4
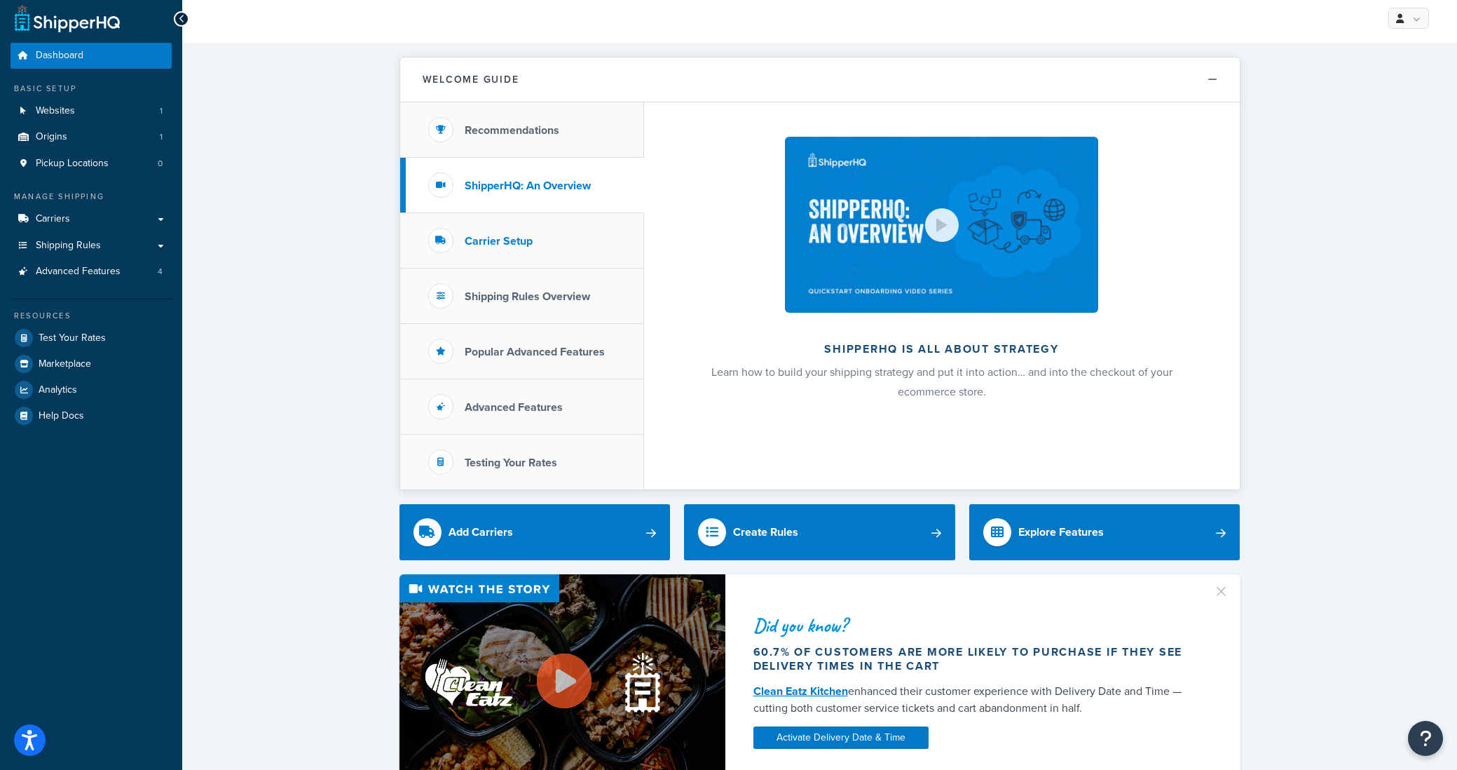
click at [598, 243] on li "Carrier Setup" at bounding box center [522, 240] width 244 height 55
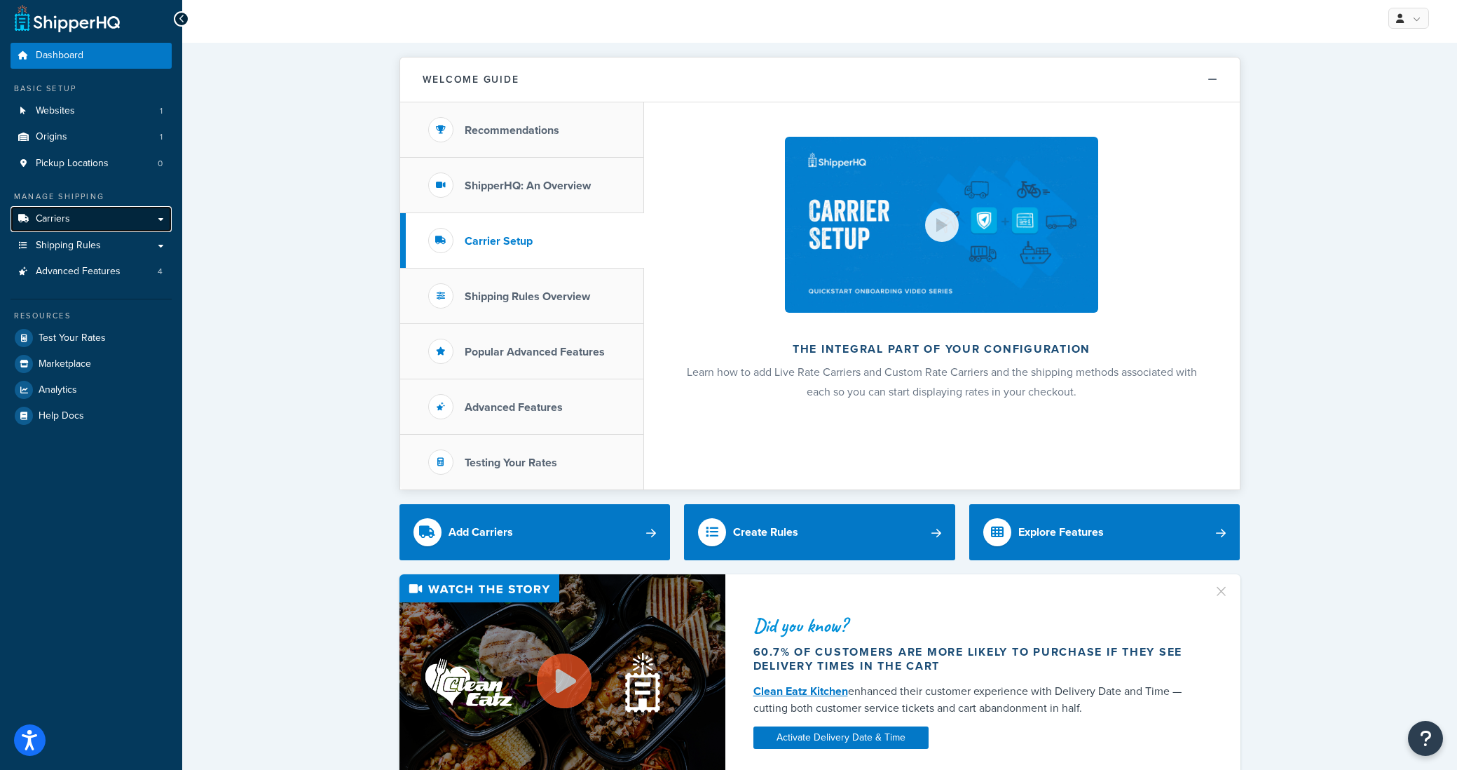
click at [37, 218] on span "Carriers" at bounding box center [53, 219] width 34 height 12
click at [930, 224] on div at bounding box center [942, 225] width 34 height 34
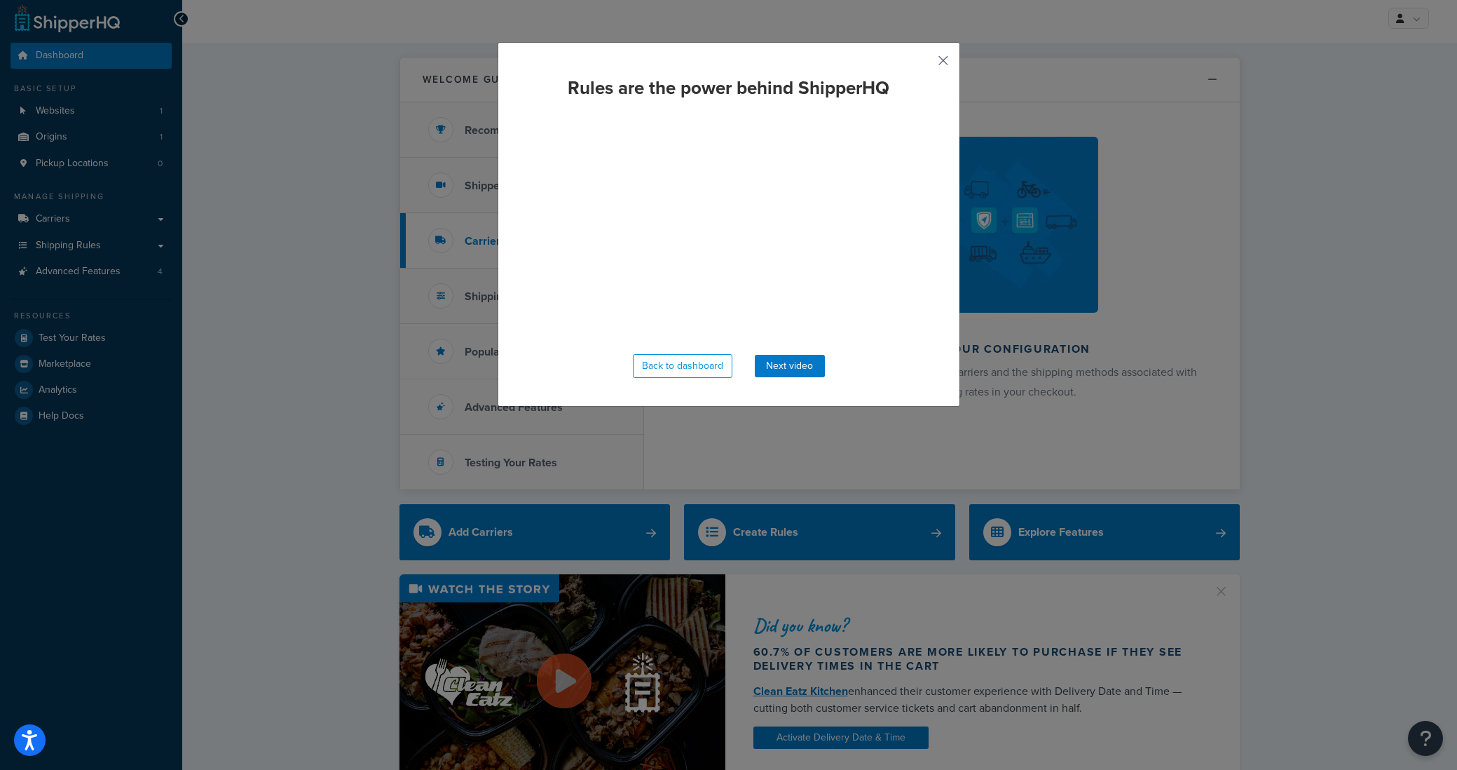
click at [925, 64] on button "button" at bounding box center [923, 66] width 4 height 4
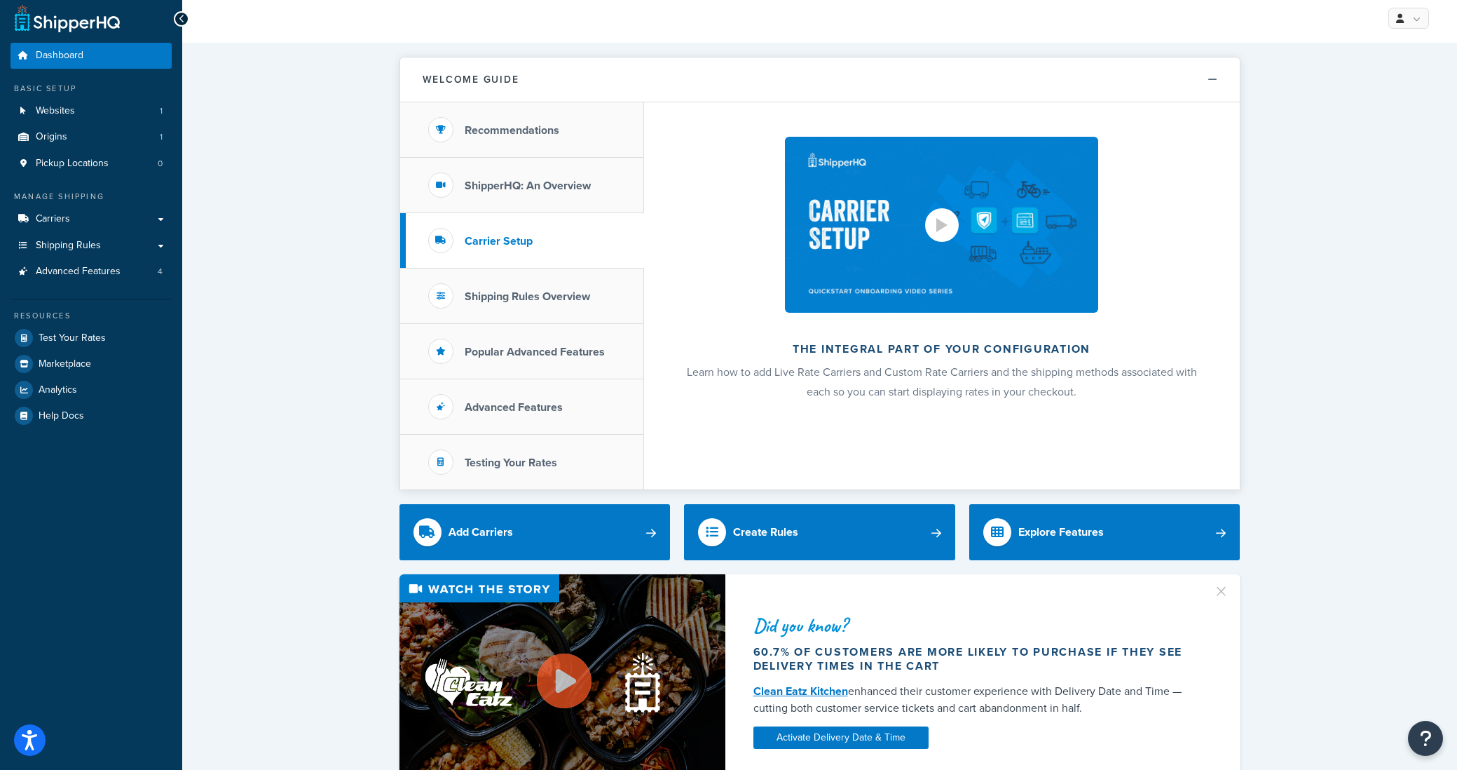
click at [934, 220] on div at bounding box center [942, 225] width 34 height 34
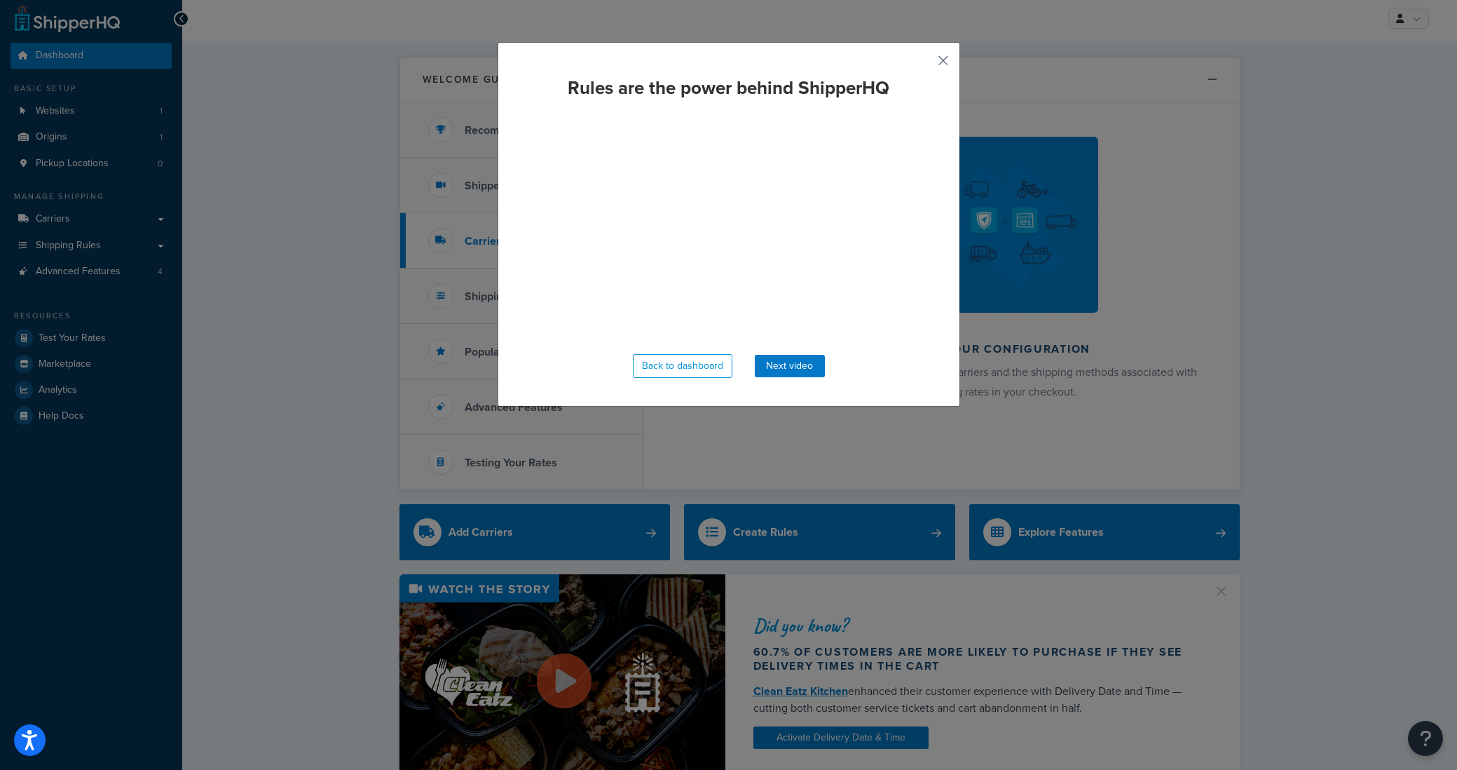
click at [925, 64] on button "button" at bounding box center [923, 66] width 4 height 4
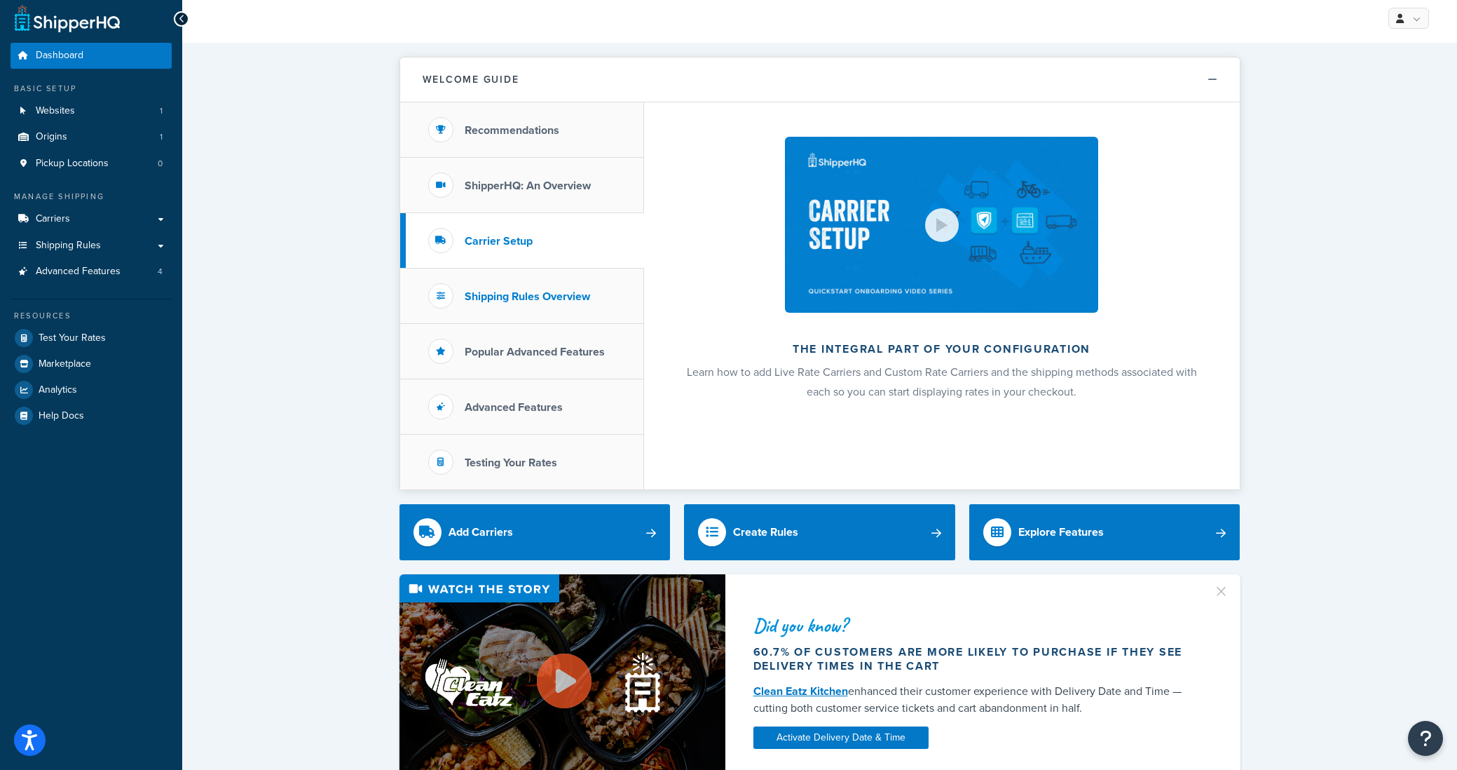
click at [528, 298] on h3 "Shipping Rules Overview" at bounding box center [527, 296] width 125 height 13
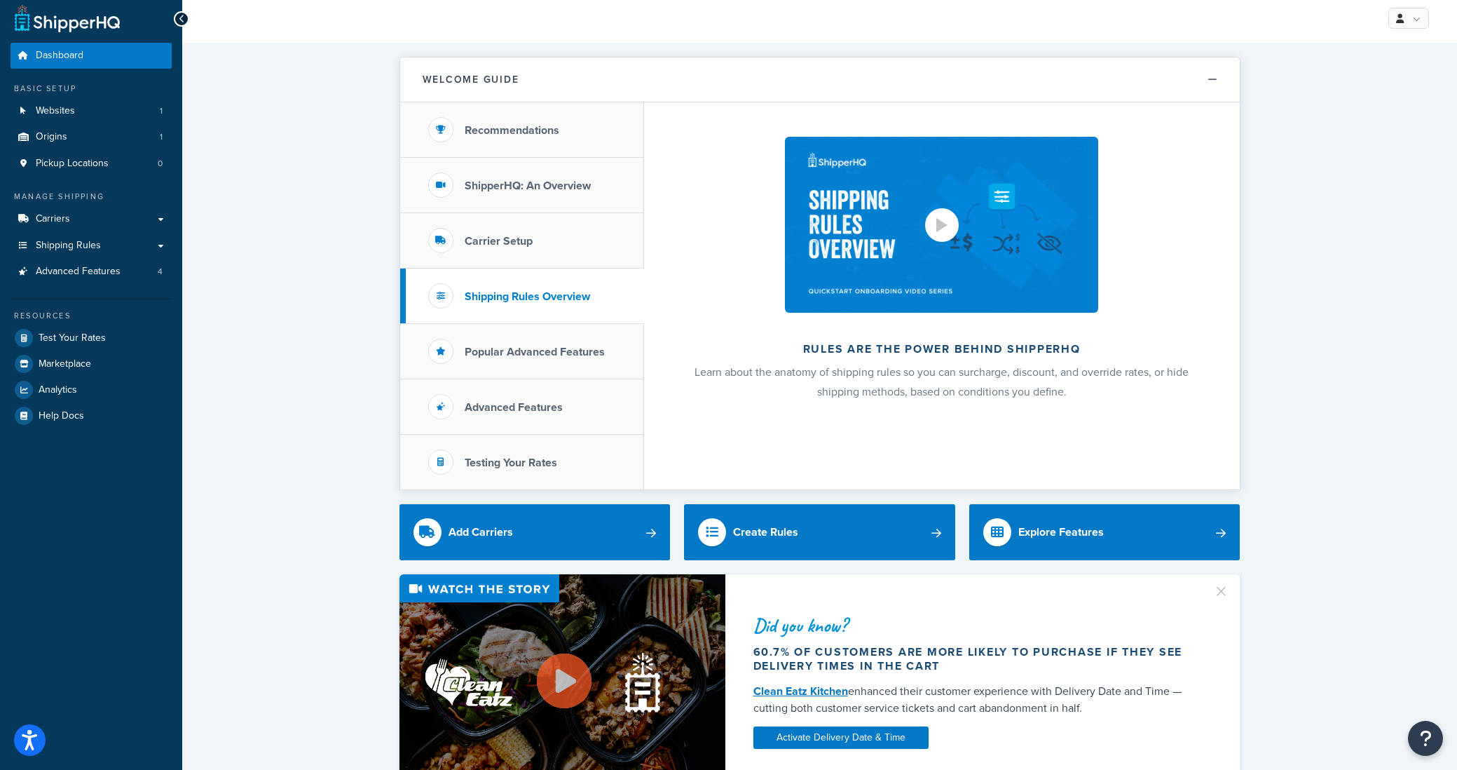
click at [937, 221] on div at bounding box center [942, 225] width 11 height 14
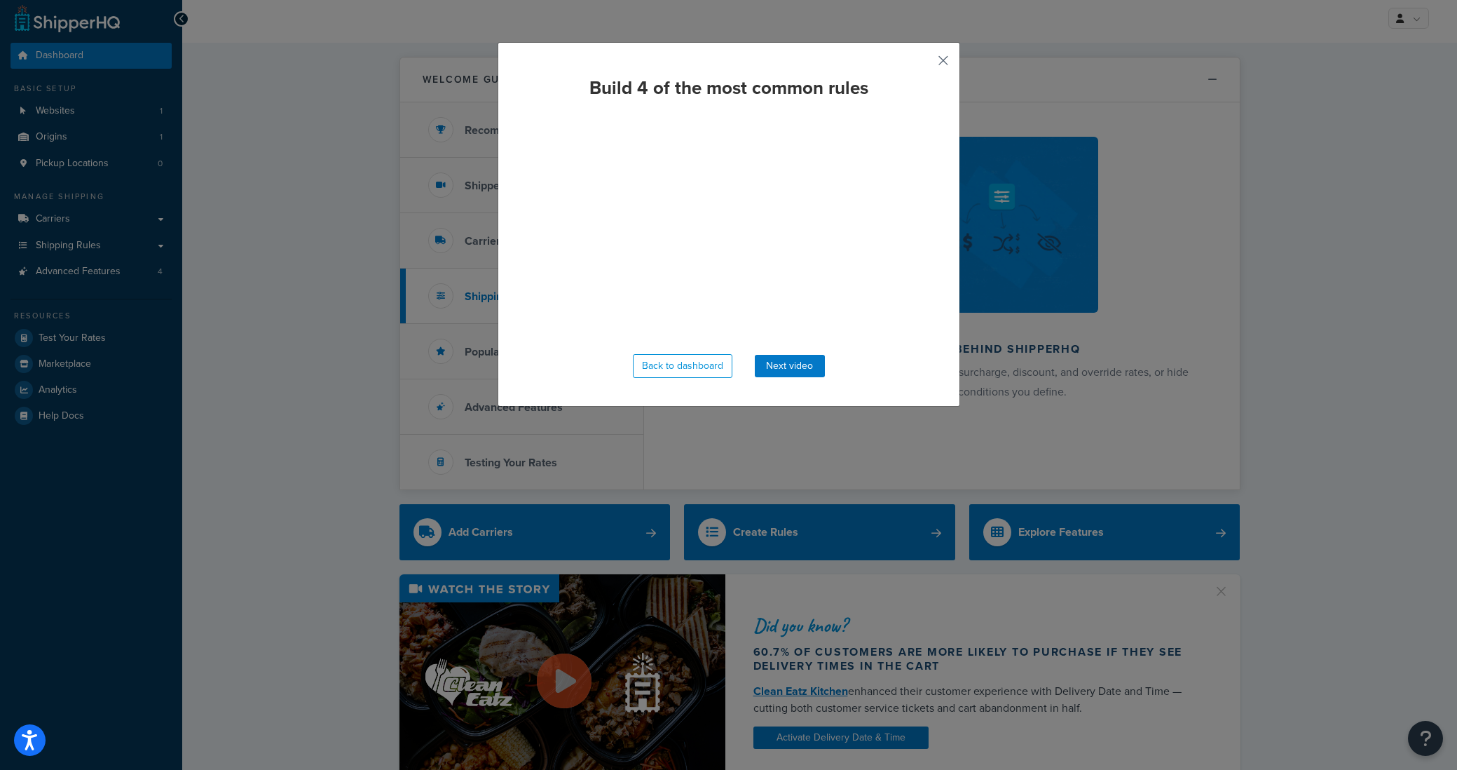
click at [925, 64] on button "button" at bounding box center [923, 66] width 4 height 4
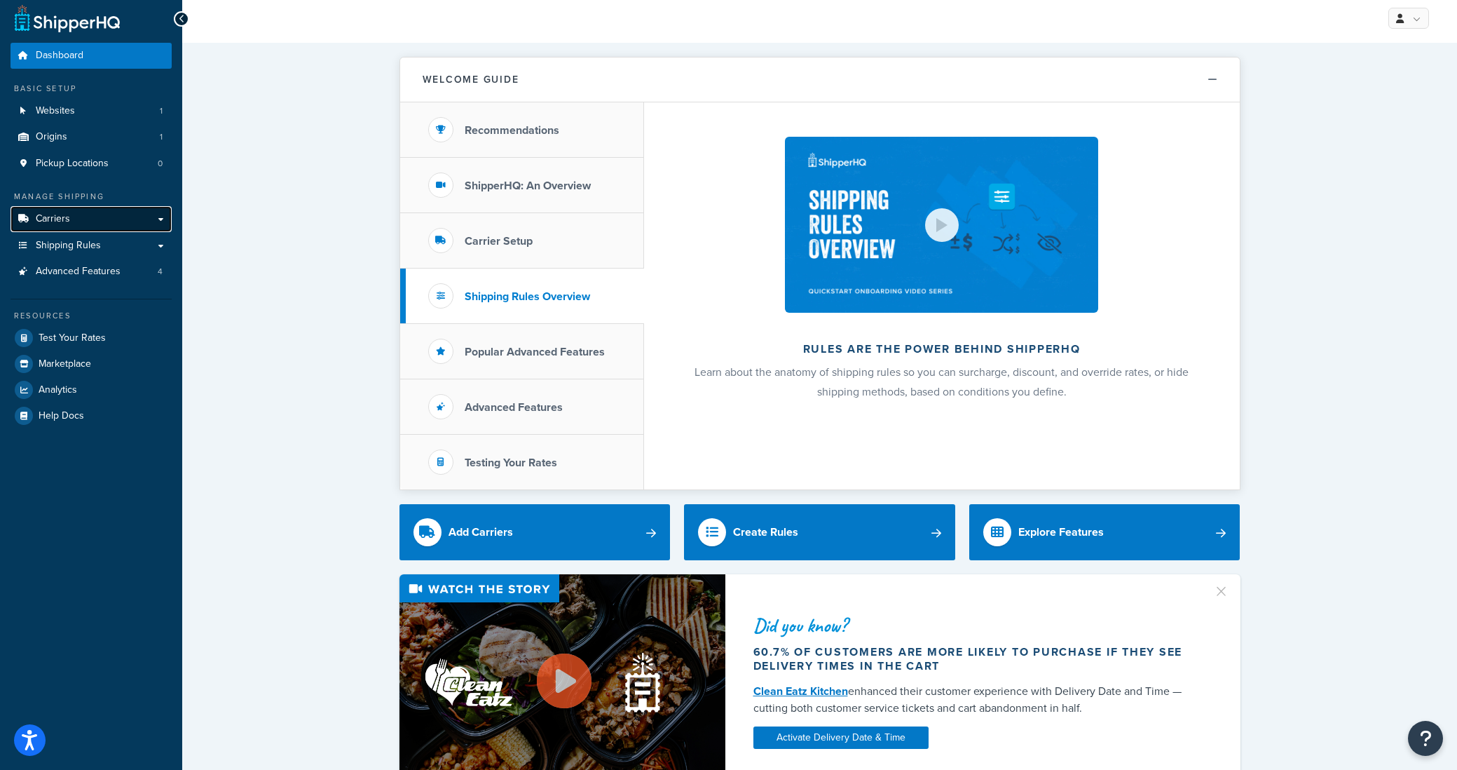
click at [93, 213] on link "Carriers" at bounding box center [91, 219] width 161 height 26
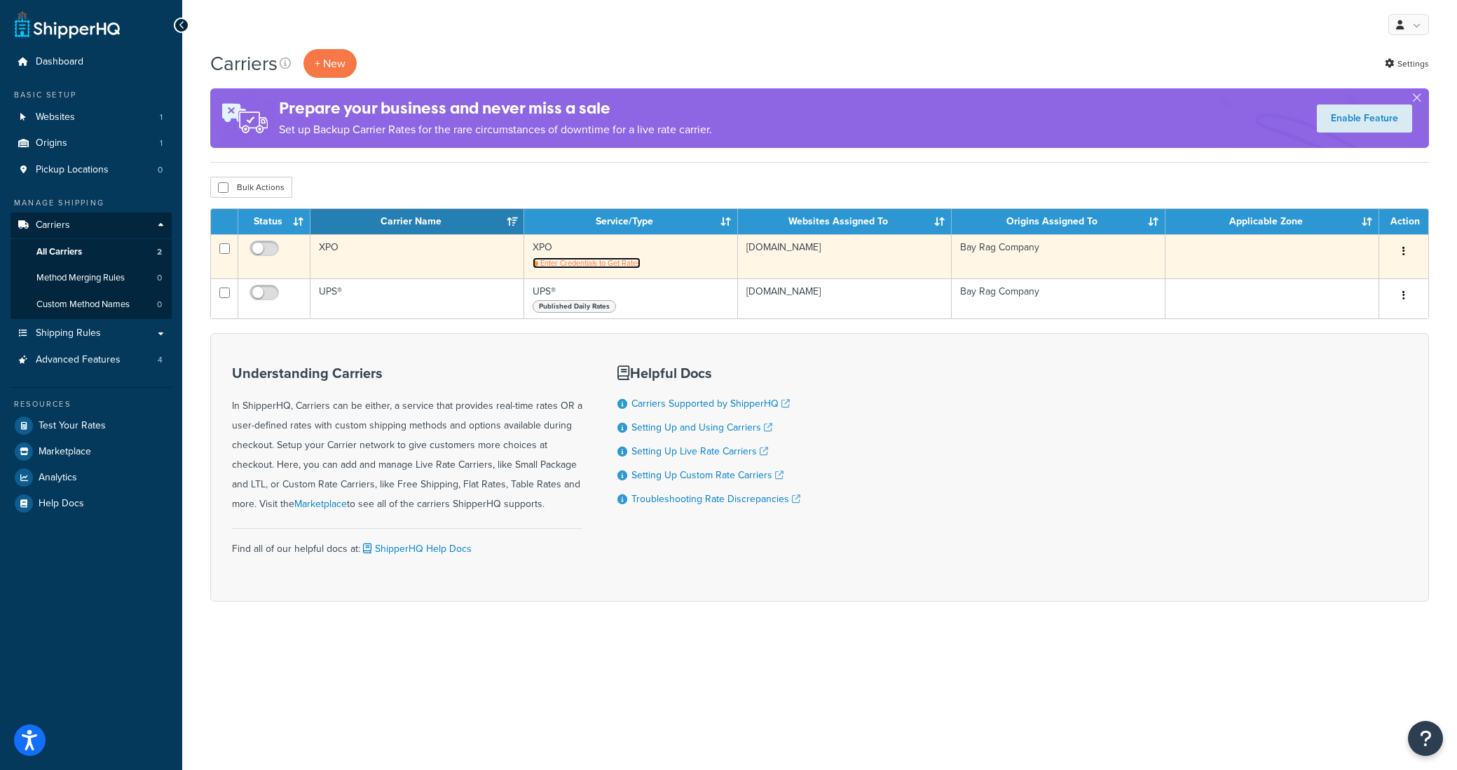
click at [589, 268] on span "Enter Credentials to Get Rates" at bounding box center [591, 262] width 100 height 11
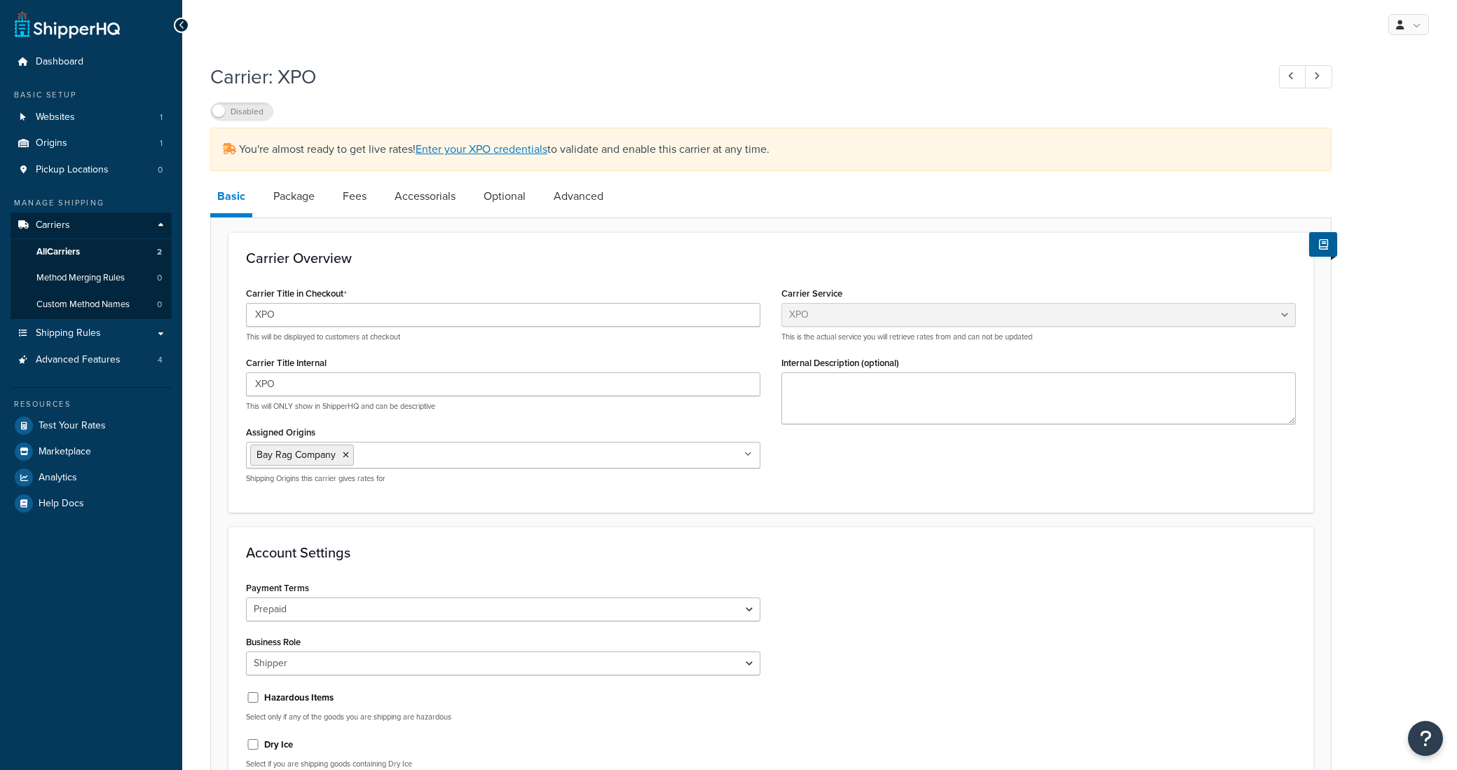
select select "xpoFreight"
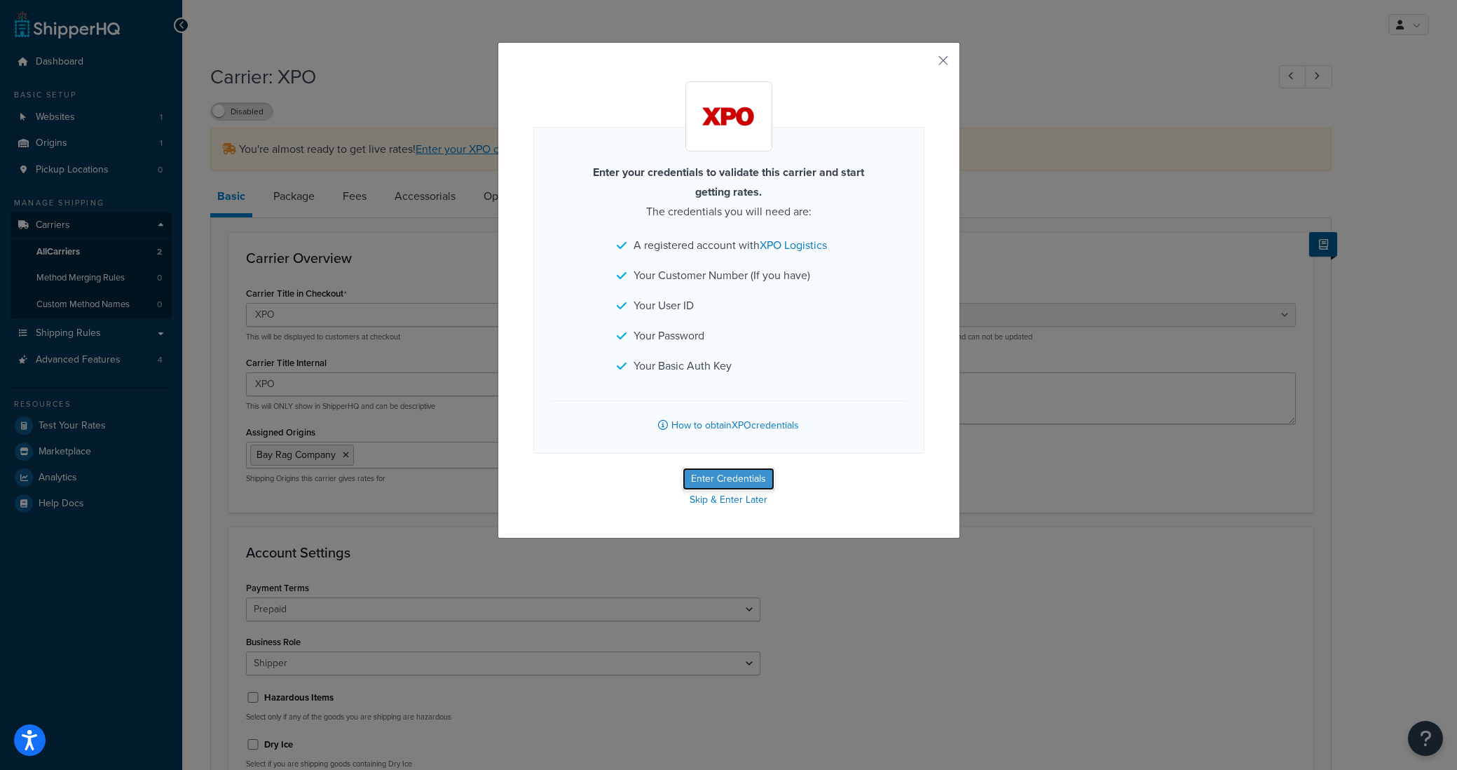
click at [758, 480] on button "Enter Credentials" at bounding box center [729, 479] width 92 height 22
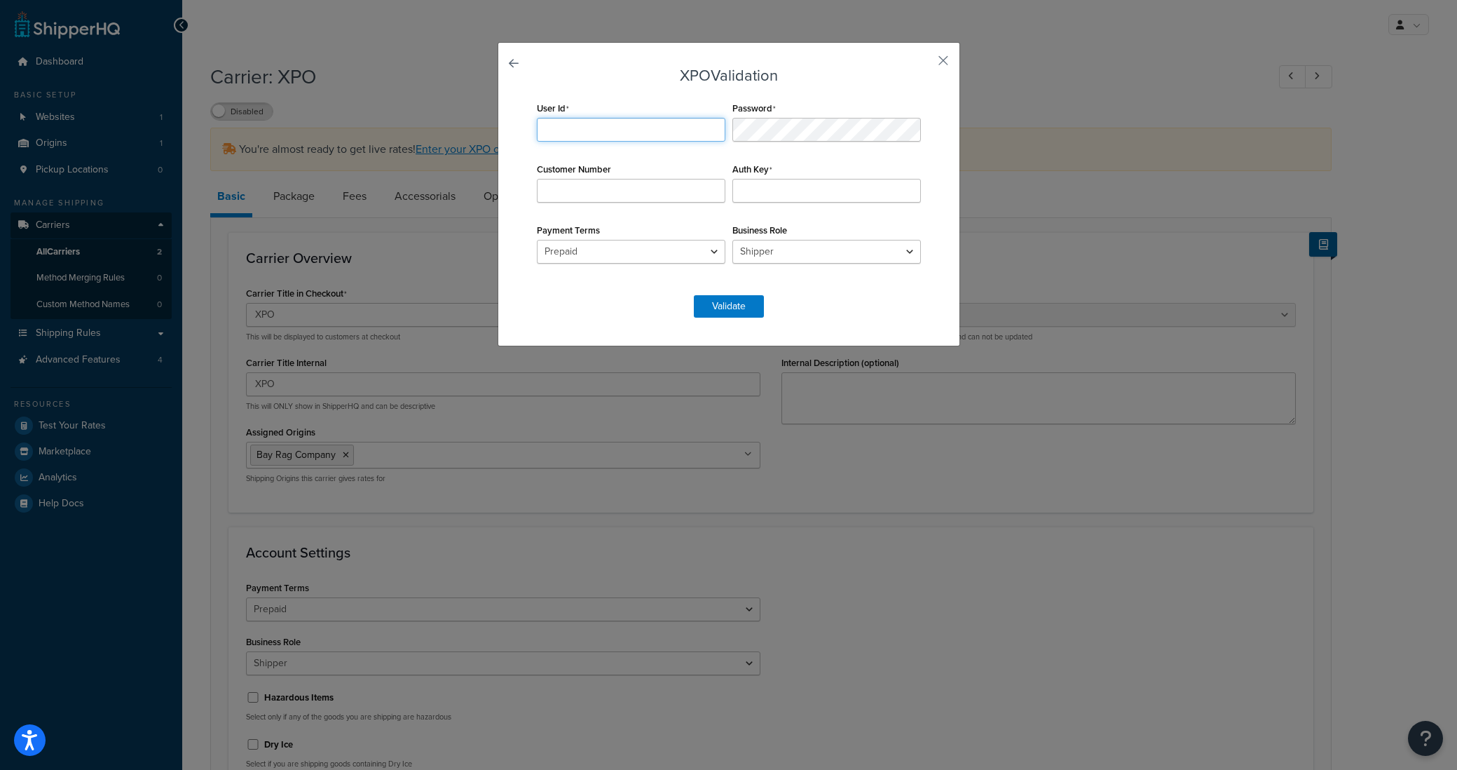
click at [589, 130] on input "User Id" at bounding box center [631, 130] width 189 height 24
type input "doug@bayrag.com"
click at [788, 117] on div "Password" at bounding box center [827, 119] width 196 height 43
click at [836, 104] on div "Password" at bounding box center [827, 119] width 196 height 43
click at [633, 192] on input "Customer Number" at bounding box center [631, 191] width 189 height 24
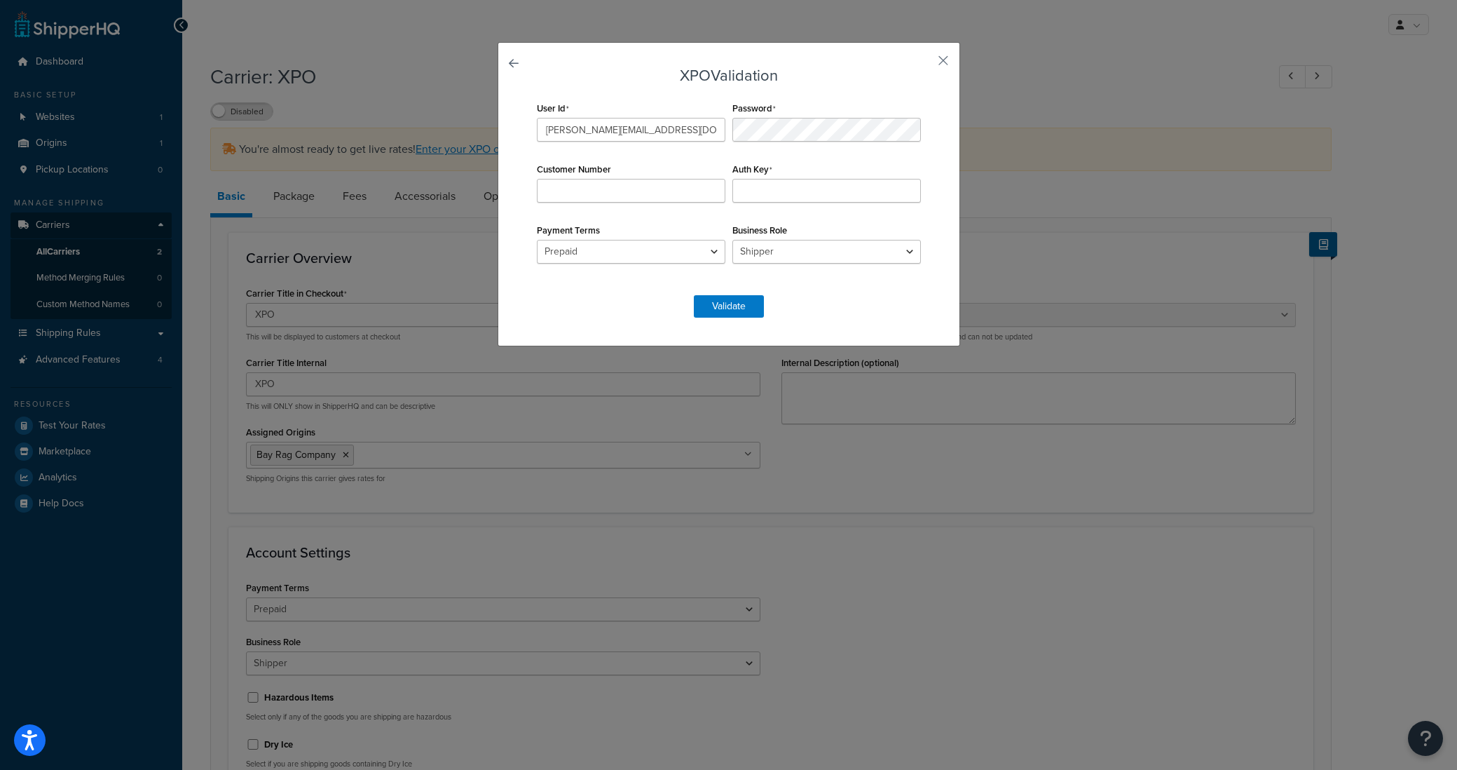
click at [628, 297] on form "XPO Validation User Id doug@bayrag.com Password Customer Number Auth Key Paymen…" at bounding box center [729, 192] width 391 height 250
click at [672, 253] on select "Prepaid Collect" at bounding box center [631, 252] width 189 height 24
click at [808, 258] on select "Shipper Consignee Third Party" at bounding box center [827, 252] width 189 height 24
click at [940, 224] on div "XPO Validation User Id doug@bayrag.com Password Customer Number Auth Key Paymen…" at bounding box center [729, 194] width 463 height 304
click at [925, 64] on button "button" at bounding box center [923, 66] width 4 height 4
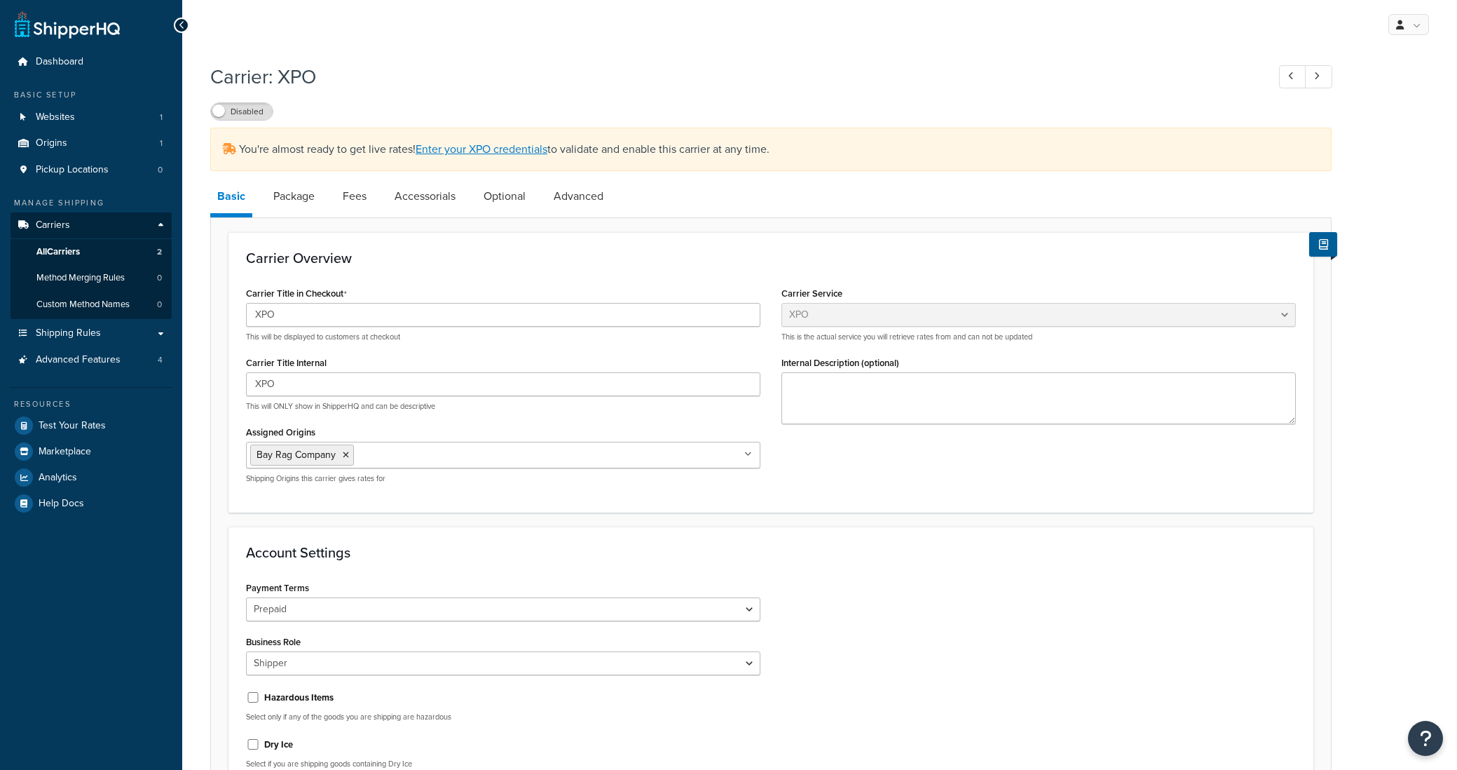
select select "xpoFreight"
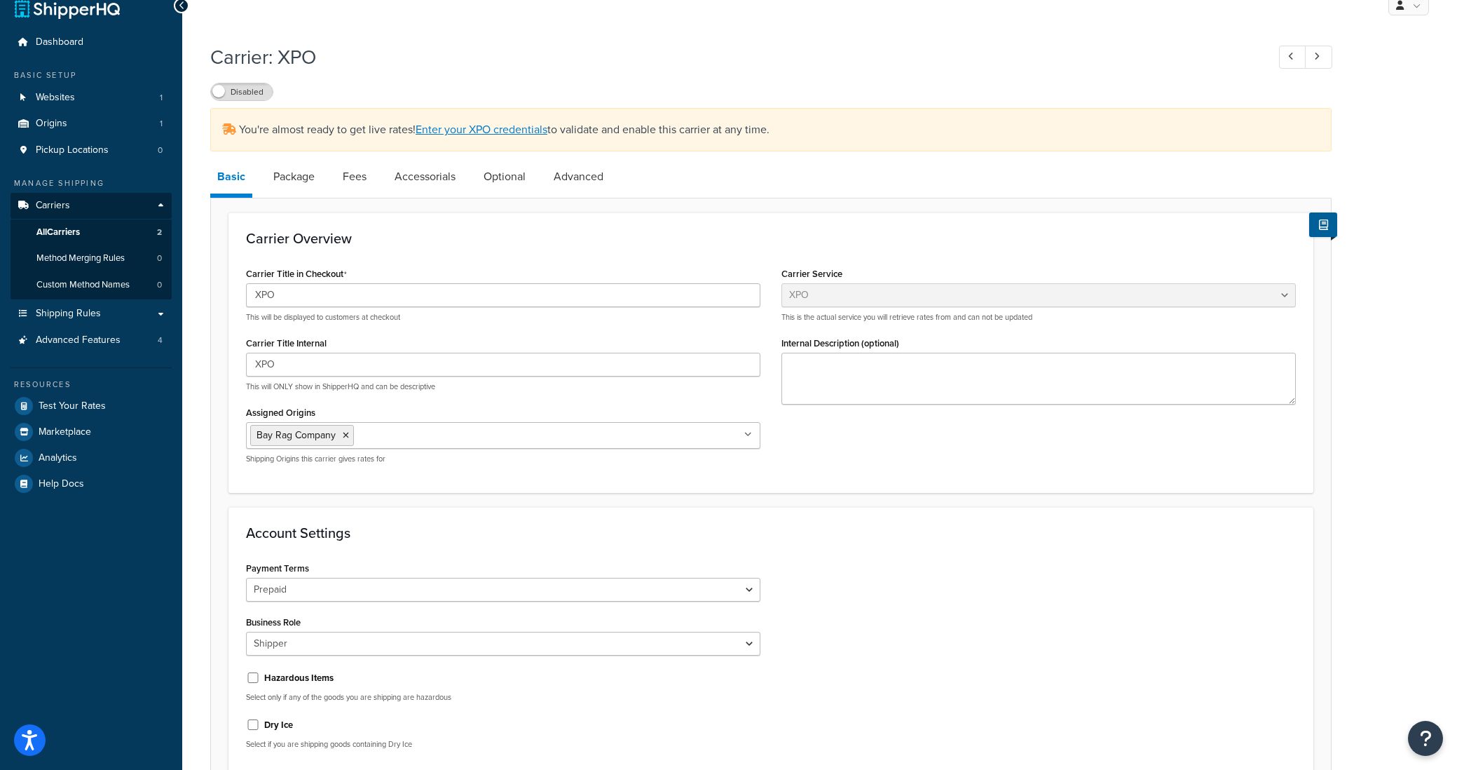
click at [183, 8] on icon at bounding box center [182, 6] width 6 height 10
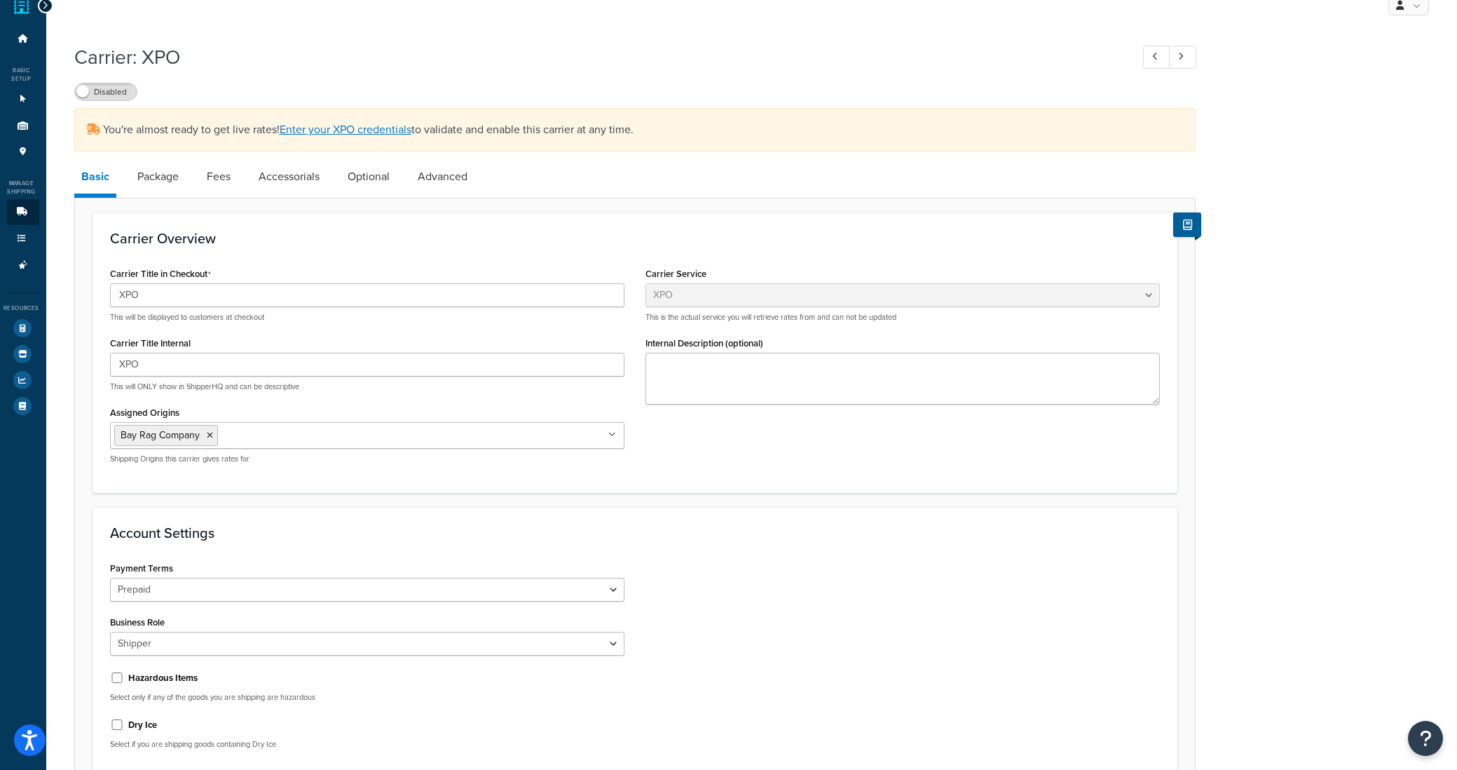
click at [48, 9] on div at bounding box center [45, 5] width 15 height 15
click at [46, 6] on icon at bounding box center [45, 6] width 6 height 10
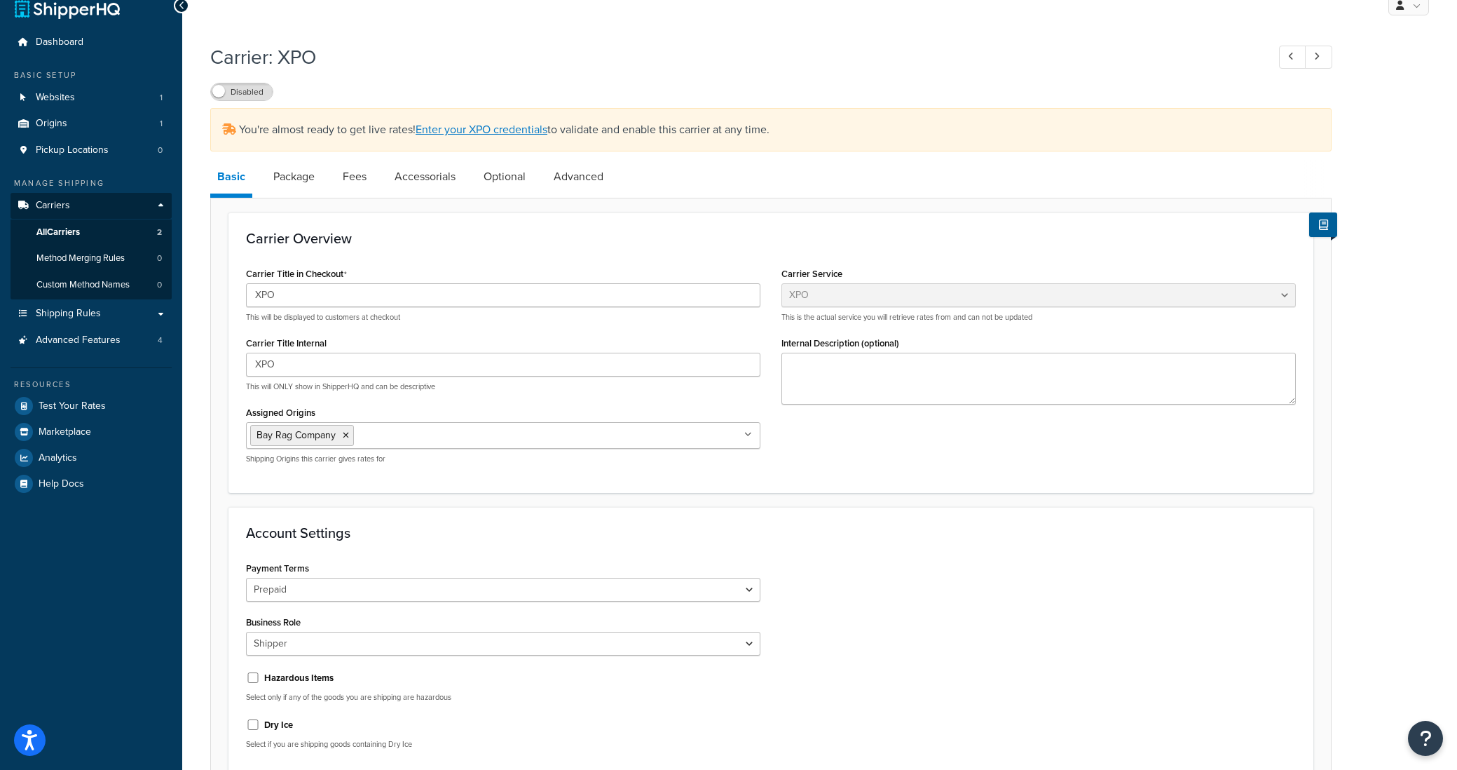
scroll to position [0, 0]
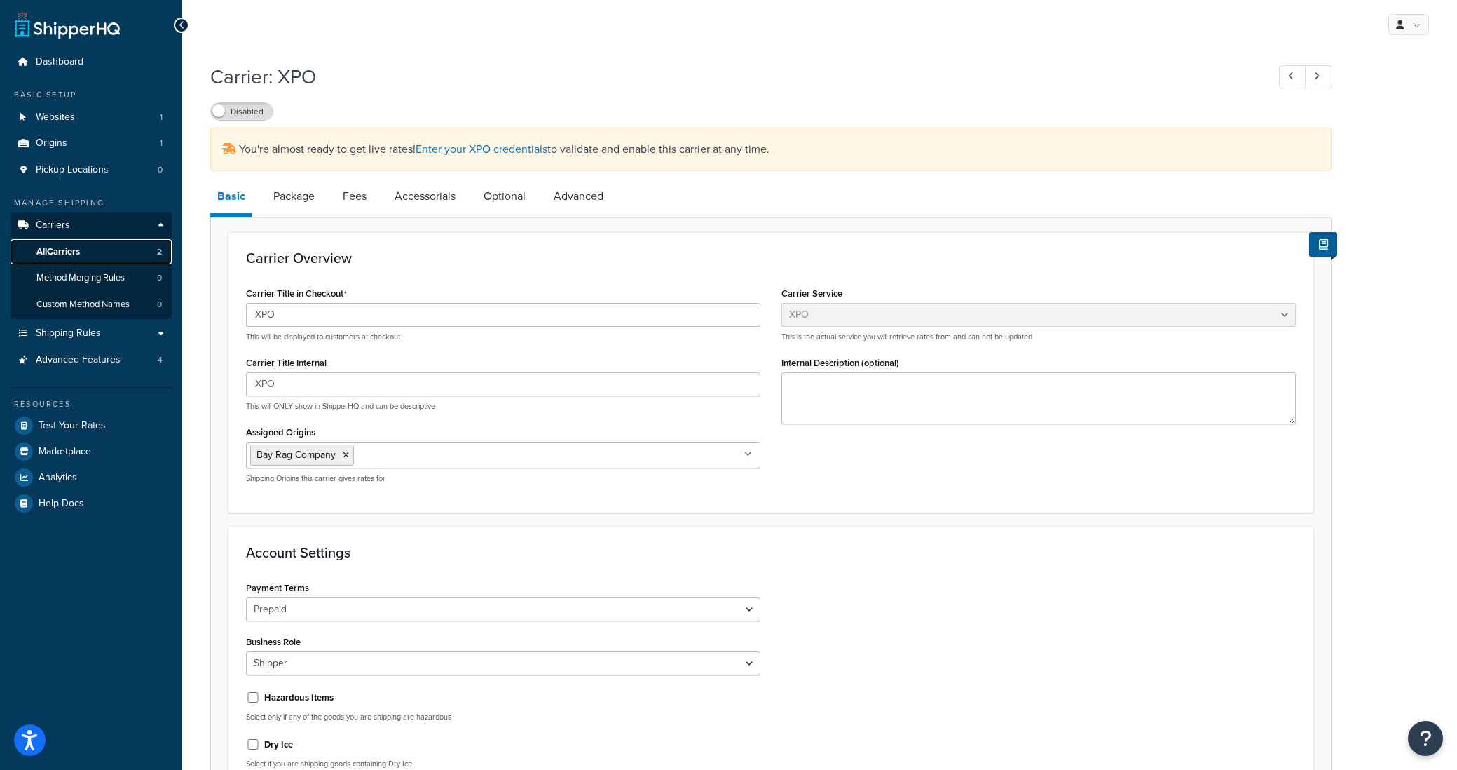
click at [59, 256] on span "All Carriers" at bounding box center [57, 252] width 43 height 12
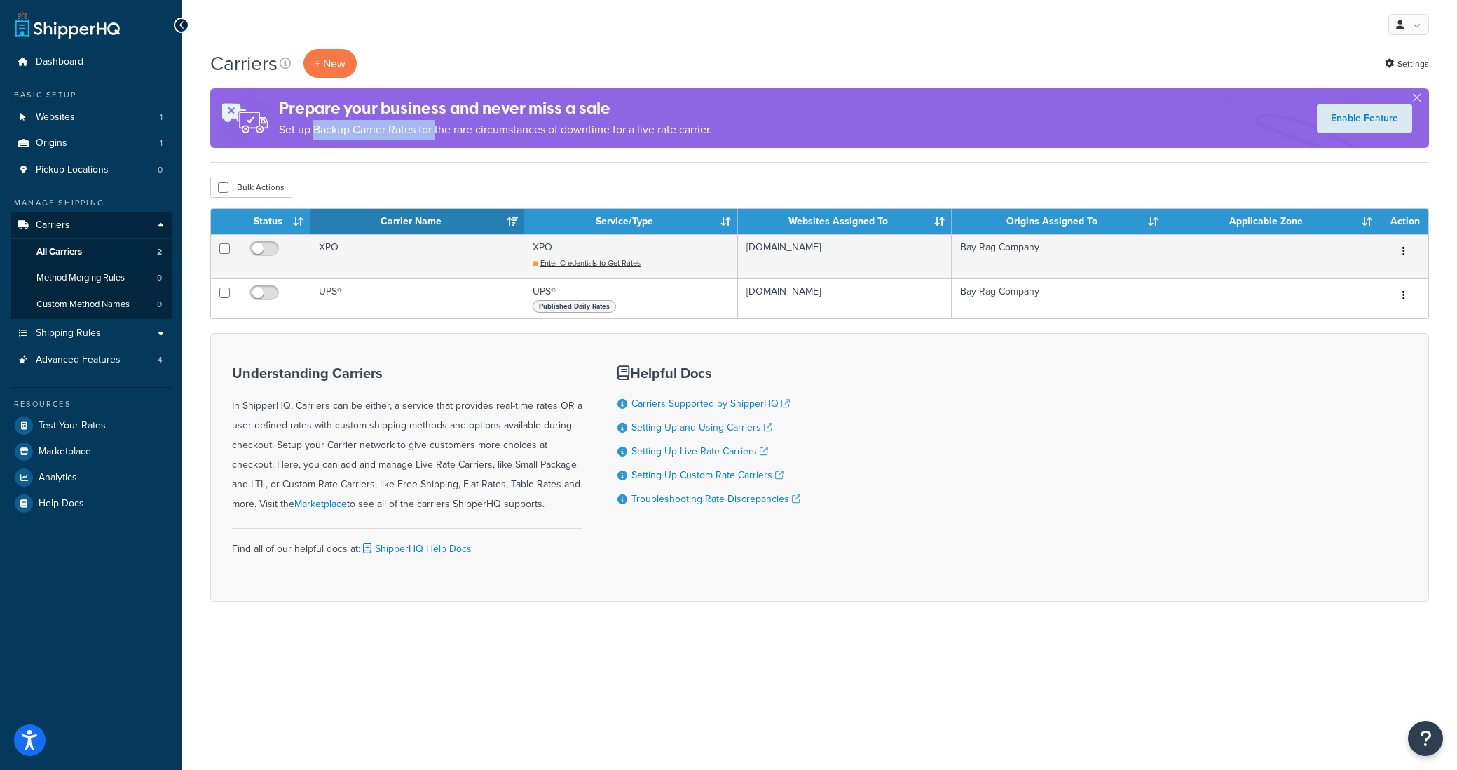
drag, startPoint x: 339, startPoint y: 132, endPoint x: 435, endPoint y: 131, distance: 95.3
click at [435, 131] on p "Set up Backup Carrier Rates for the rare circumstances of downtime for a live r…" at bounding box center [495, 130] width 433 height 20
click at [77, 365] on span "Advanced Features" at bounding box center [78, 360] width 85 height 12
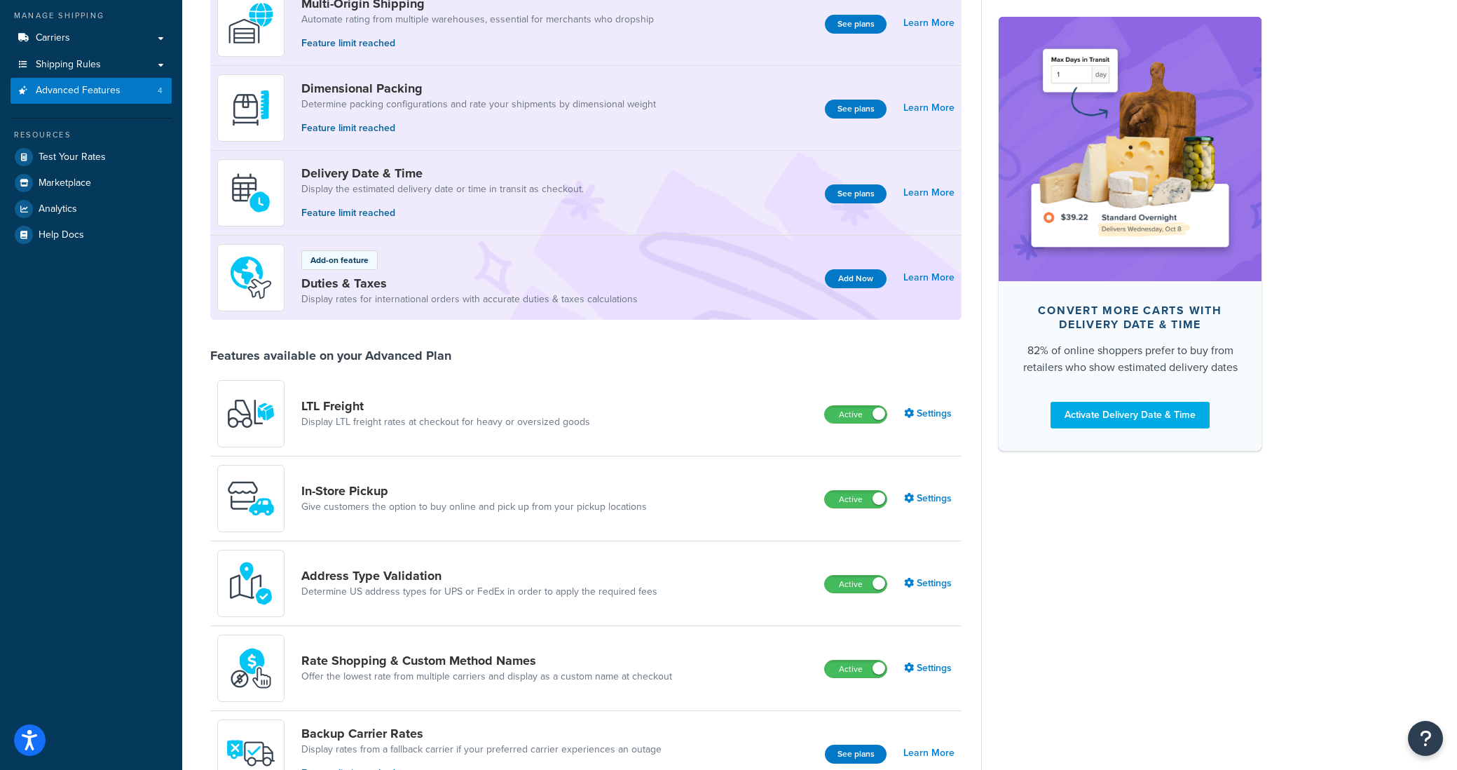
scroll to position [208, 0]
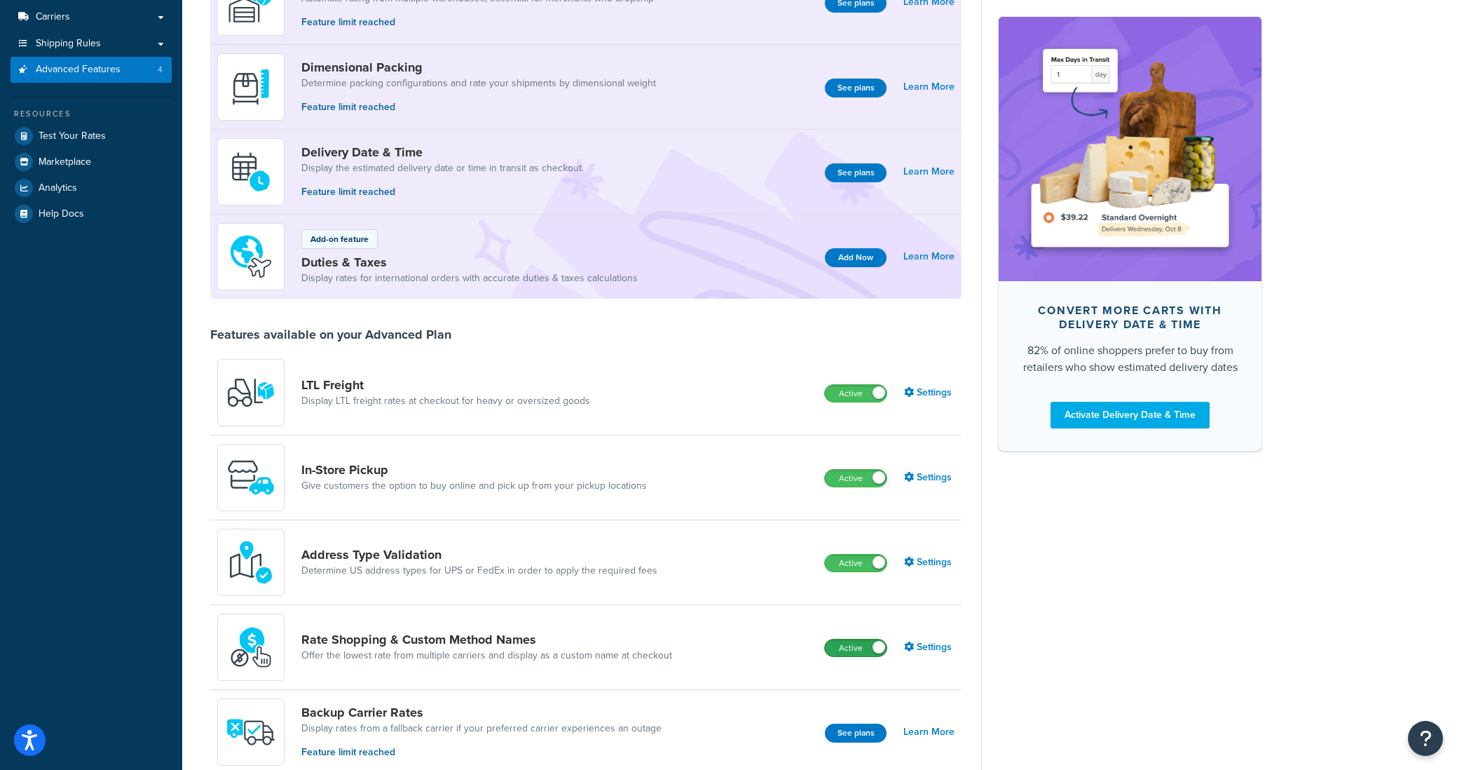
click at [865, 648] on label "Active" at bounding box center [856, 647] width 62 height 17
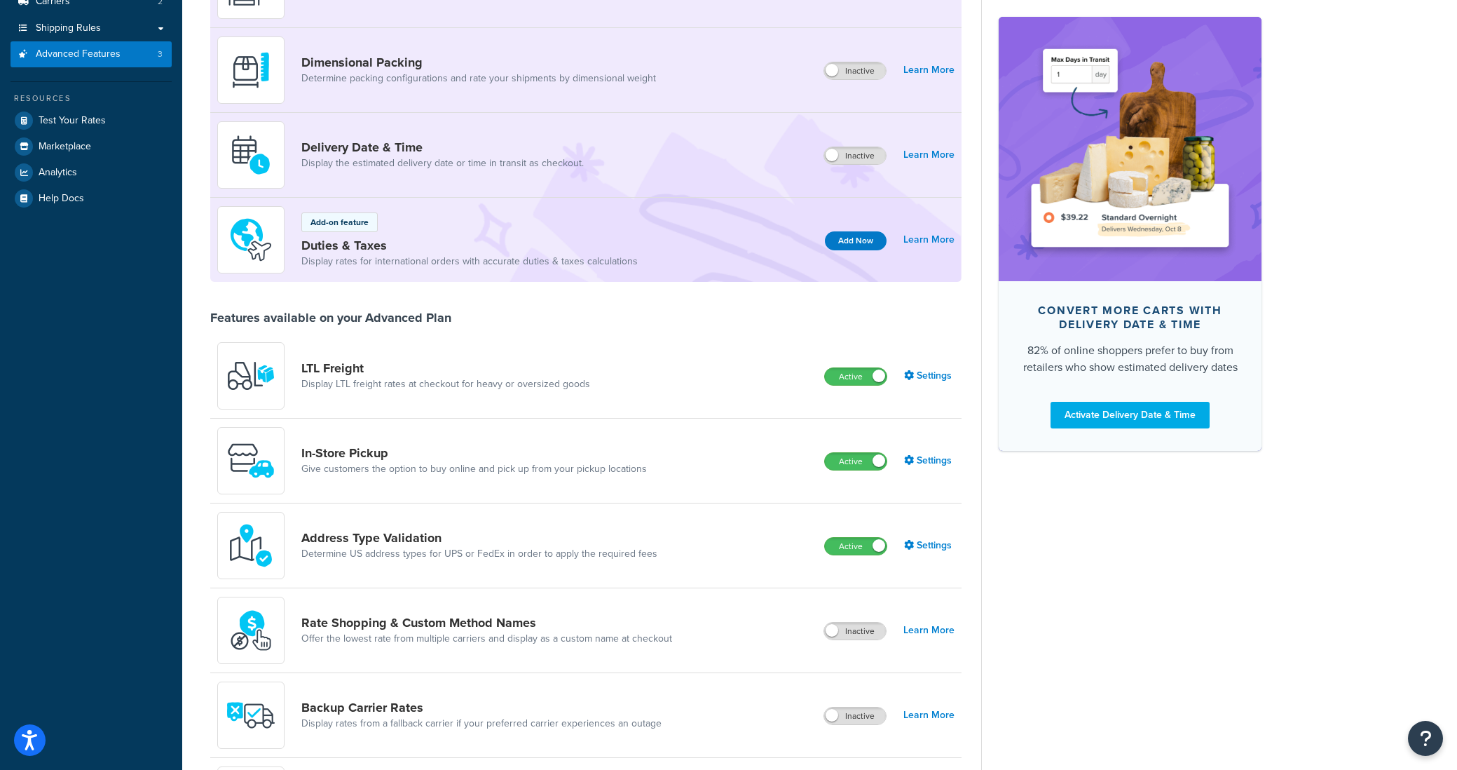
scroll to position [222, 0]
click at [875, 468] on span at bounding box center [879, 462] width 13 height 13
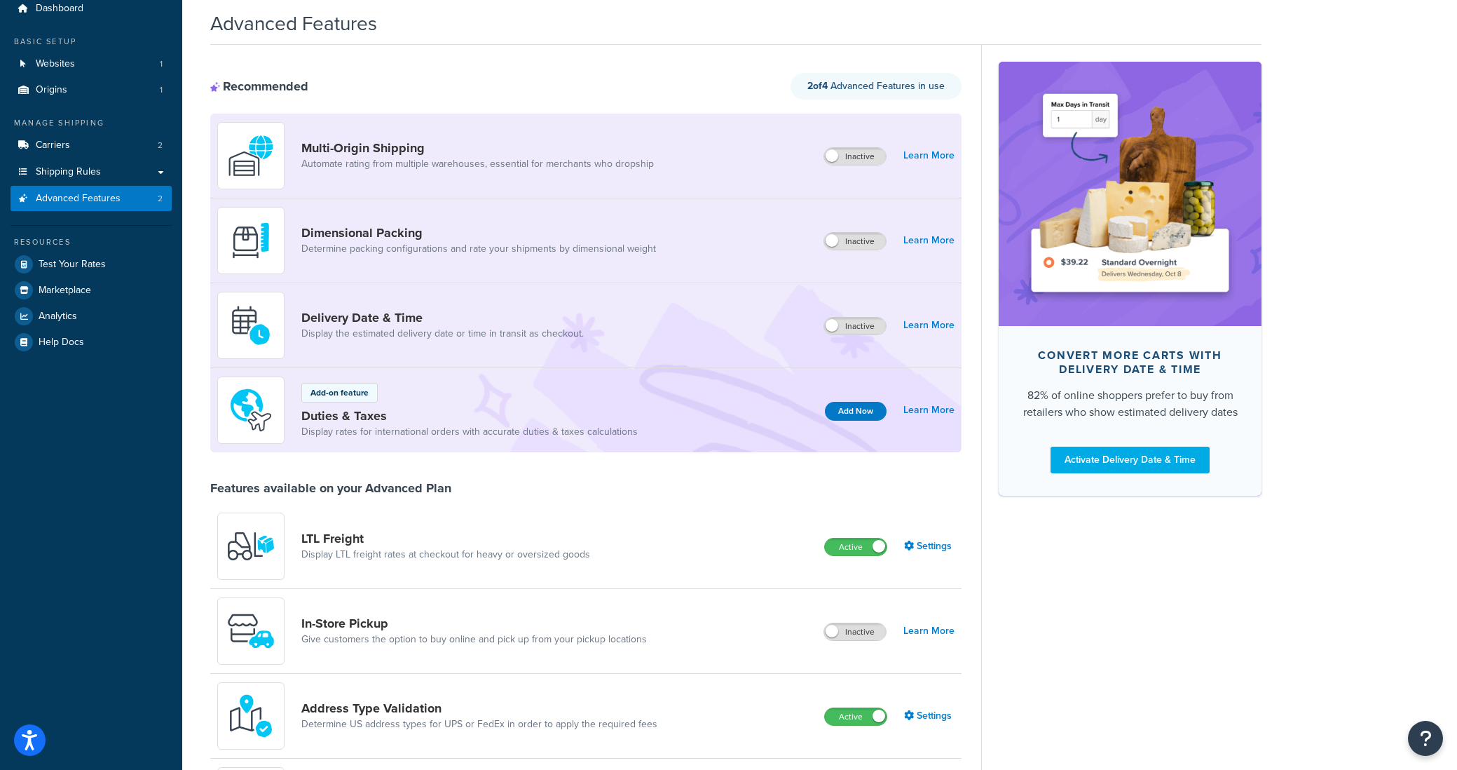
scroll to position [0, 0]
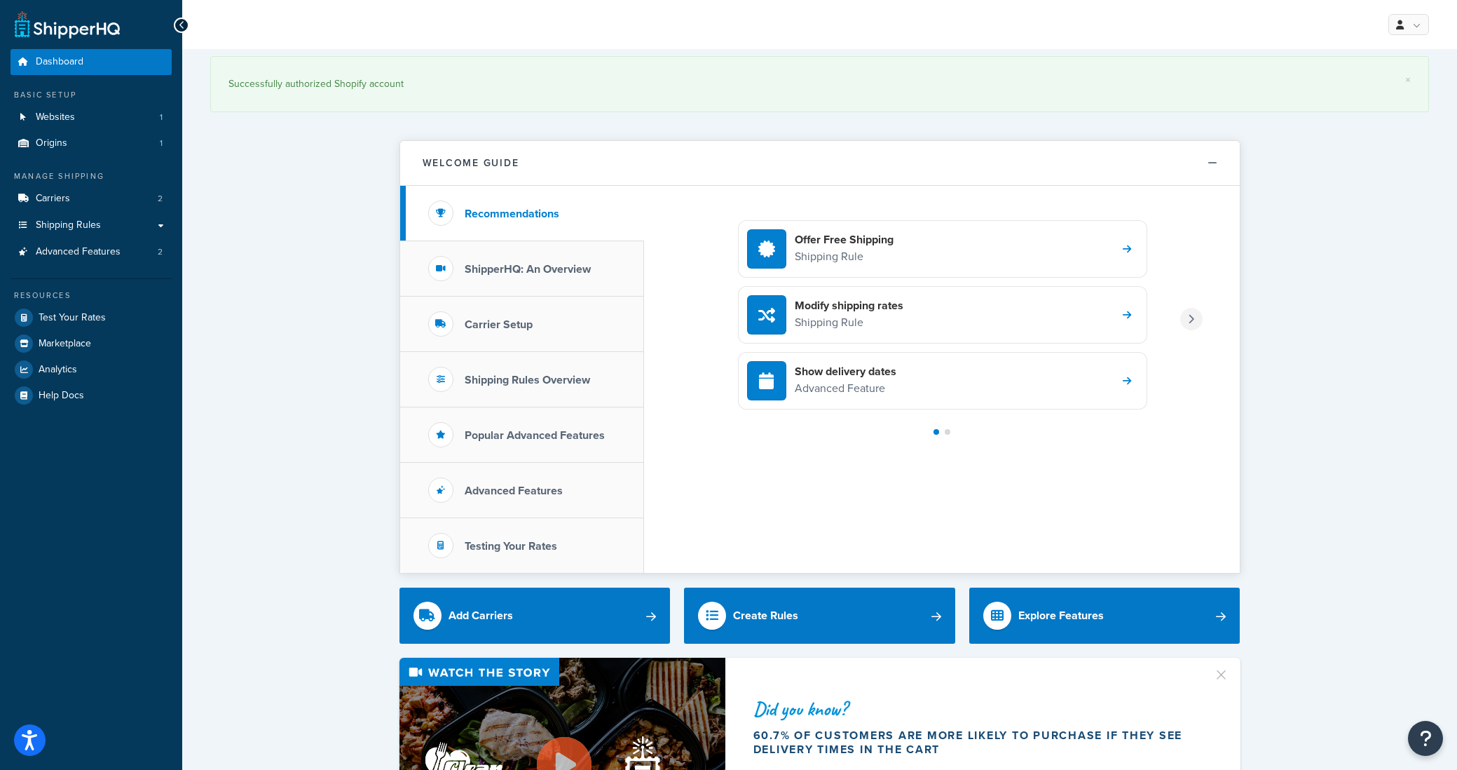
click at [1198, 318] on div at bounding box center [1192, 319] width 22 height 22
click at [510, 327] on h3 "Carrier Setup" at bounding box center [499, 324] width 68 height 13
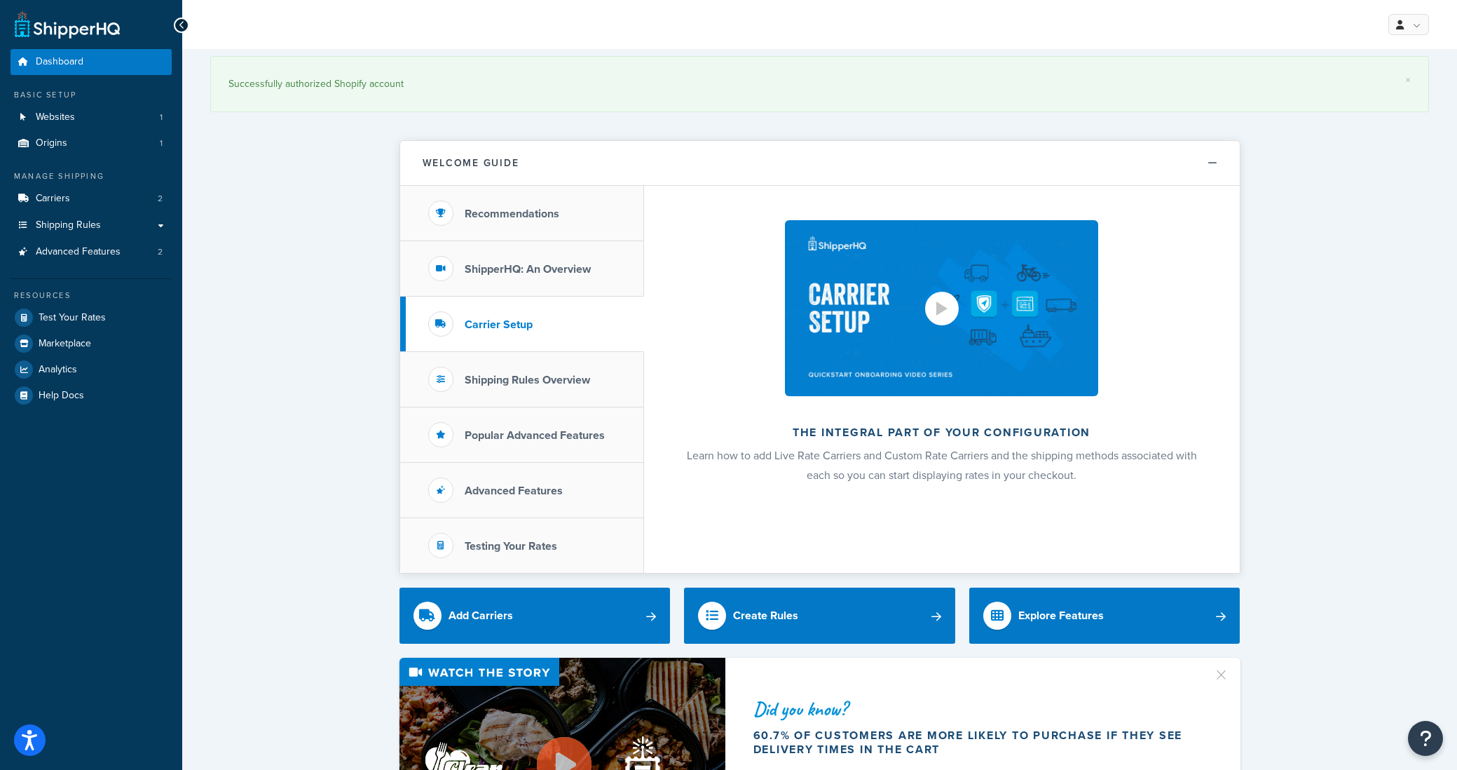
click at [932, 313] on div at bounding box center [942, 309] width 34 height 34
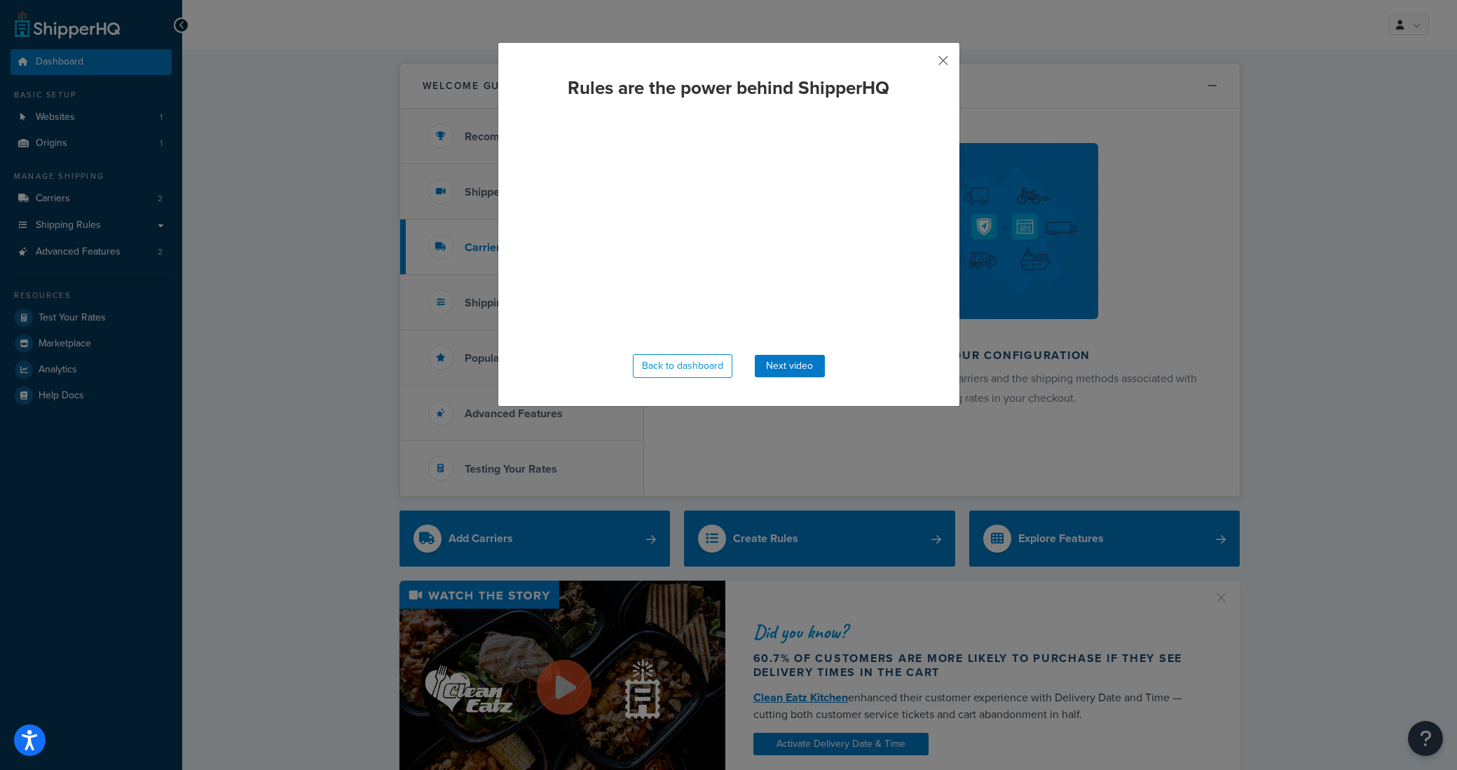
click at [925, 64] on button "button" at bounding box center [923, 66] width 4 height 4
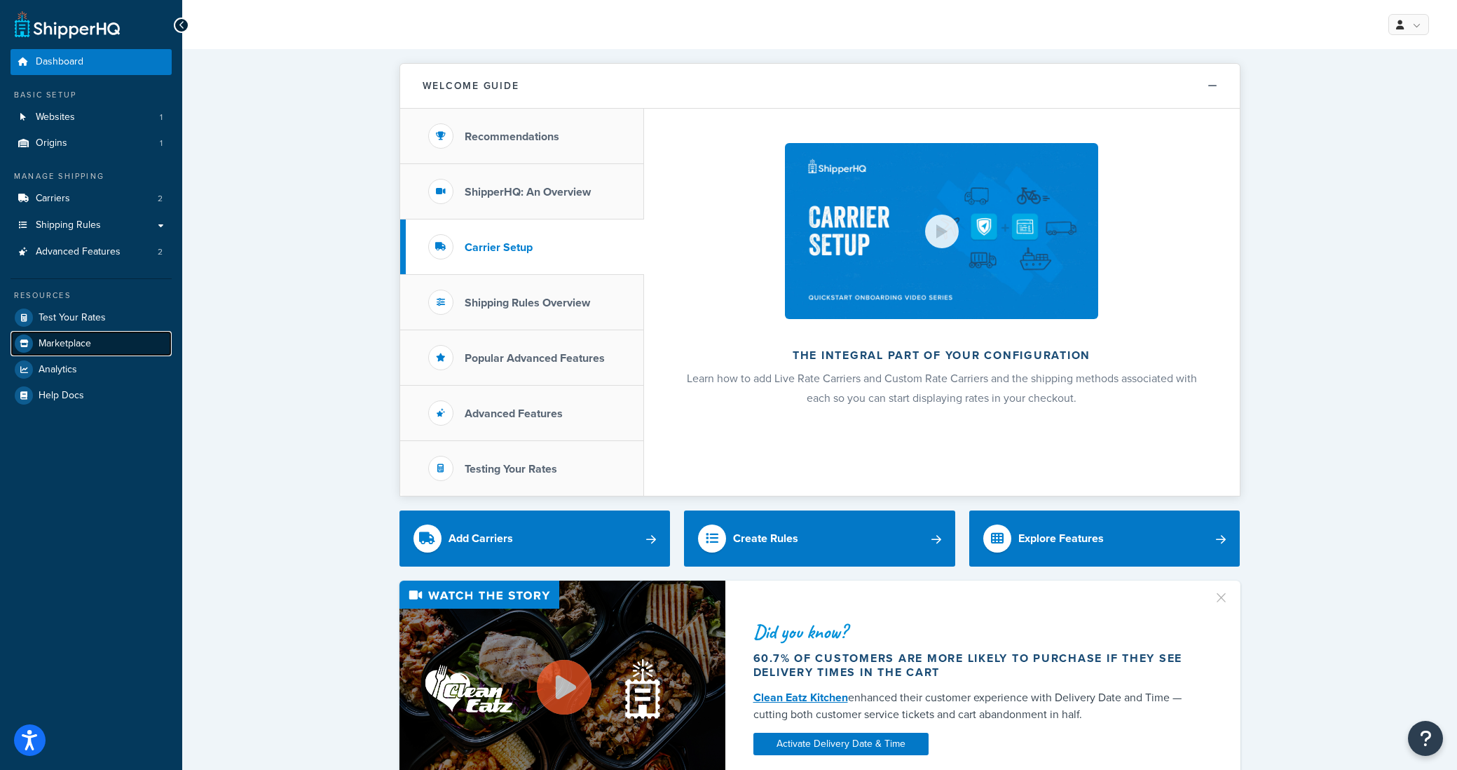
click at [103, 352] on link "Marketplace" at bounding box center [91, 343] width 161 height 25
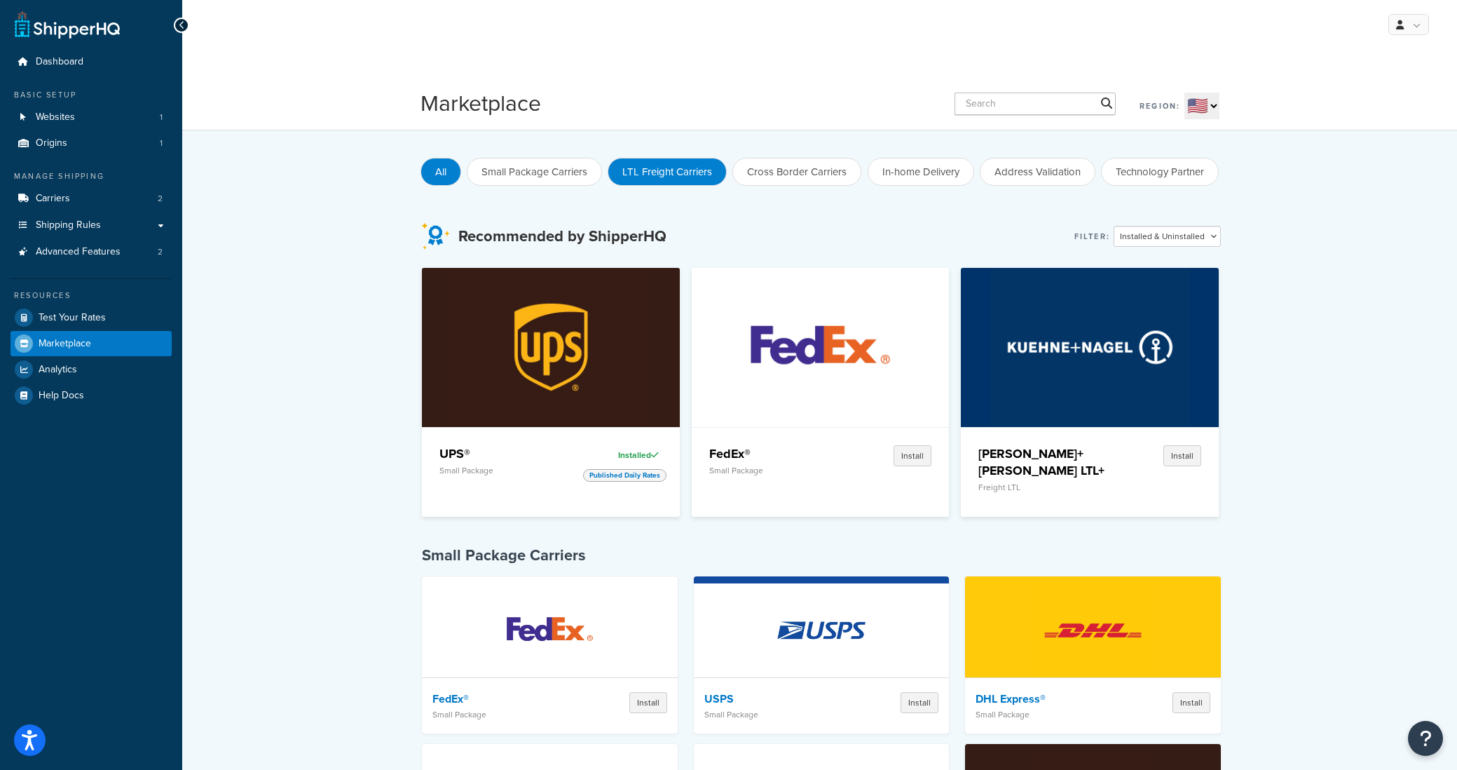
click at [639, 173] on button "LTL Freight Carriers" at bounding box center [667, 172] width 119 height 28
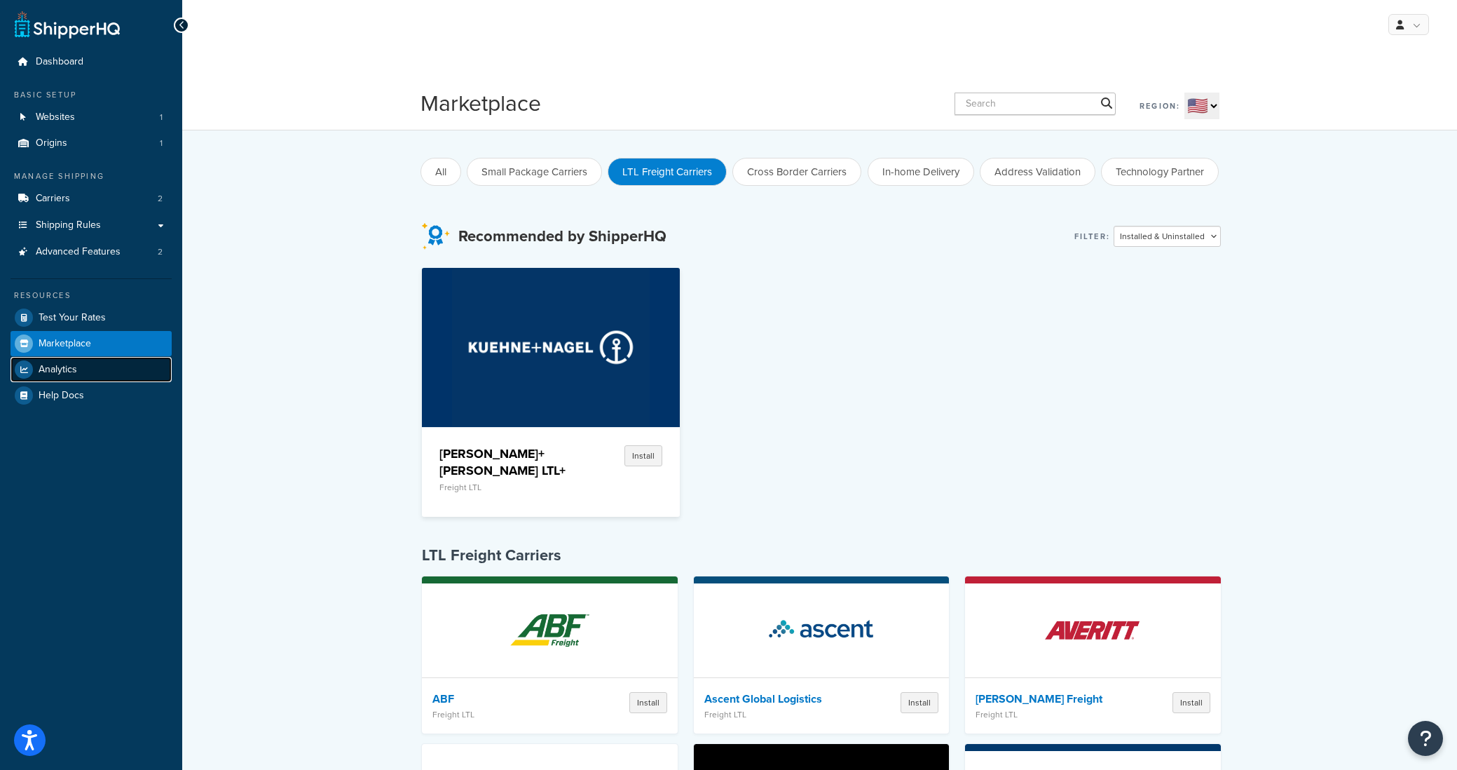
click at [71, 378] on link "Analytics" at bounding box center [91, 369] width 161 height 25
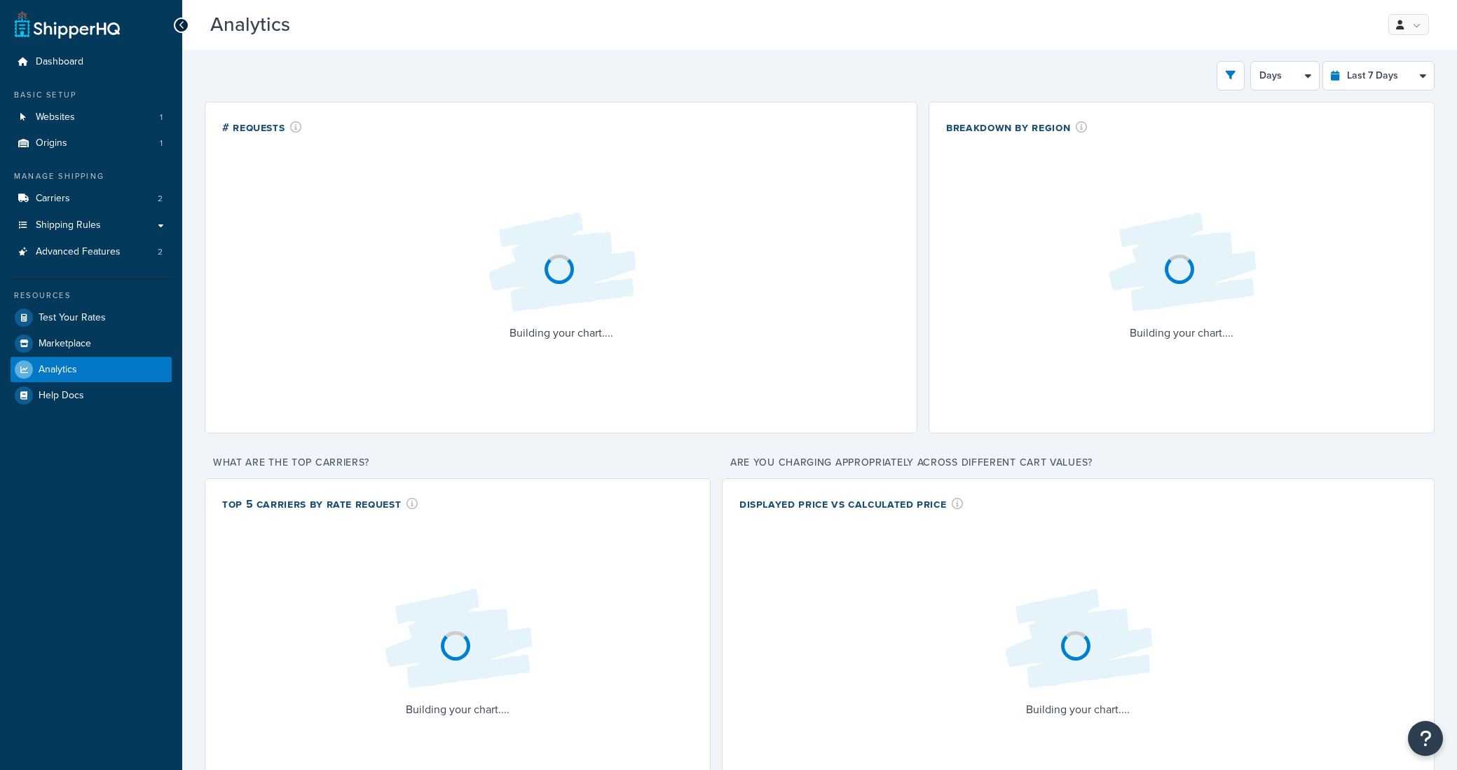
select select "last_7_days"
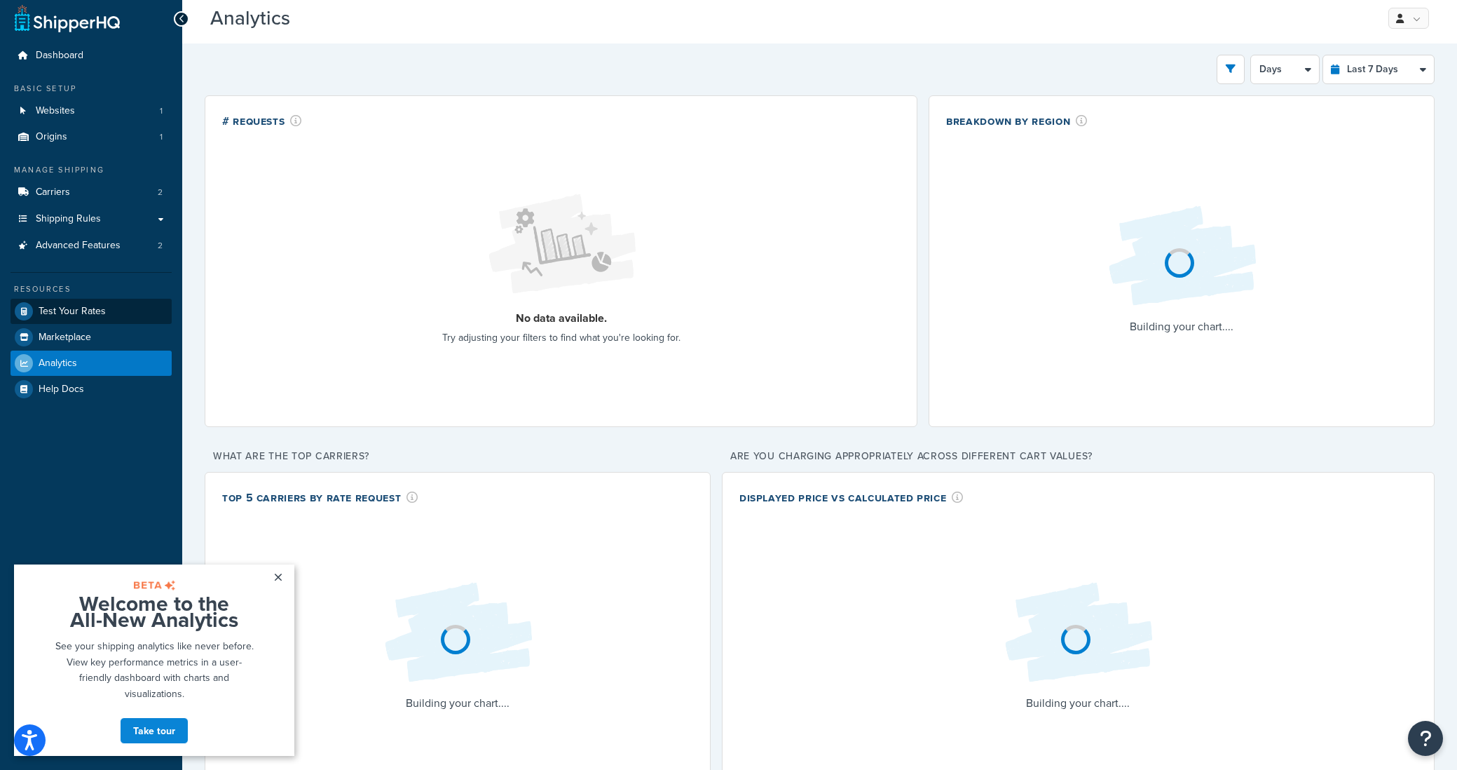
scroll to position [7, 0]
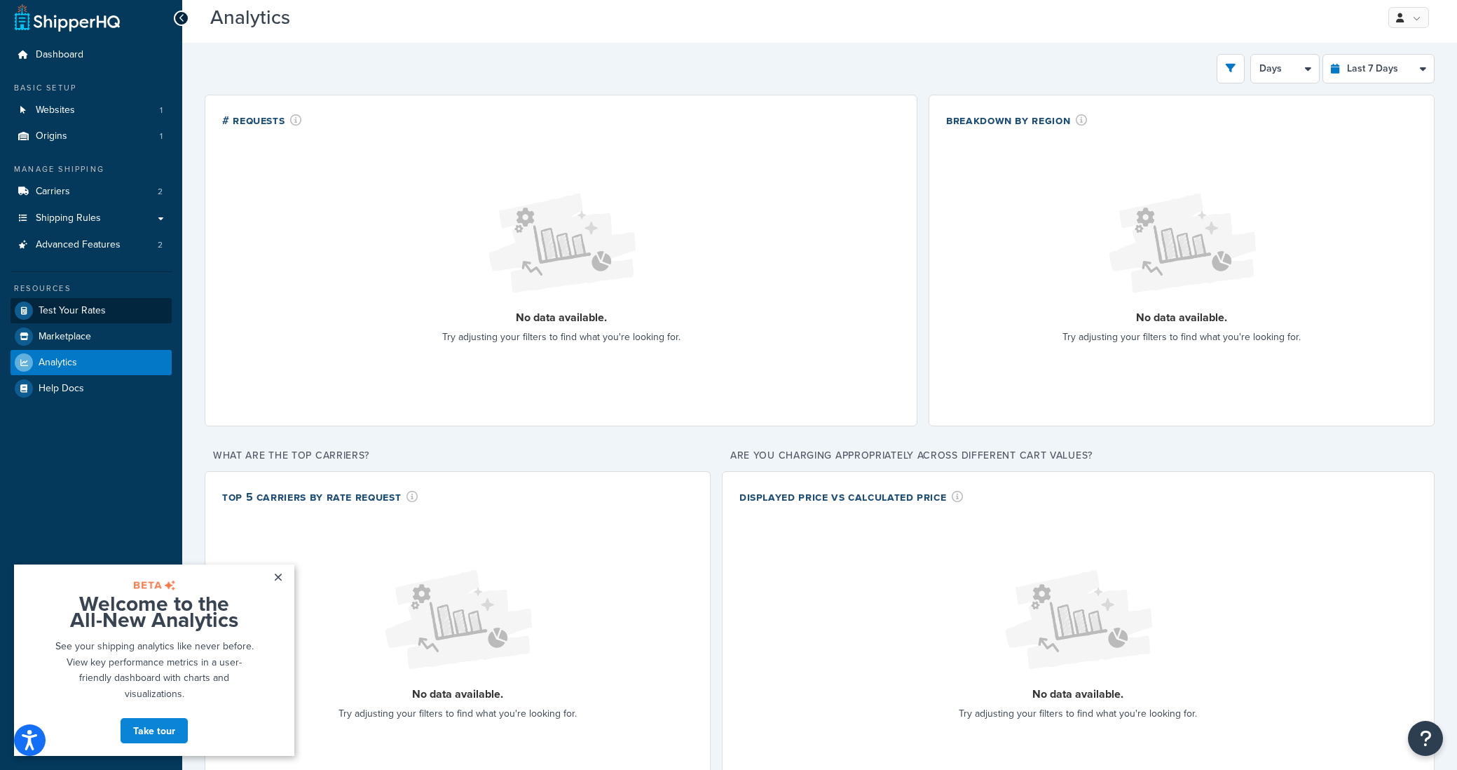
click at [95, 306] on span "Test Your Rates" at bounding box center [72, 311] width 67 height 12
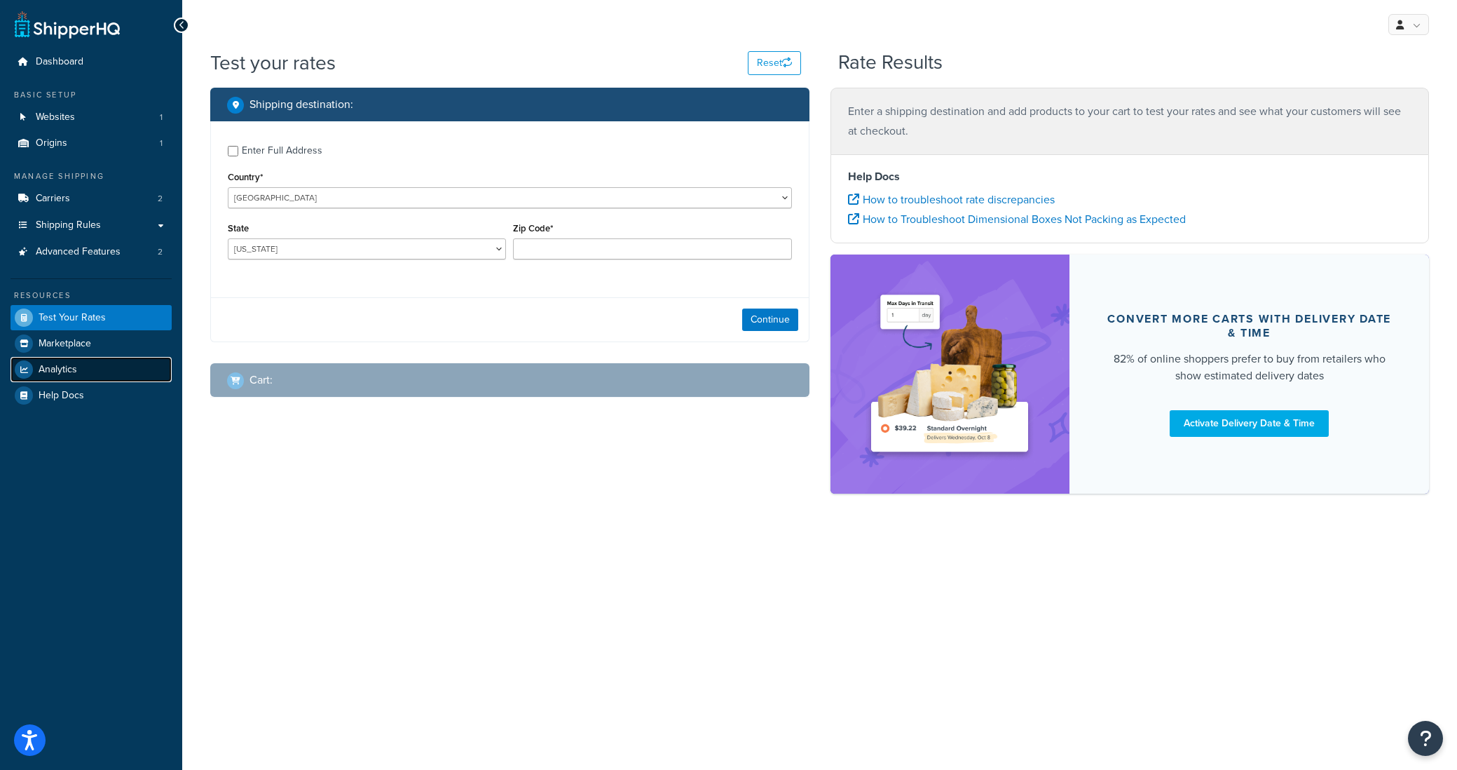
click at [90, 371] on link "Analytics" at bounding box center [91, 369] width 161 height 25
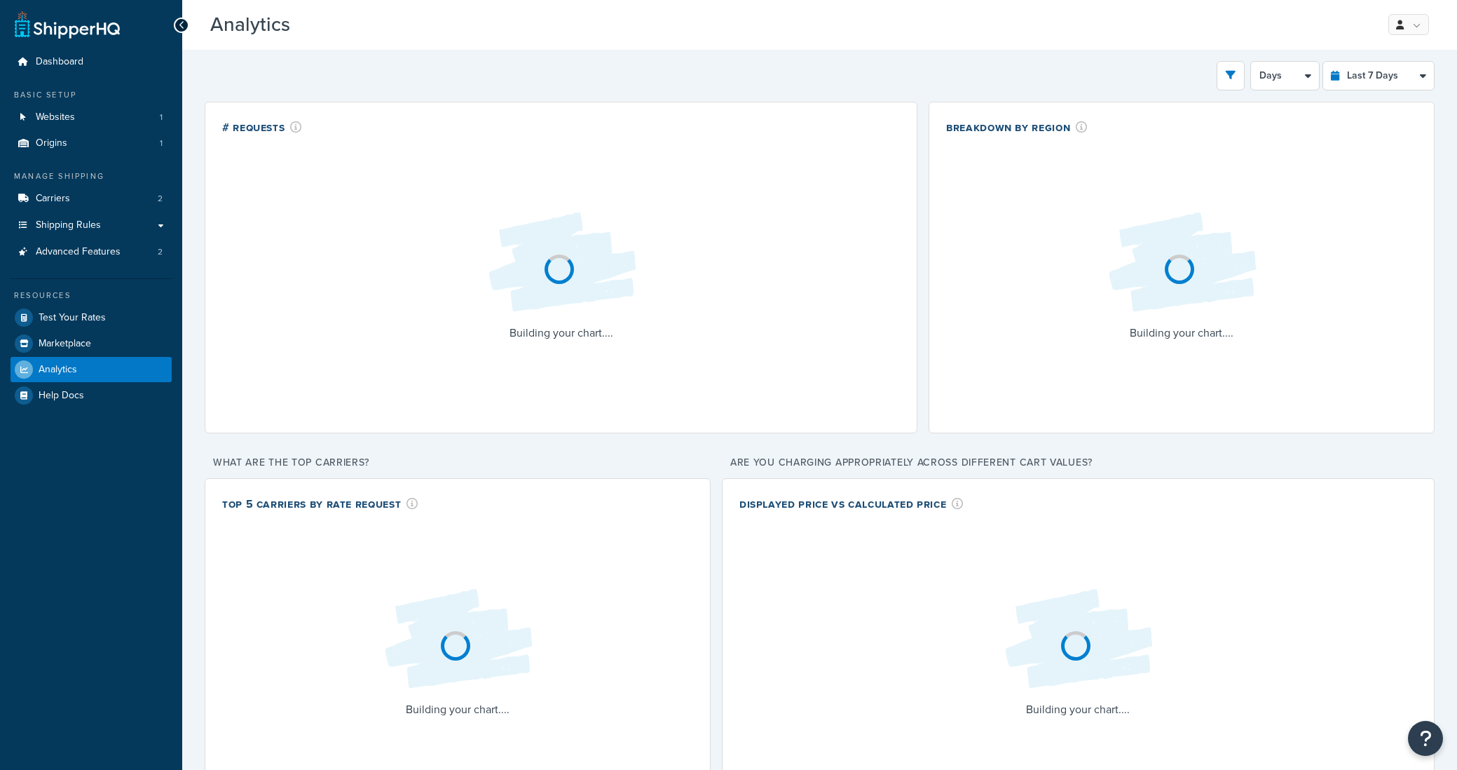
select select "last_7_days"
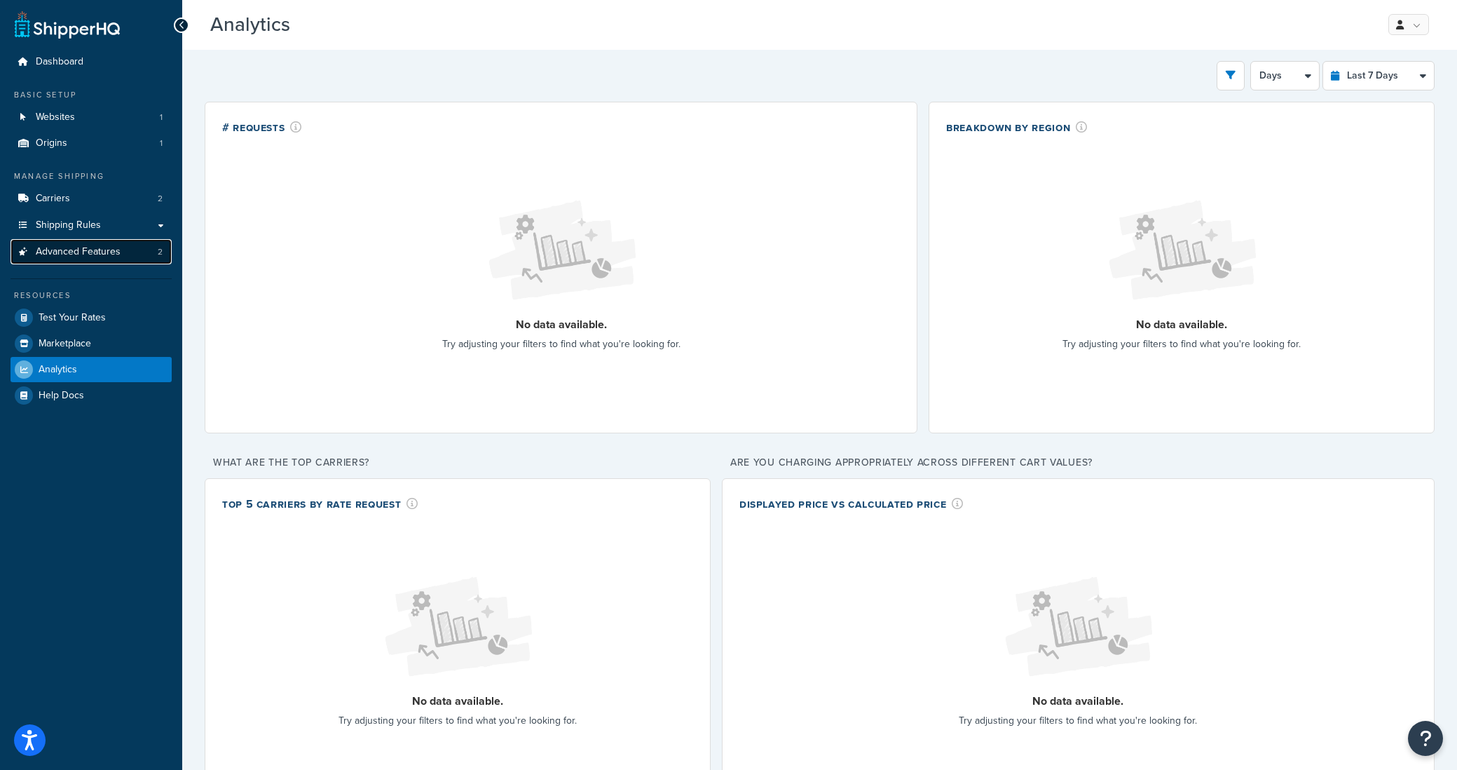
click at [83, 257] on span "Advanced Features" at bounding box center [78, 252] width 85 height 12
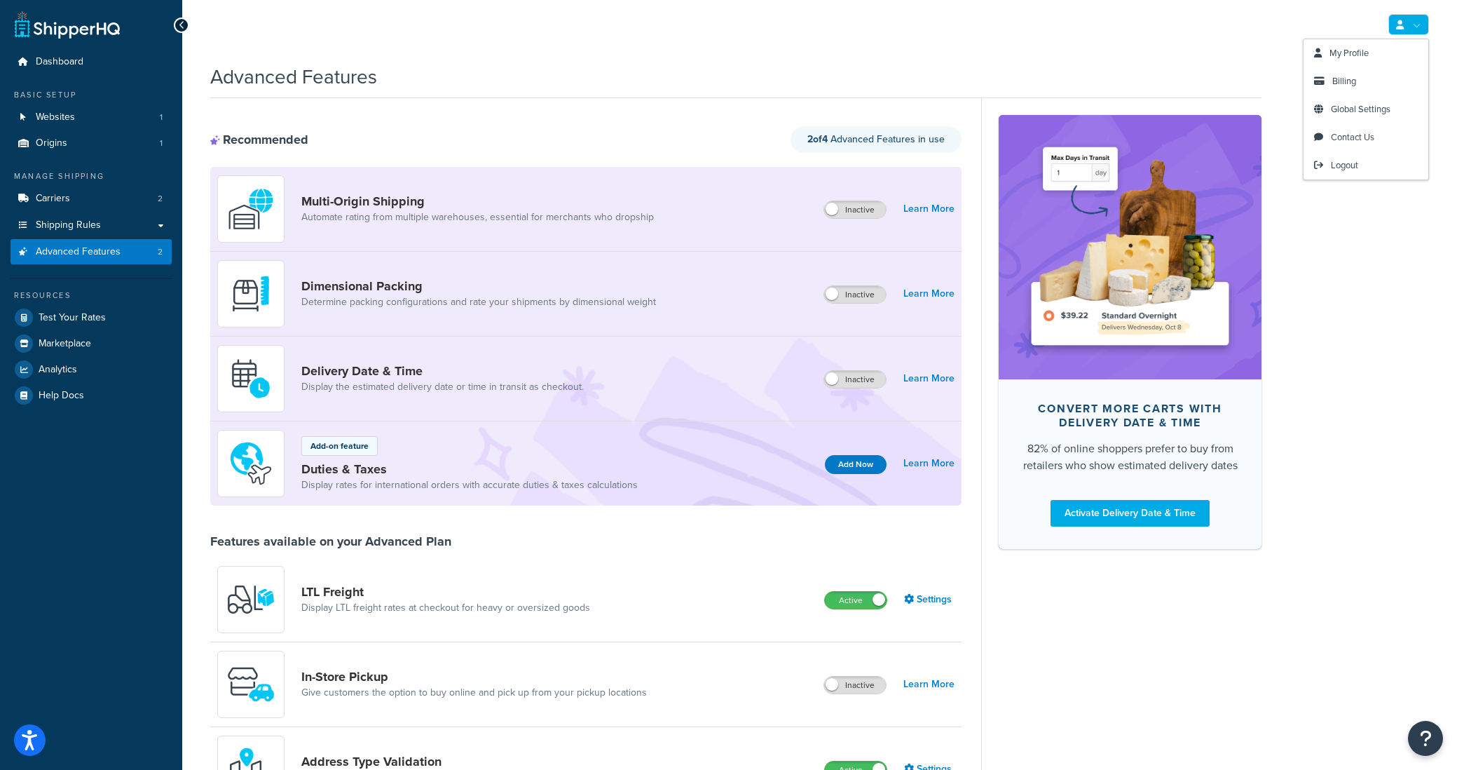
click at [1406, 23] on link at bounding box center [1409, 24] width 41 height 21
click at [1364, 55] on span "My Profile" at bounding box center [1349, 52] width 39 height 13
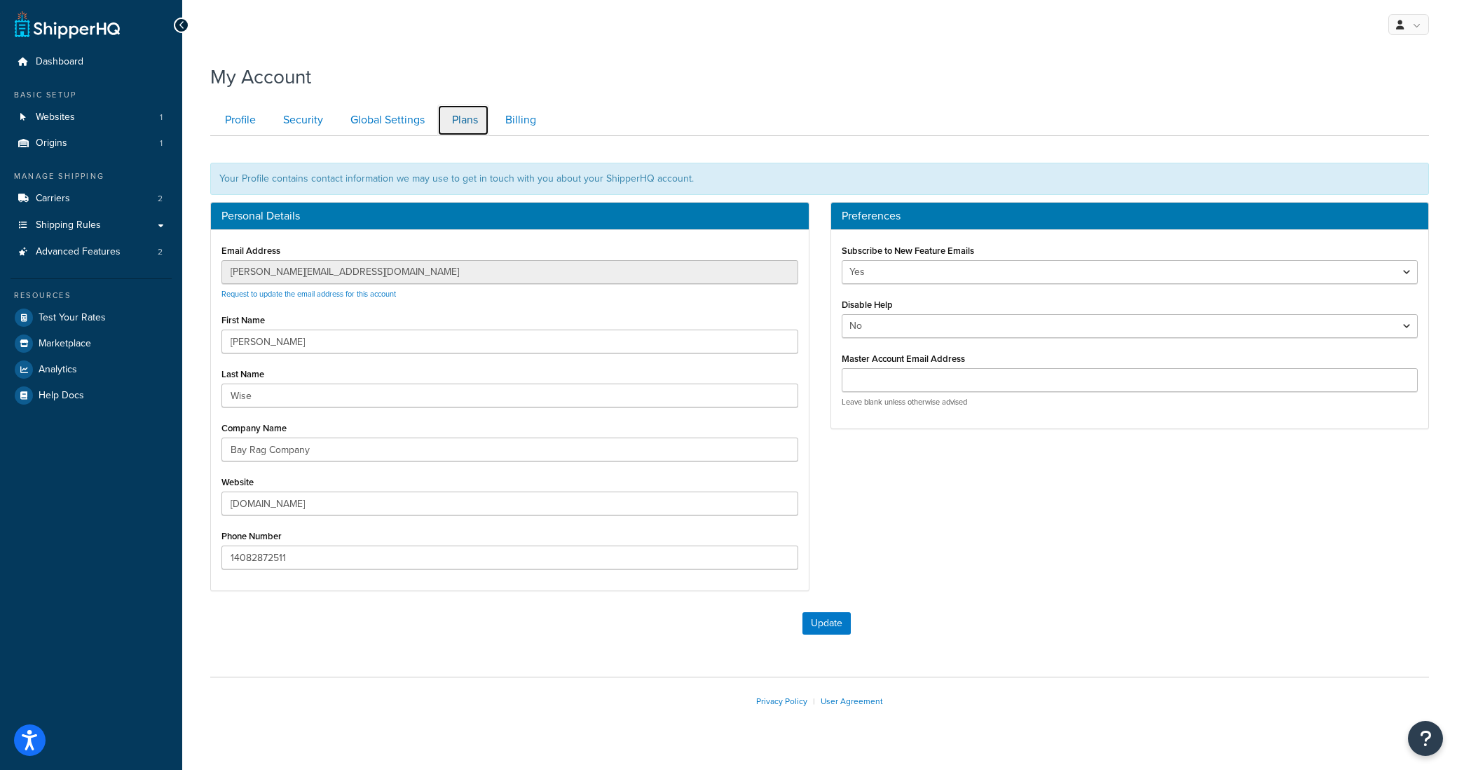
click at [452, 126] on link "Plans" at bounding box center [463, 120] width 52 height 32
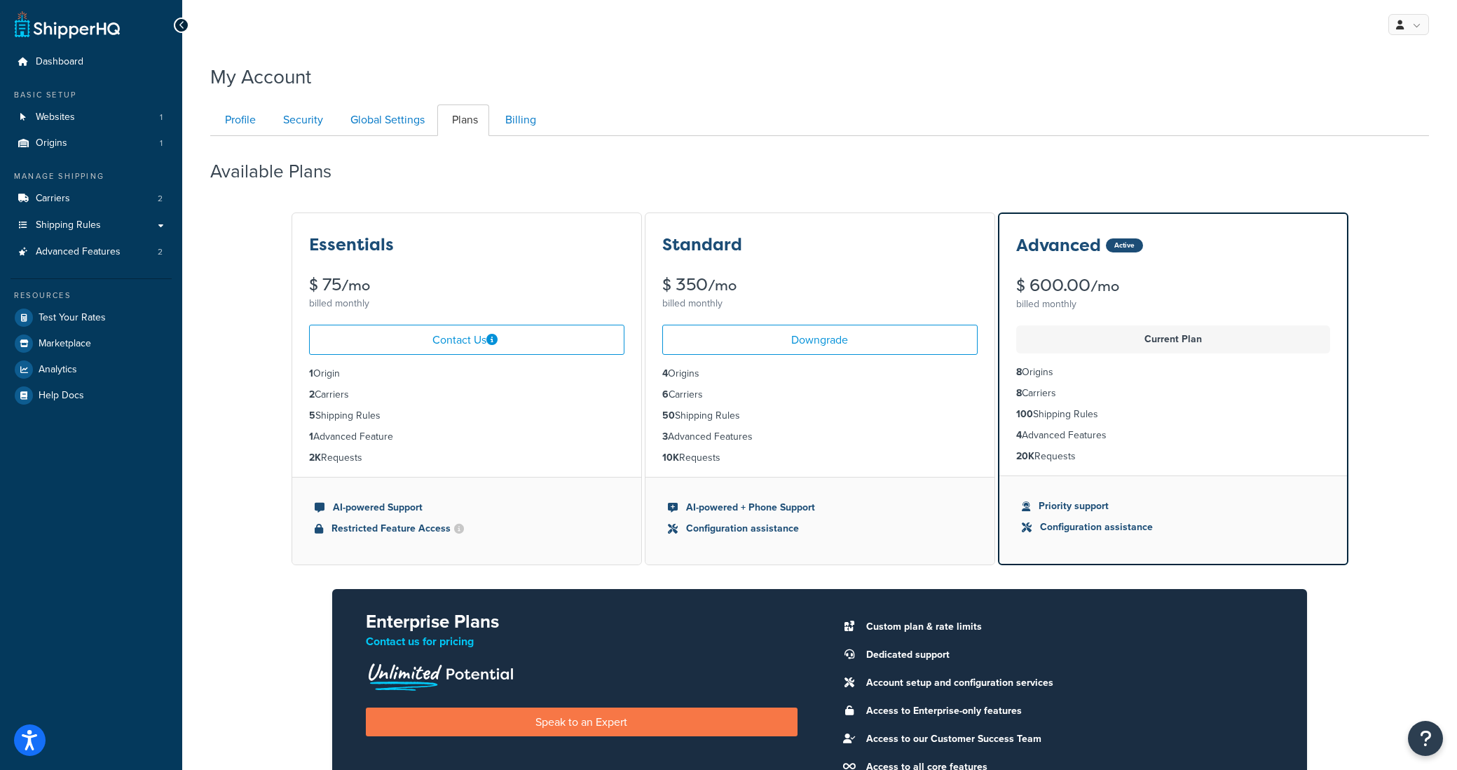
scroll to position [136, 0]
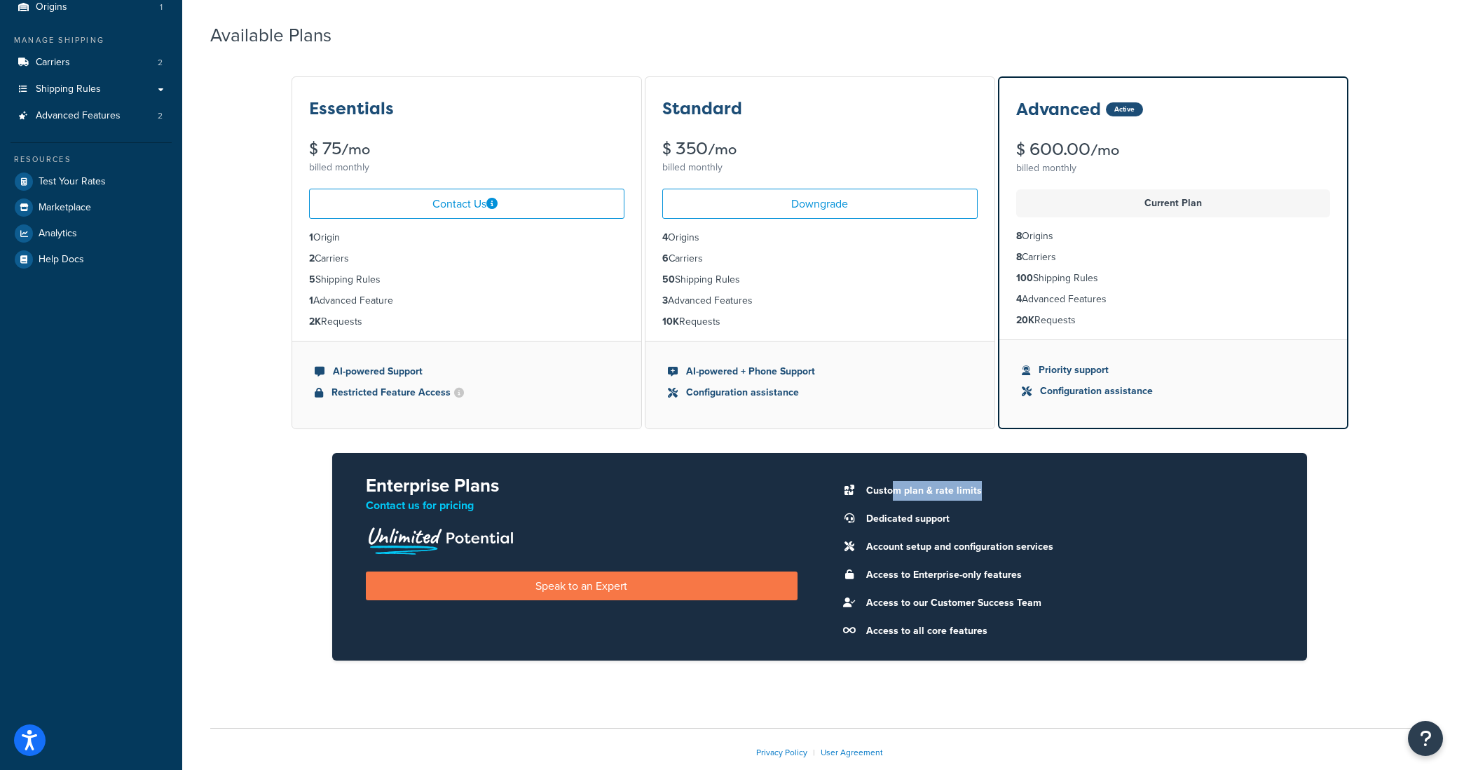
drag, startPoint x: 892, startPoint y: 493, endPoint x: 1013, endPoint y: 494, distance: 120.6
click at [1013, 494] on li "Custom plan & rate limits" at bounding box center [1066, 491] width 415 height 20
drag, startPoint x: 910, startPoint y: 546, endPoint x: 1044, endPoint y: 548, distance: 133.9
click at [1044, 548] on li "Account setup and configuration services" at bounding box center [1066, 546] width 415 height 20
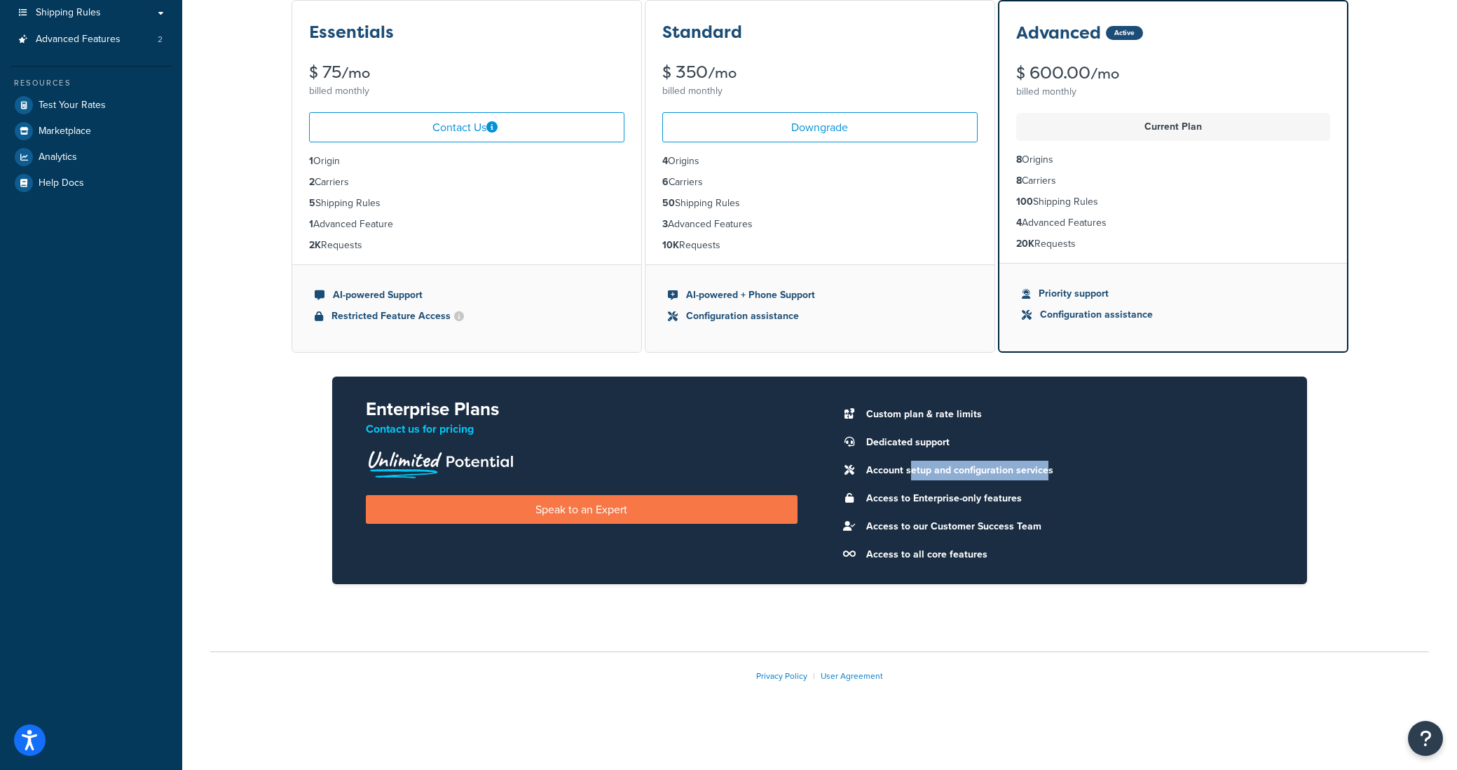
scroll to position [0, 0]
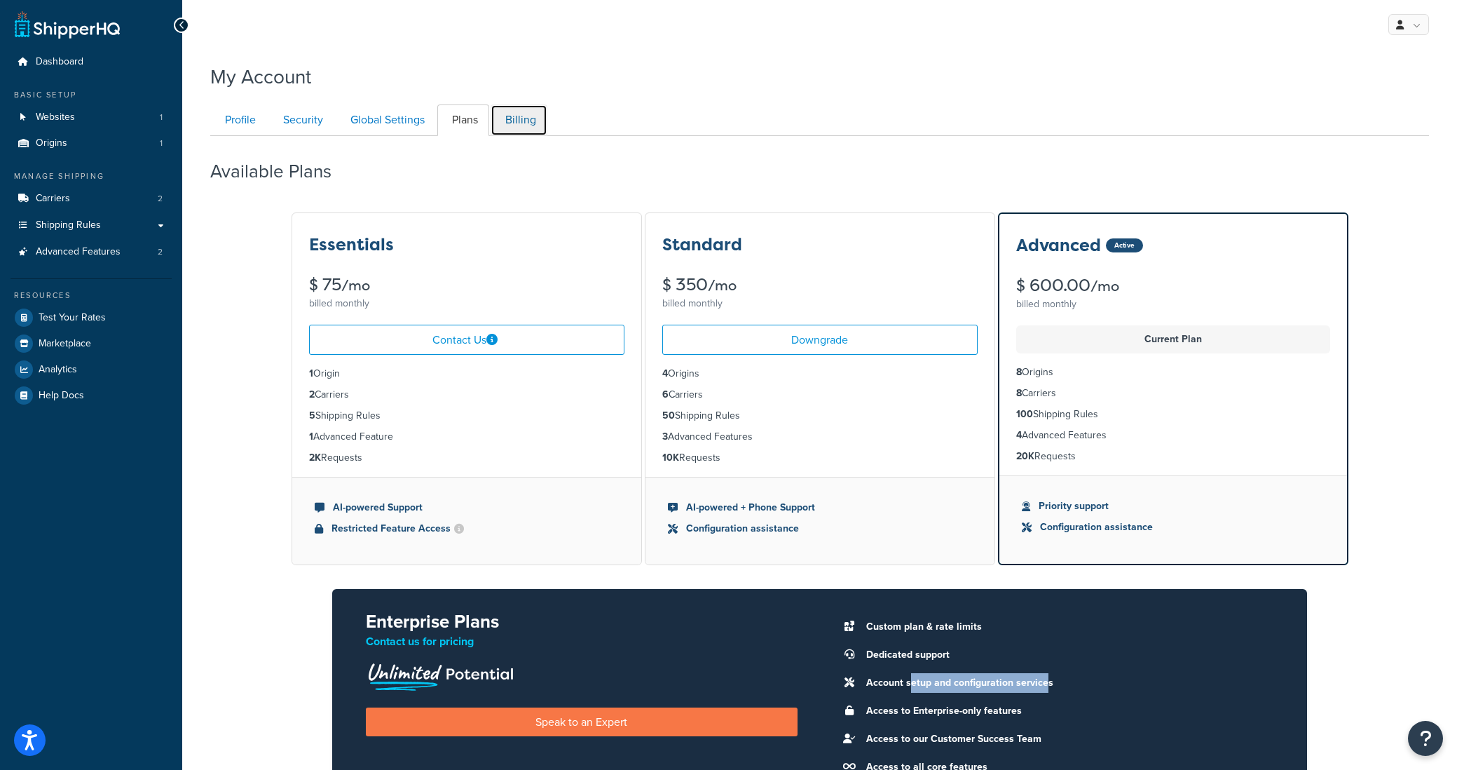
click at [538, 115] on link "Billing" at bounding box center [519, 120] width 57 height 32
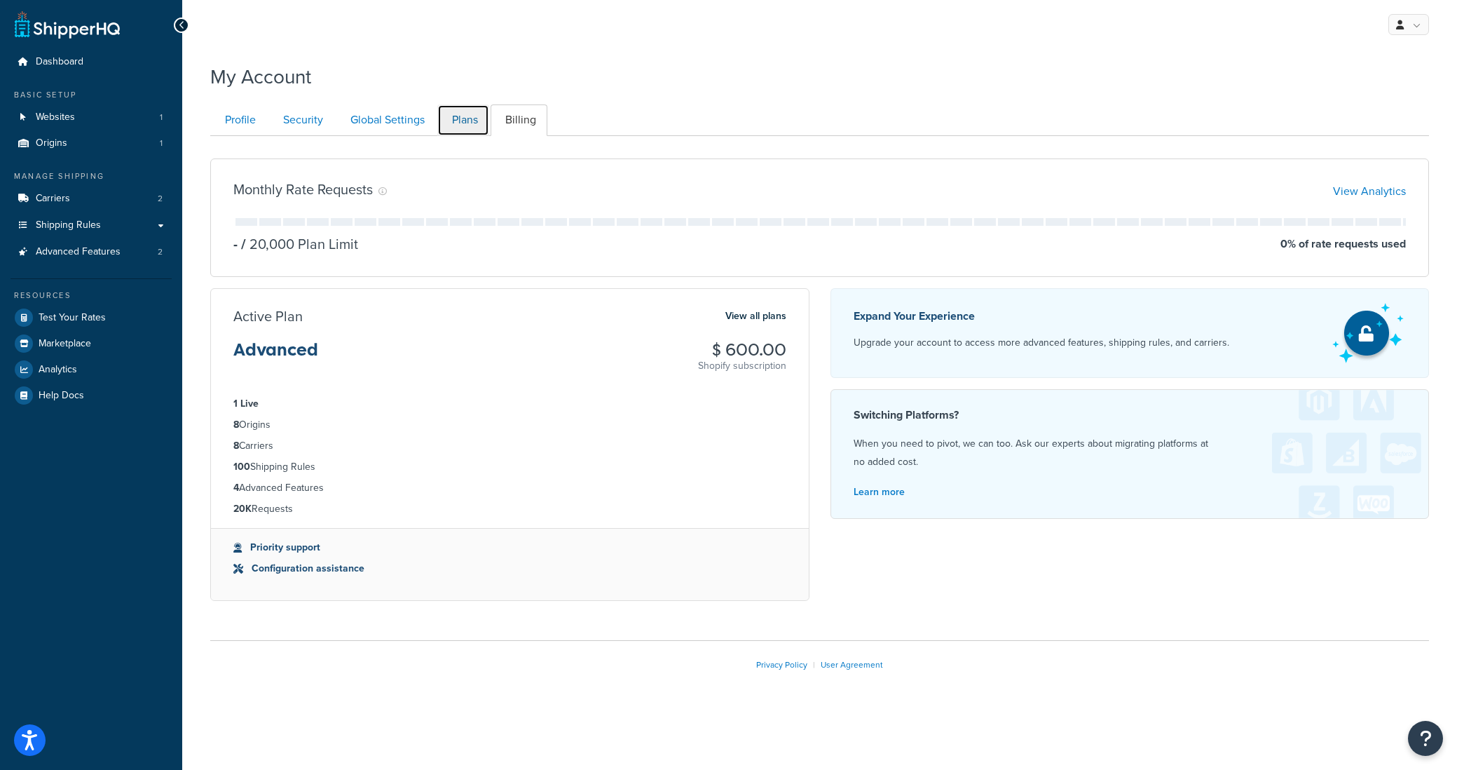
click at [459, 121] on link "Plans" at bounding box center [463, 120] width 52 height 32
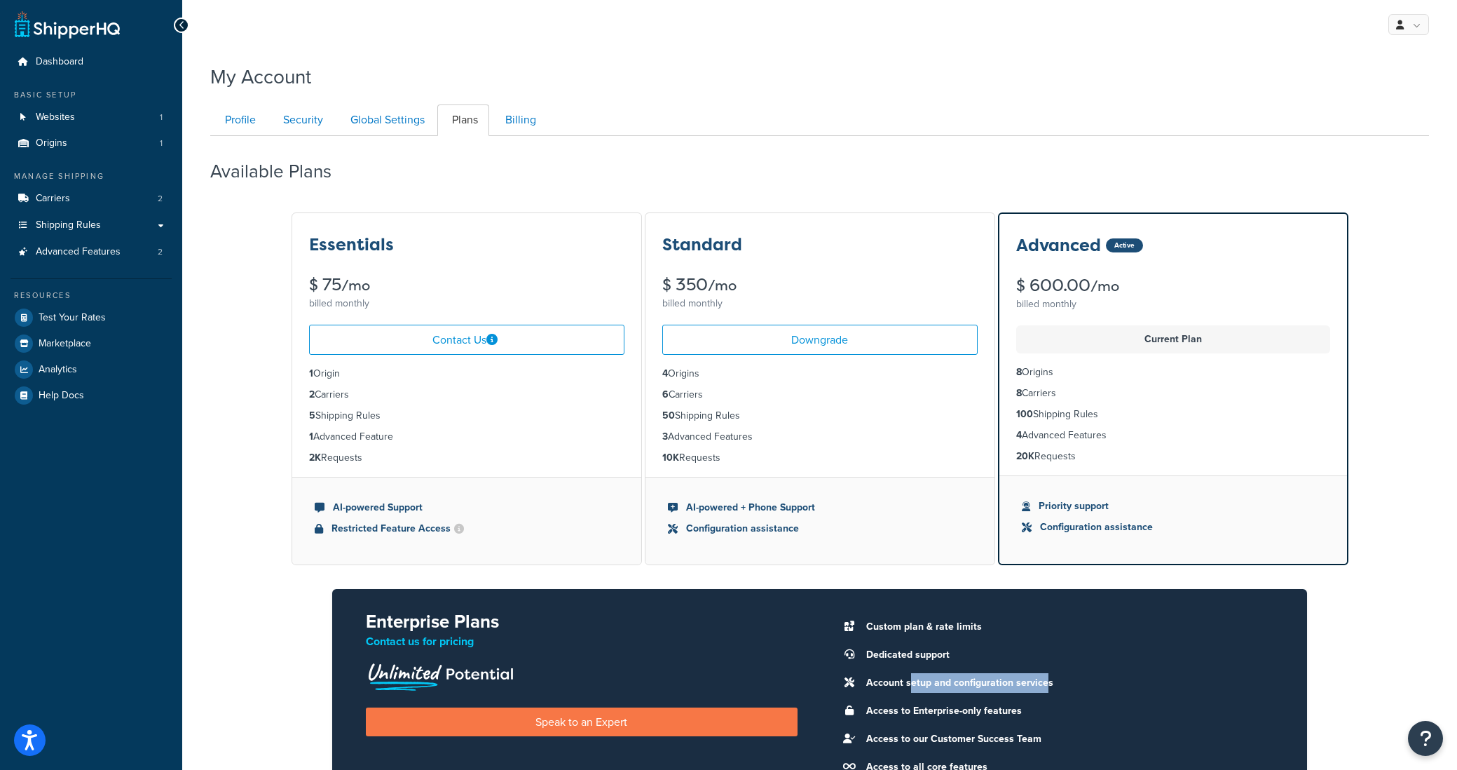
scroll to position [136, 0]
